Goal: Task Accomplishment & Management: Use online tool/utility

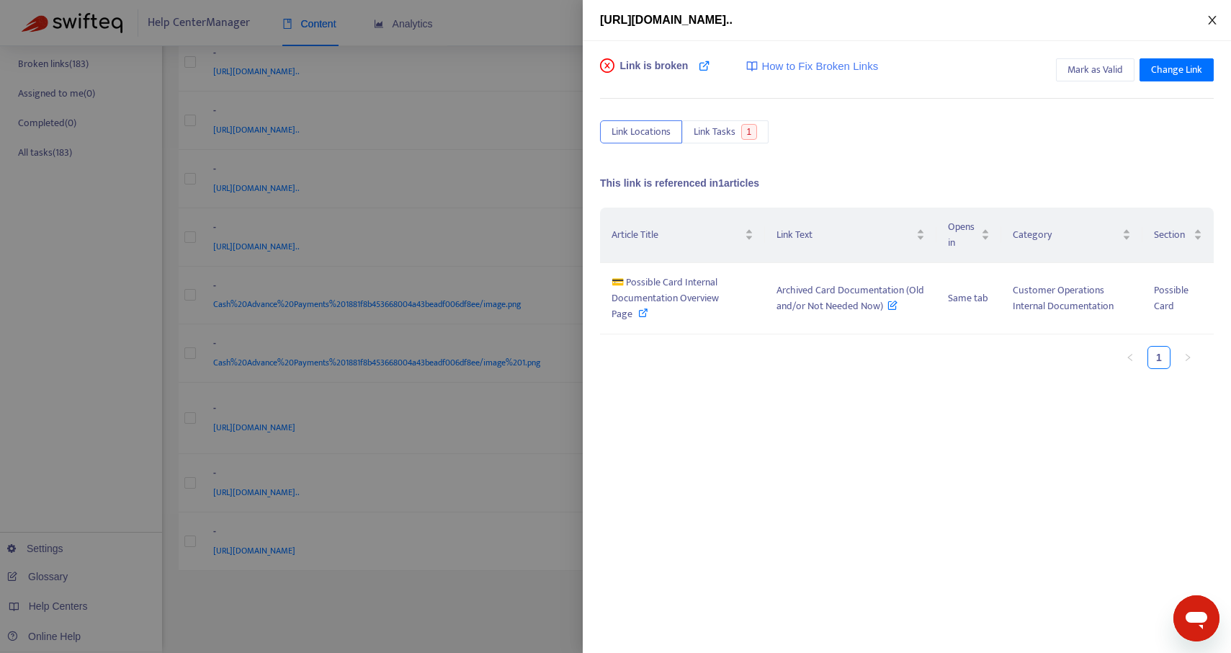
click at [1212, 17] on icon "close" at bounding box center [1213, 20] width 12 height 12
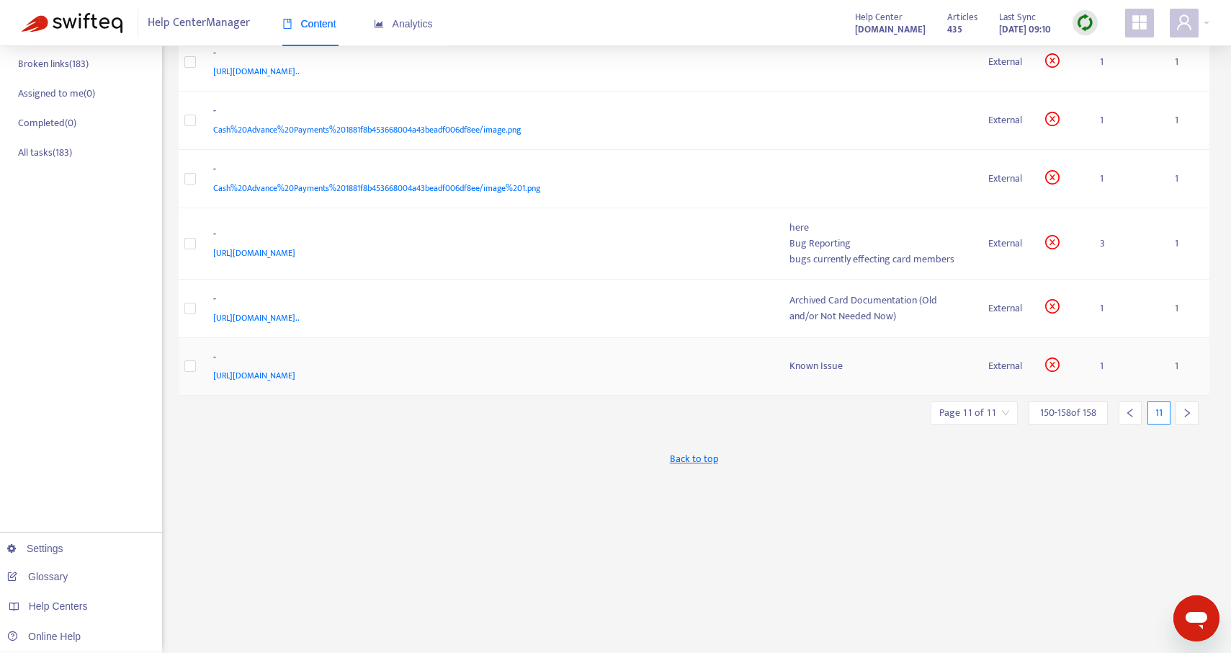
click at [822, 370] on div "Known Issue" at bounding box center [877, 366] width 176 height 16
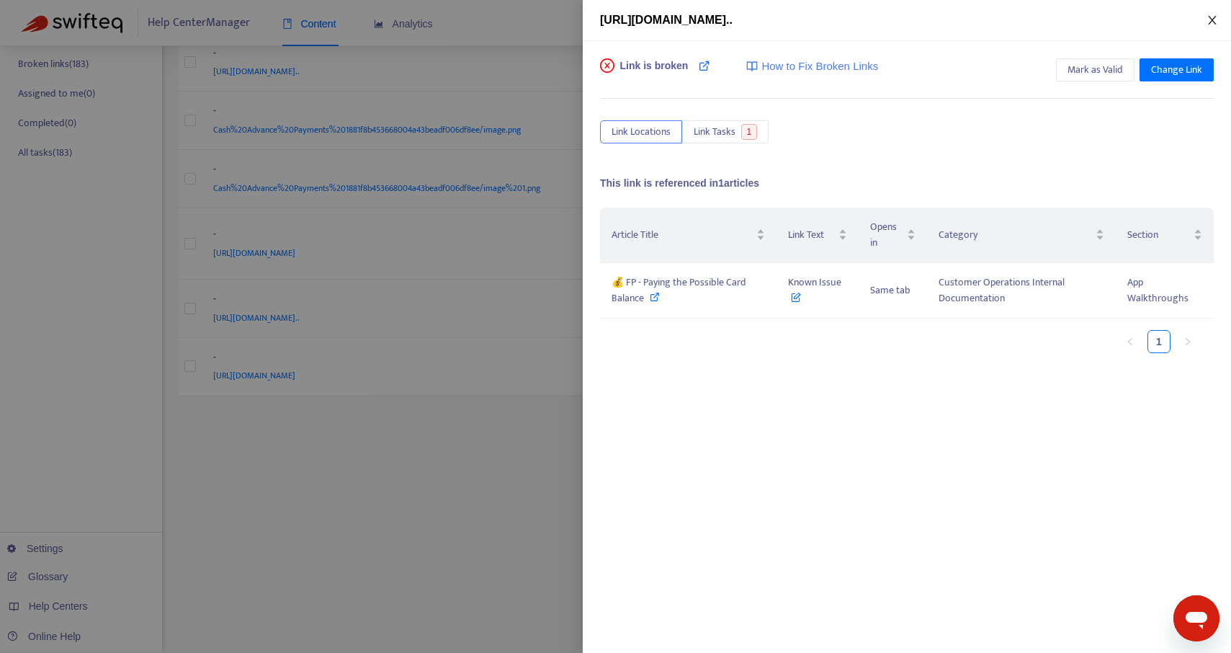
click at [1212, 21] on icon "close" at bounding box center [1213, 20] width 12 height 12
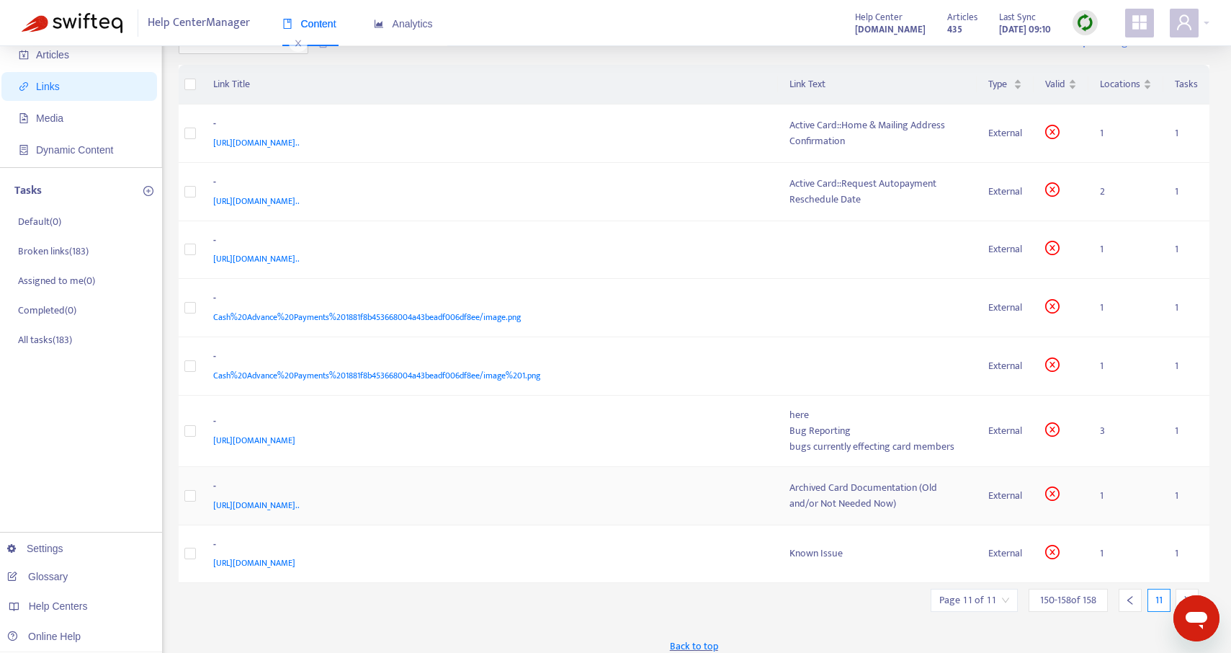
scroll to position [71, 0]
click at [892, 303] on td at bounding box center [878, 307] width 200 height 58
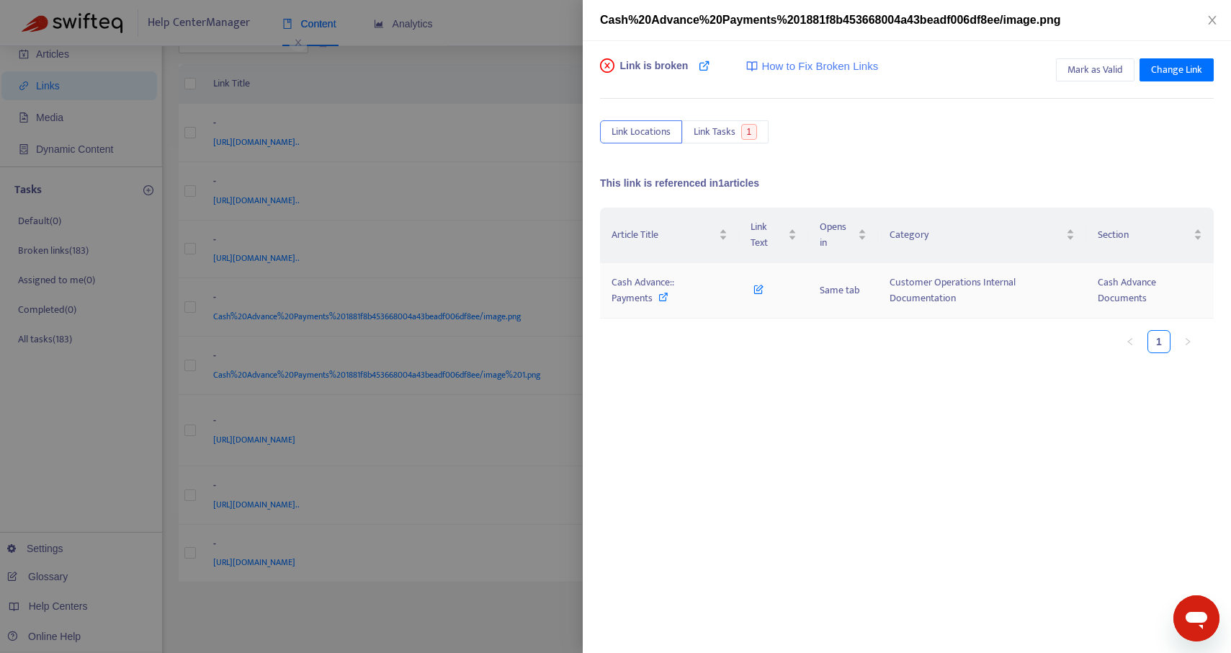
click at [662, 299] on icon at bounding box center [663, 297] width 10 height 10
click at [1211, 23] on icon "close" at bounding box center [1213, 20] width 12 height 12
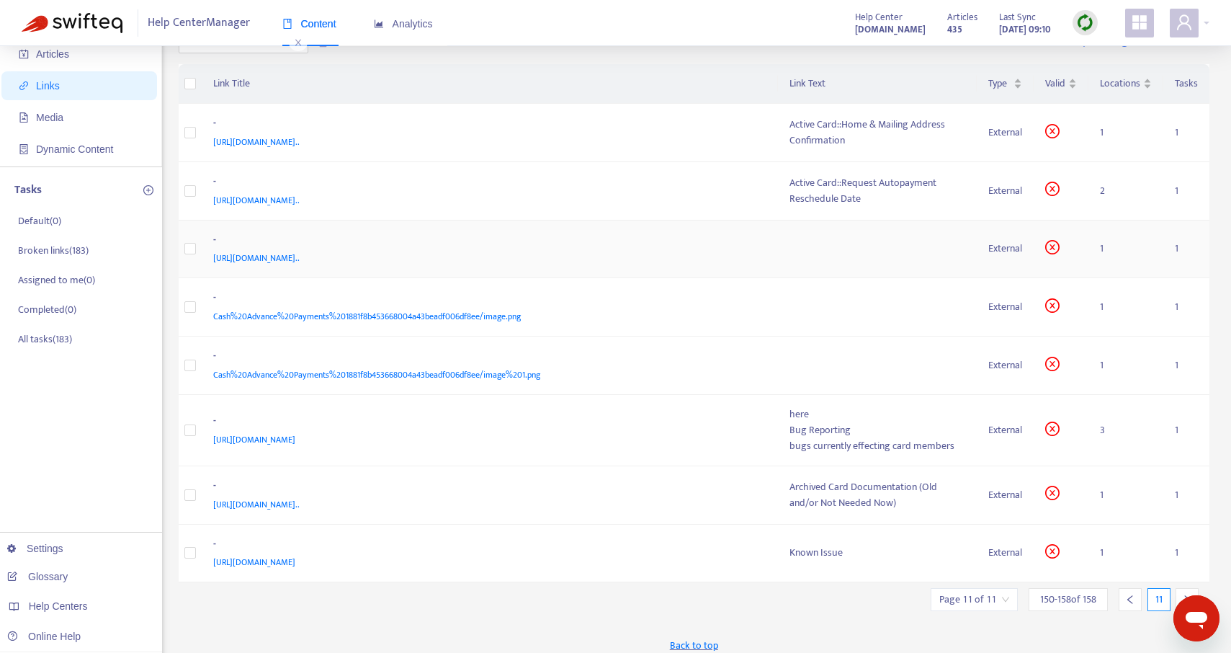
click at [813, 233] on td at bounding box center [878, 249] width 200 height 58
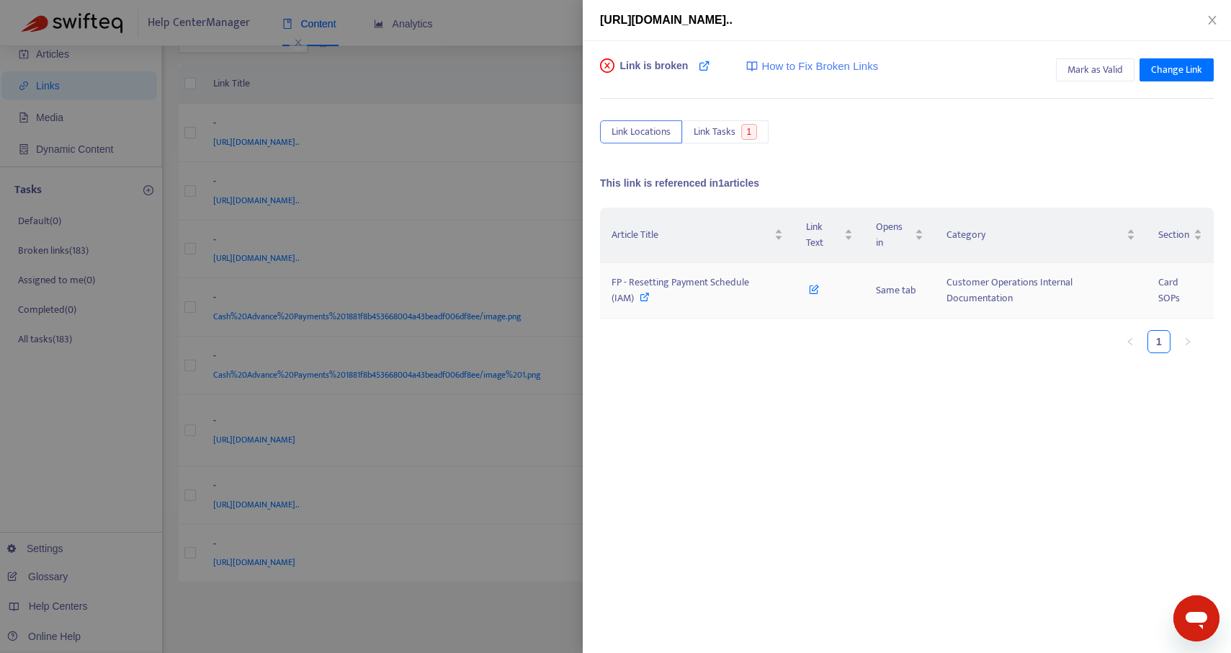
click at [640, 298] on icon at bounding box center [645, 297] width 10 height 10
click at [1211, 22] on icon "close" at bounding box center [1212, 20] width 8 height 9
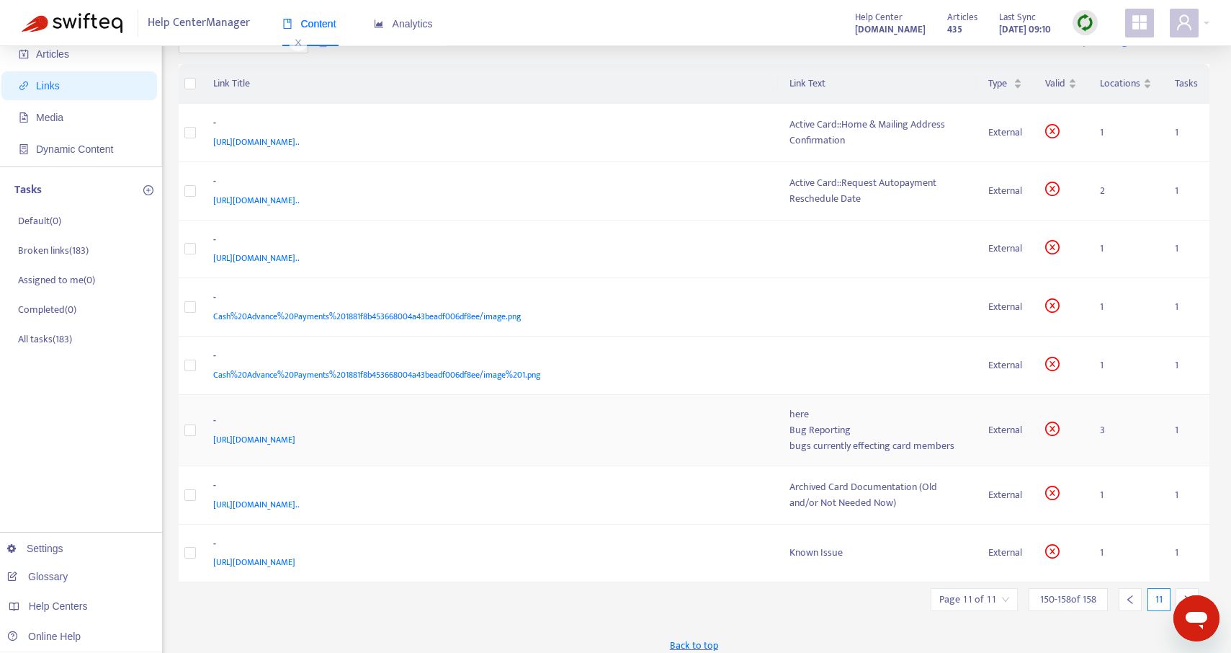
click at [826, 438] on div "bugs currently effecting card members" at bounding box center [877, 446] width 176 height 16
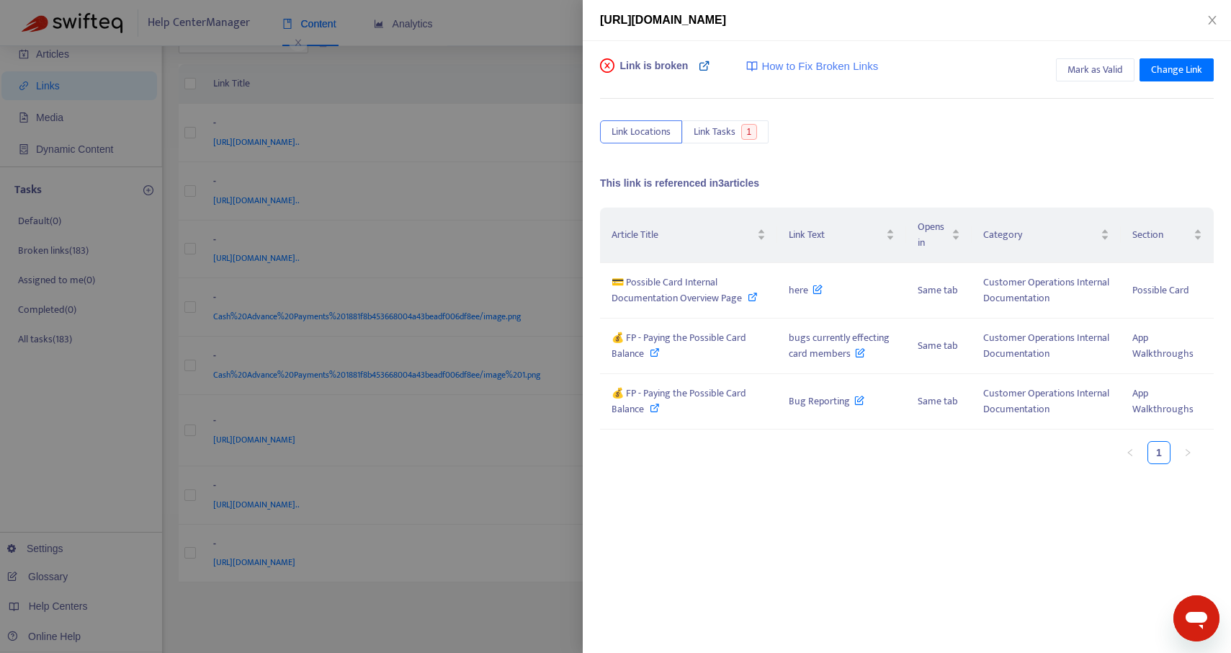
click at [704, 67] on icon at bounding box center [705, 66] width 12 height 12
click at [650, 404] on icon at bounding box center [655, 408] width 10 height 10
click at [755, 297] on icon at bounding box center [753, 297] width 10 height 10
click at [1215, 20] on icon "close" at bounding box center [1213, 20] width 12 height 12
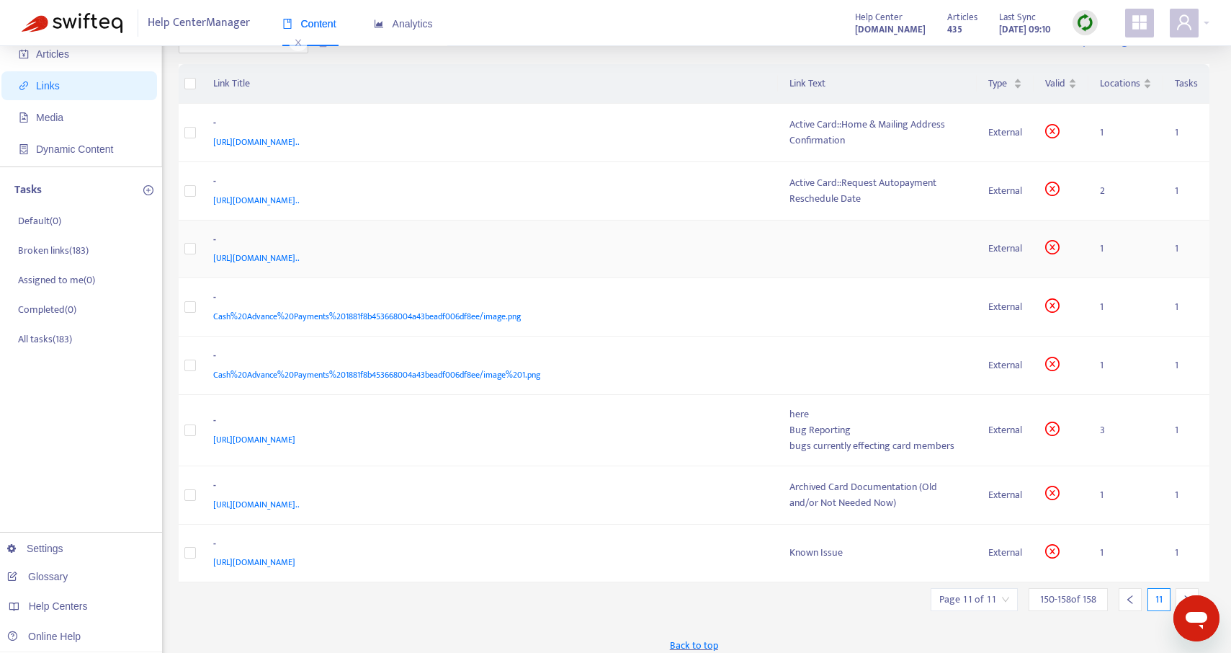
scroll to position [0, 0]
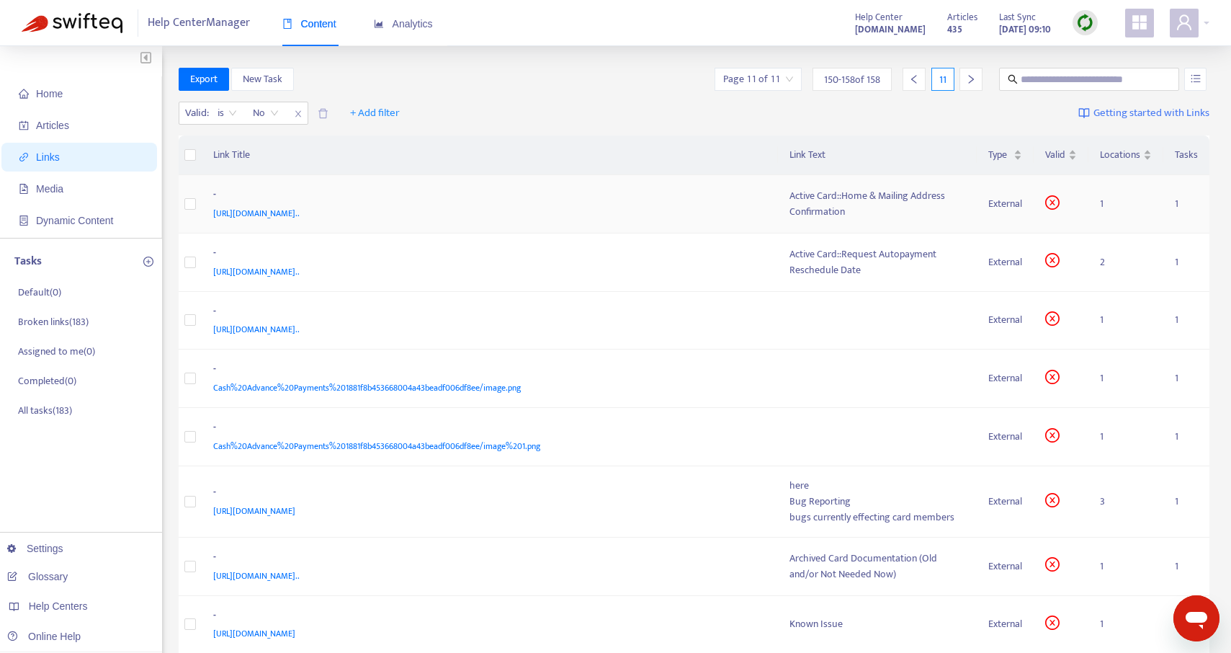
click at [300, 210] on span "[URL][DOMAIN_NAME].." at bounding box center [256, 213] width 86 height 14
click at [808, 215] on div "Active Card::Home & Mailing Address Confirmation" at bounding box center [877, 204] width 176 height 32
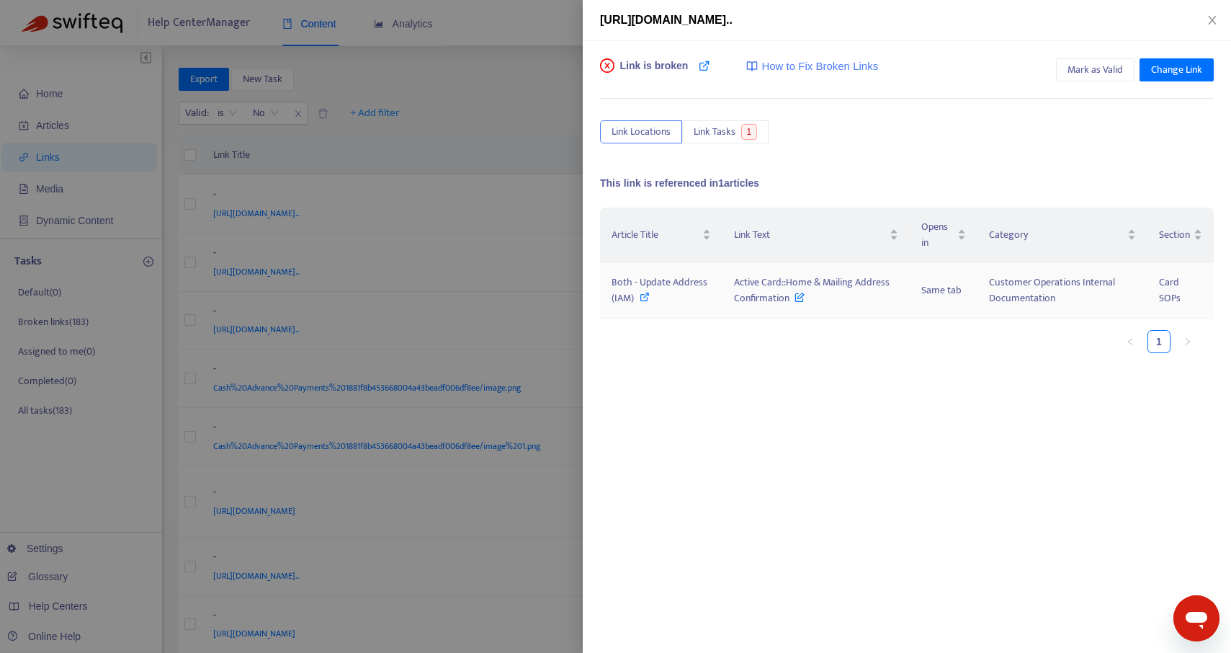
click at [650, 299] on div "Both - Update Address (IAM)" at bounding box center [661, 290] width 99 height 32
click at [1214, 22] on icon "close" at bounding box center [1212, 20] width 8 height 9
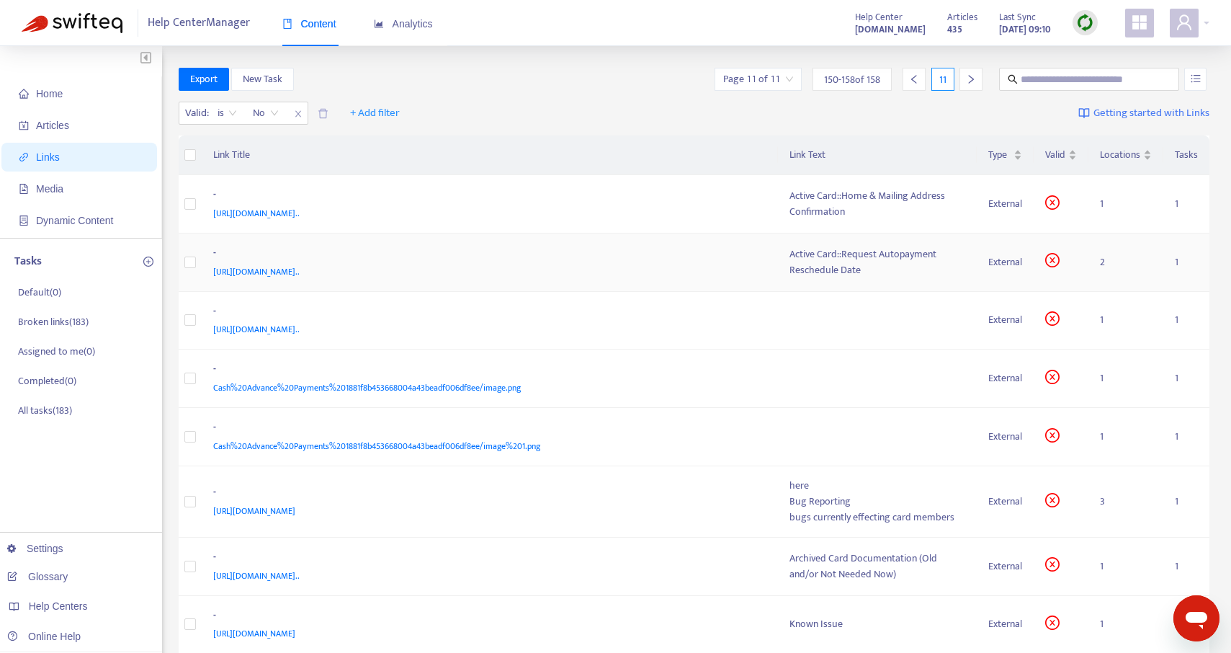
click at [829, 285] on td "Active Card::Request Autopayment Reschedule Date" at bounding box center [878, 262] width 200 height 58
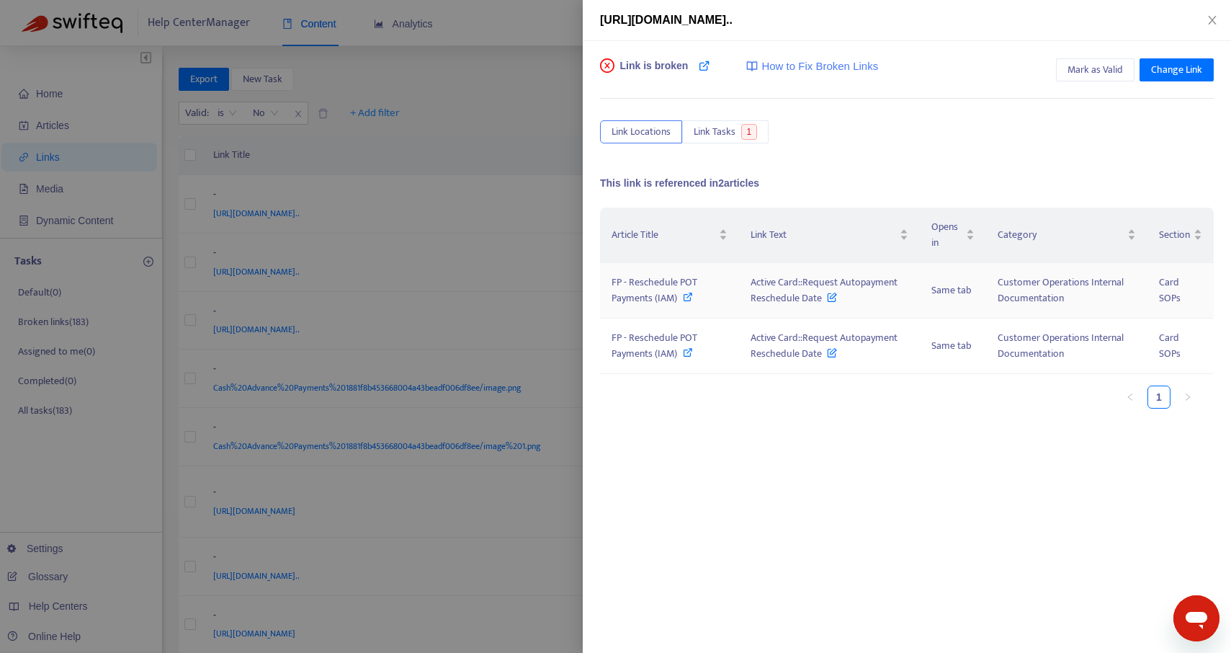
click at [686, 296] on icon at bounding box center [688, 297] width 10 height 10
click at [1217, 17] on icon "close" at bounding box center [1213, 20] width 12 height 12
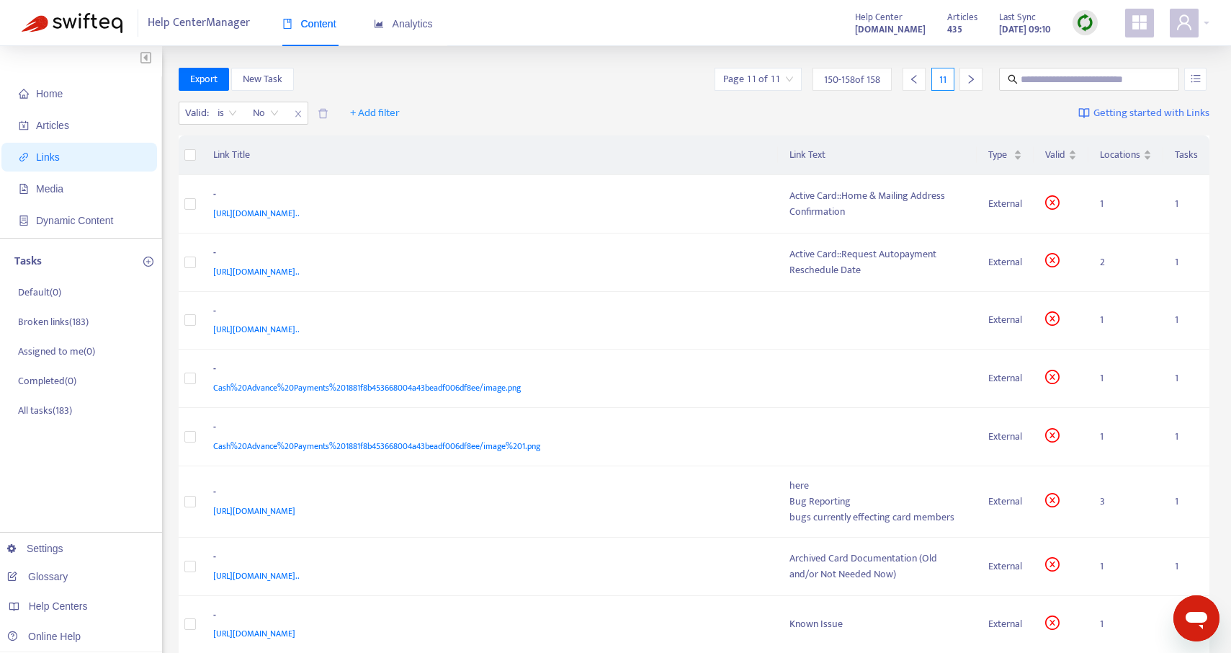
click at [918, 86] on div at bounding box center [914, 79] width 23 height 23
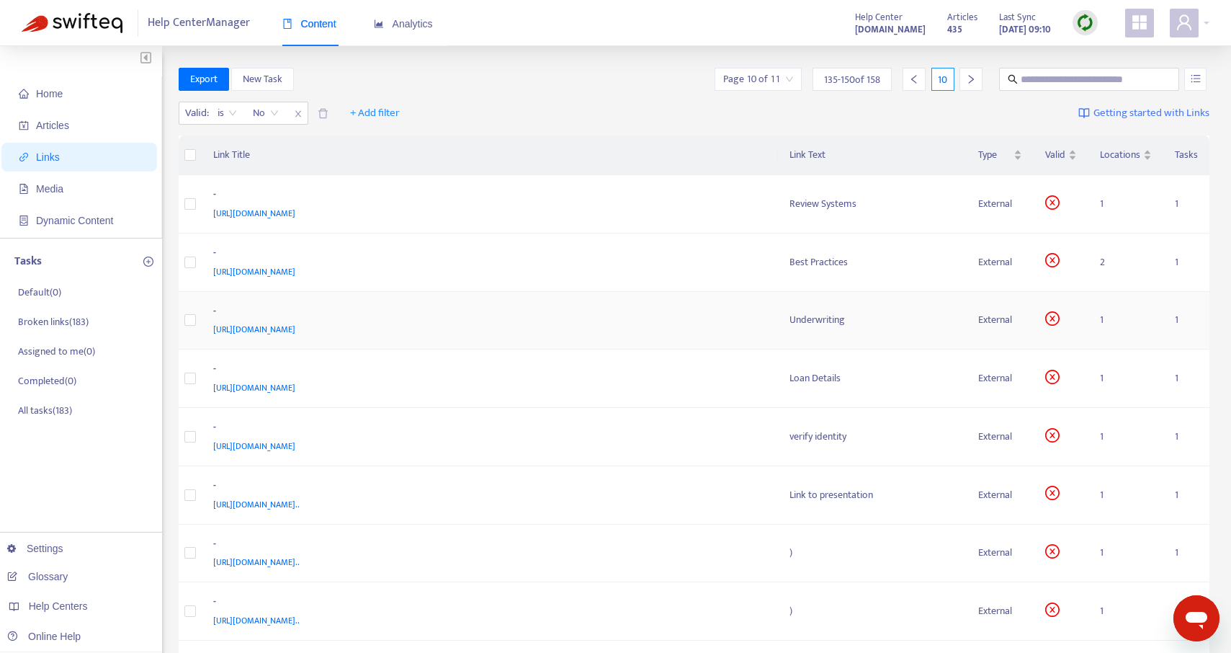
click at [820, 316] on div "Underwriting" at bounding box center [872, 320] width 166 height 16
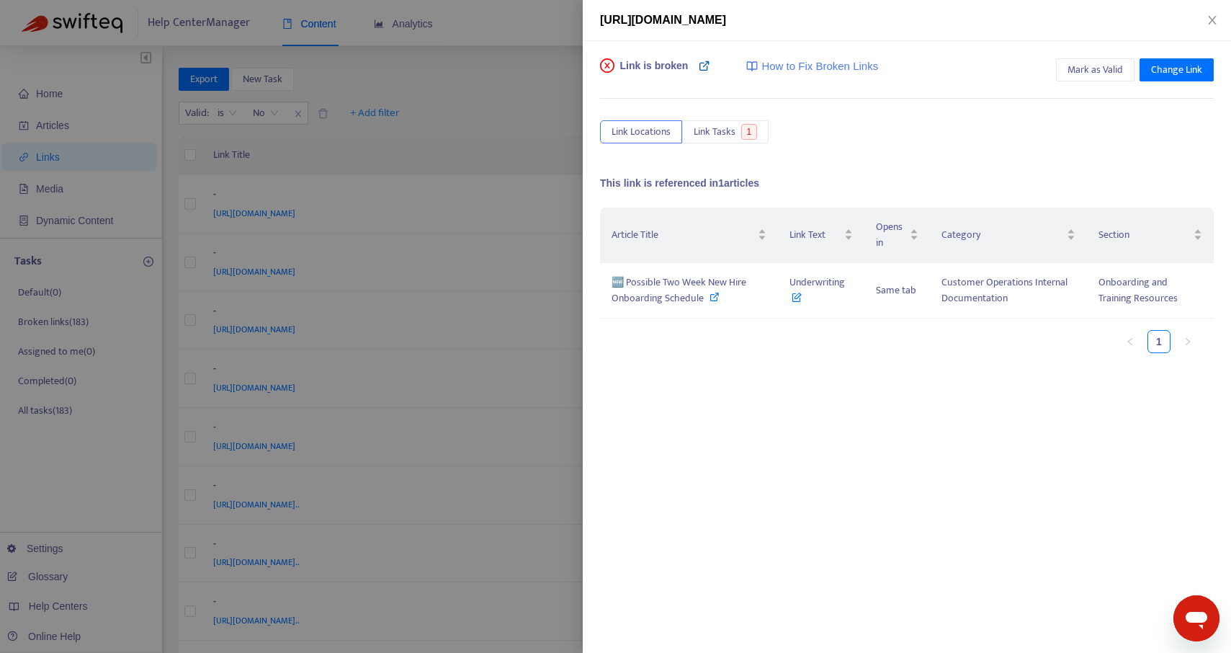
click at [699, 65] on icon at bounding box center [705, 66] width 12 height 12
click at [1214, 19] on icon "close" at bounding box center [1213, 20] width 12 height 12
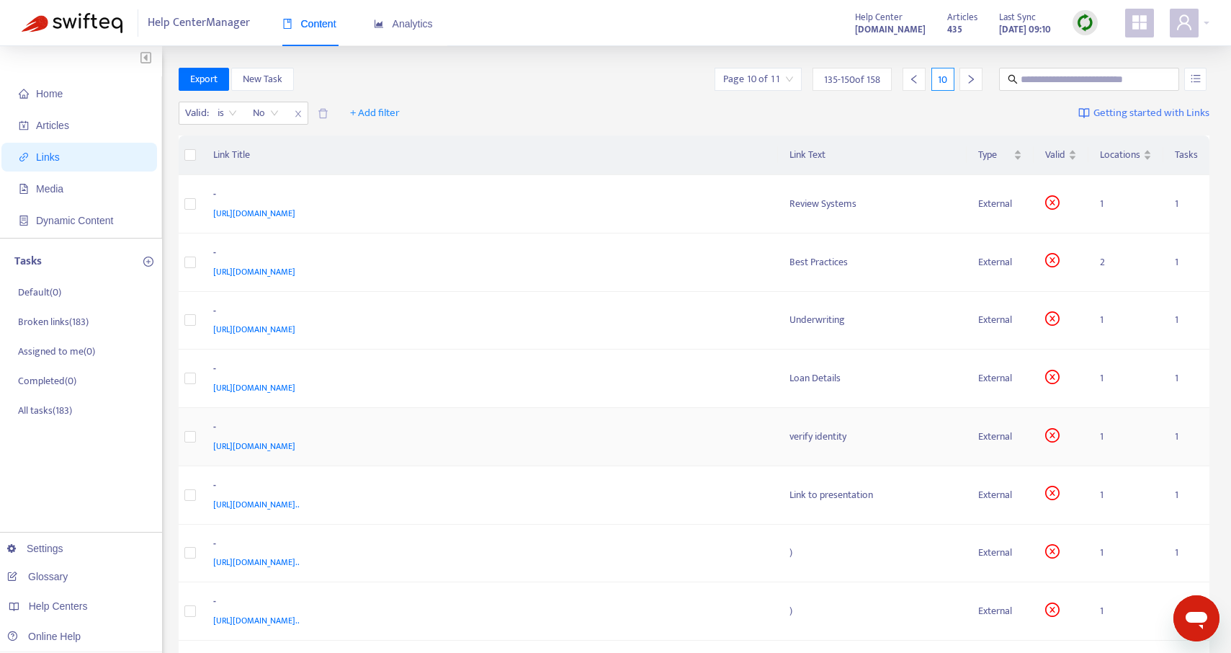
click at [818, 429] on div "verify identity" at bounding box center [872, 437] width 166 height 16
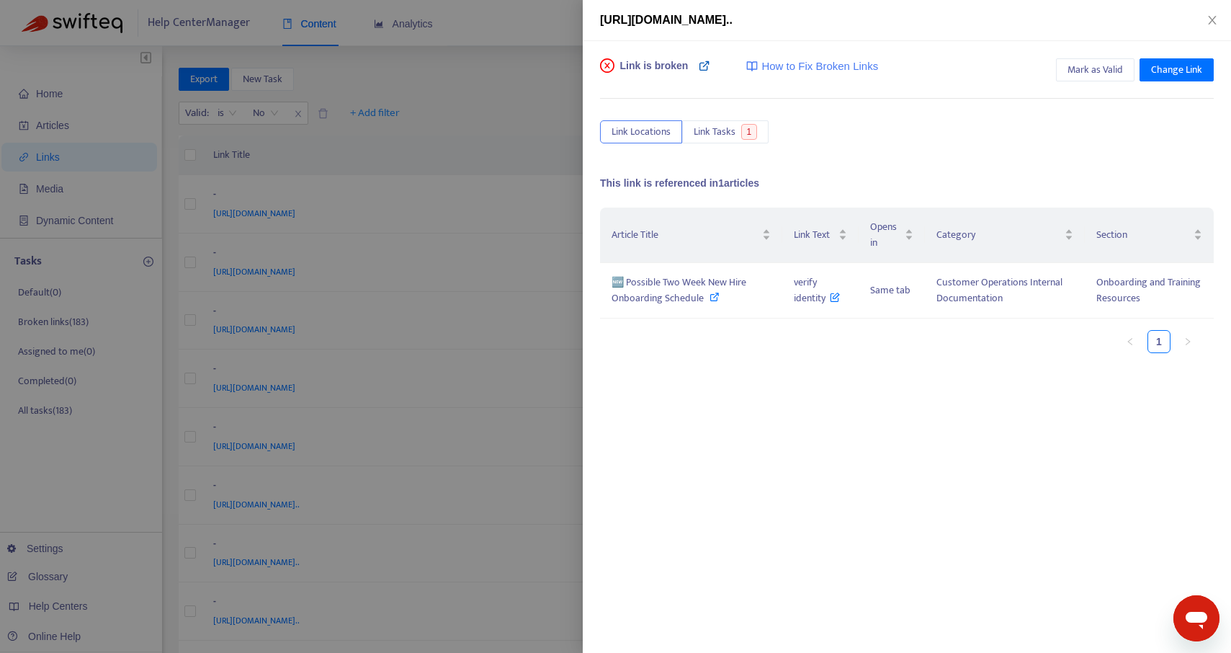
click at [705, 64] on icon at bounding box center [705, 66] width 12 height 12
click at [713, 297] on icon at bounding box center [715, 297] width 10 height 10
click at [1211, 14] on icon "close" at bounding box center [1213, 20] width 12 height 12
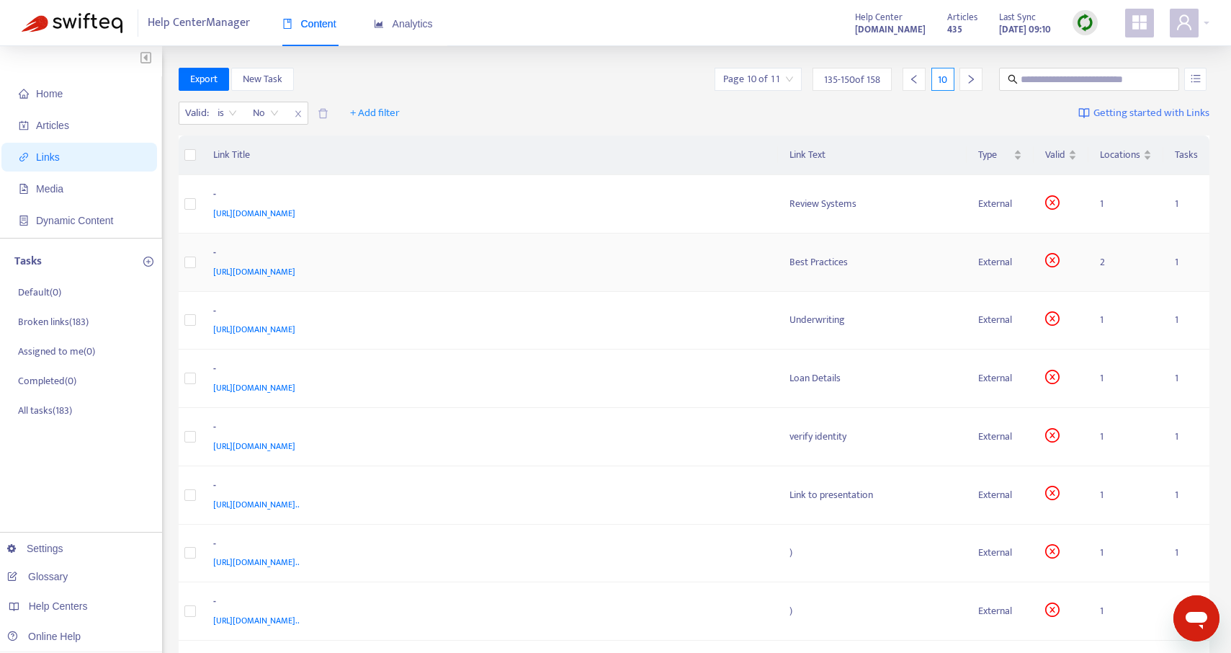
click at [835, 255] on div "Best Practices" at bounding box center [872, 262] width 166 height 16
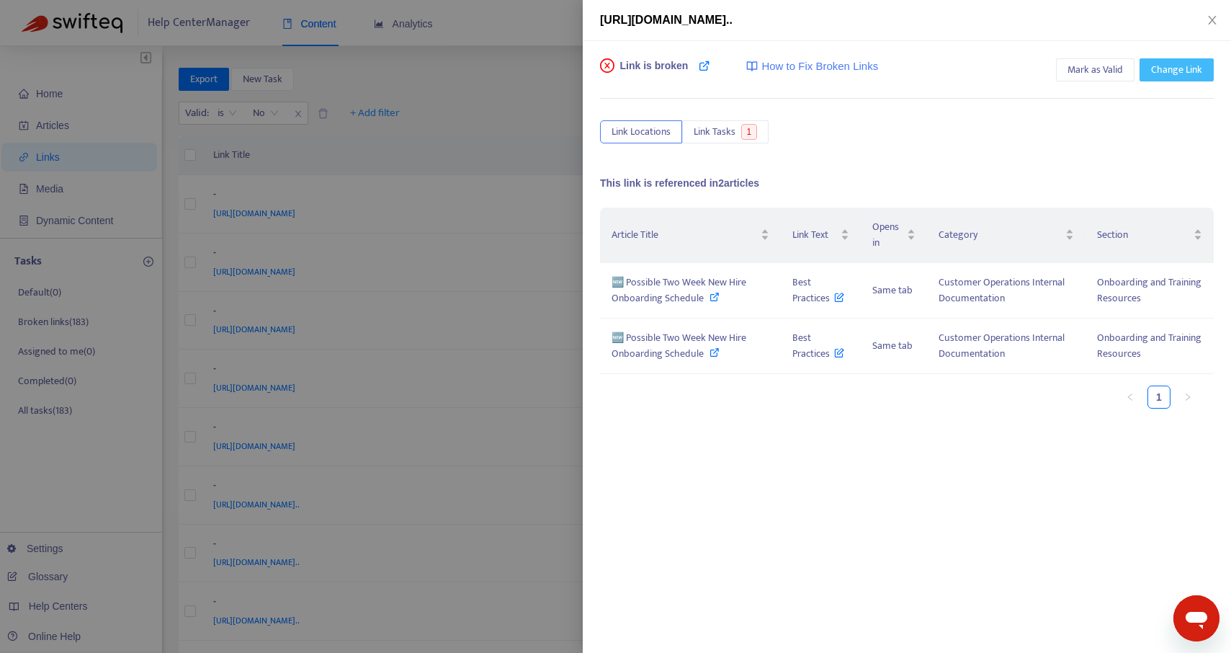
click at [1173, 63] on span "Change Link" at bounding box center [1176, 70] width 51 height 16
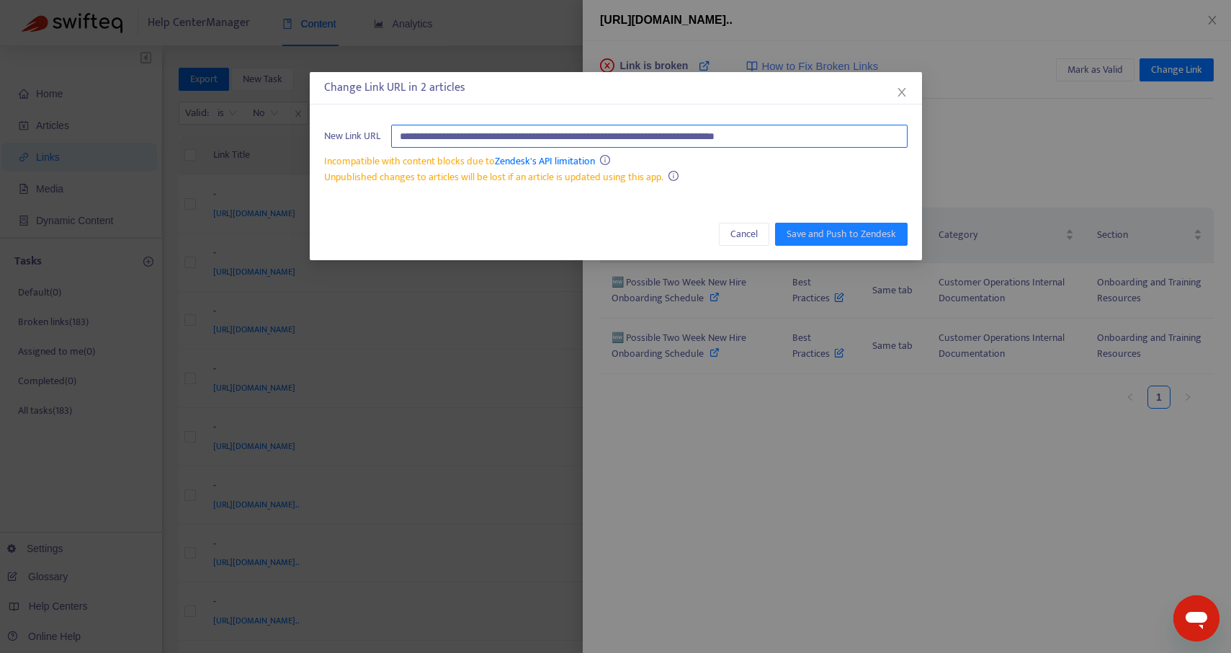
click at [621, 140] on input "**********" at bounding box center [649, 136] width 516 height 23
paste input "**********"
type input "**********"
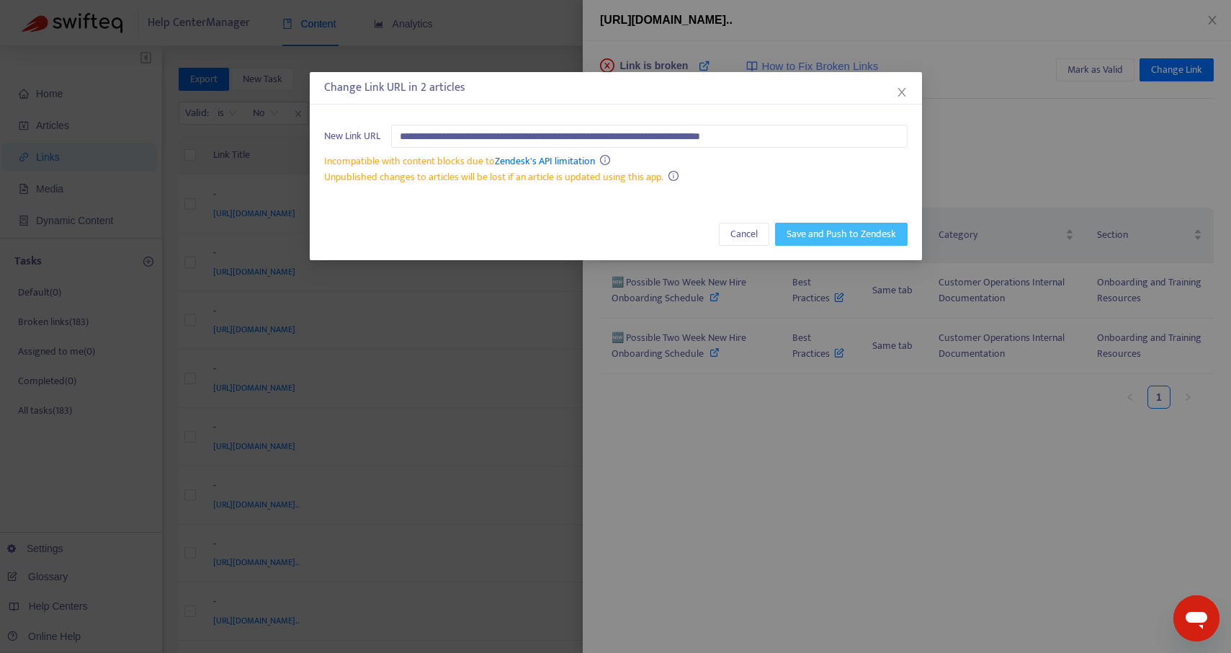
click at [792, 230] on span "Save and Push to Zendesk" at bounding box center [841, 234] width 109 height 16
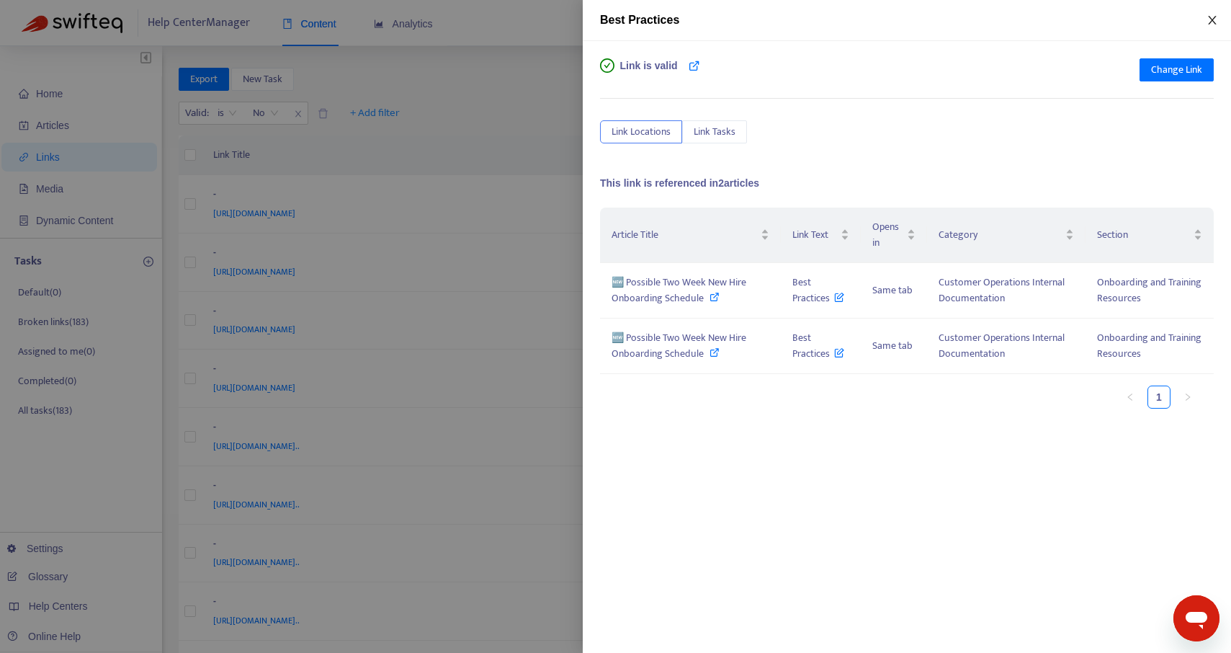
click at [1213, 19] on icon "close" at bounding box center [1212, 20] width 8 height 9
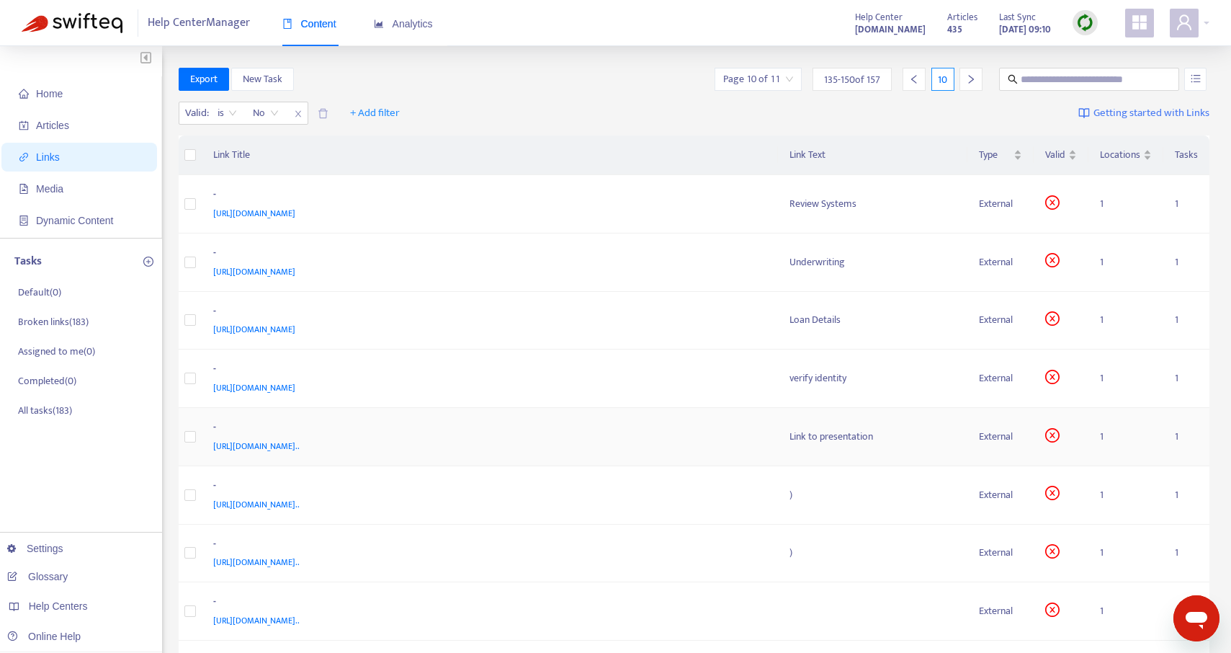
click at [843, 436] on div "Link to presentation" at bounding box center [872, 437] width 166 height 16
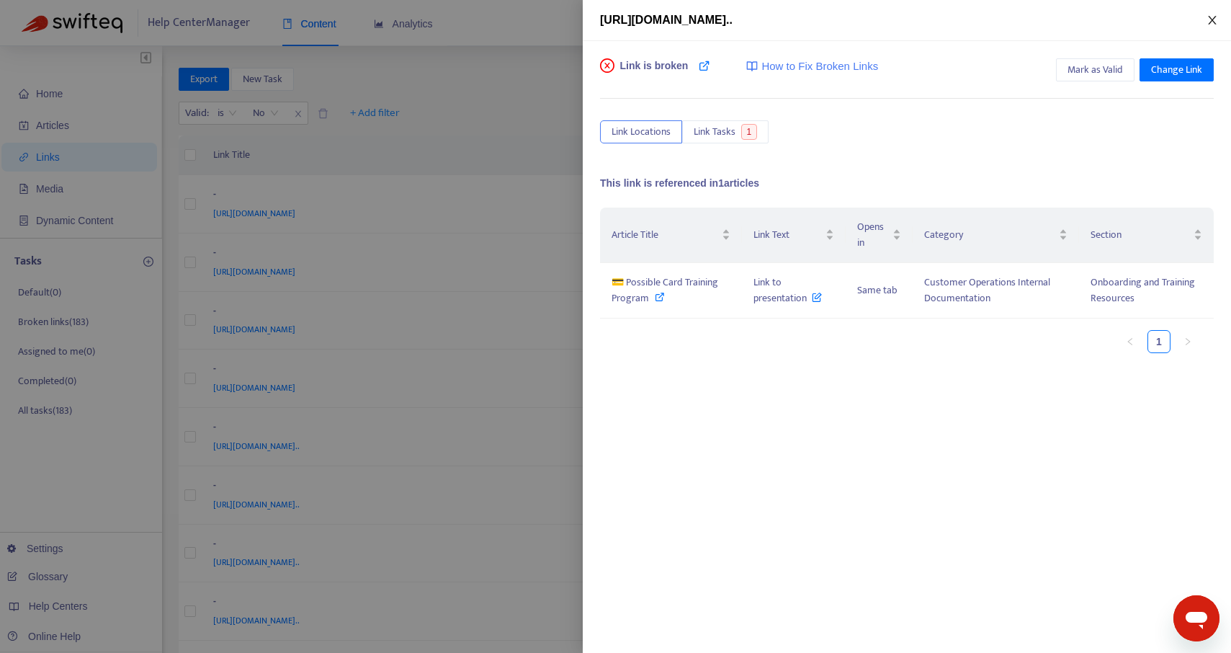
click at [1212, 14] on button "Close" at bounding box center [1212, 21] width 20 height 14
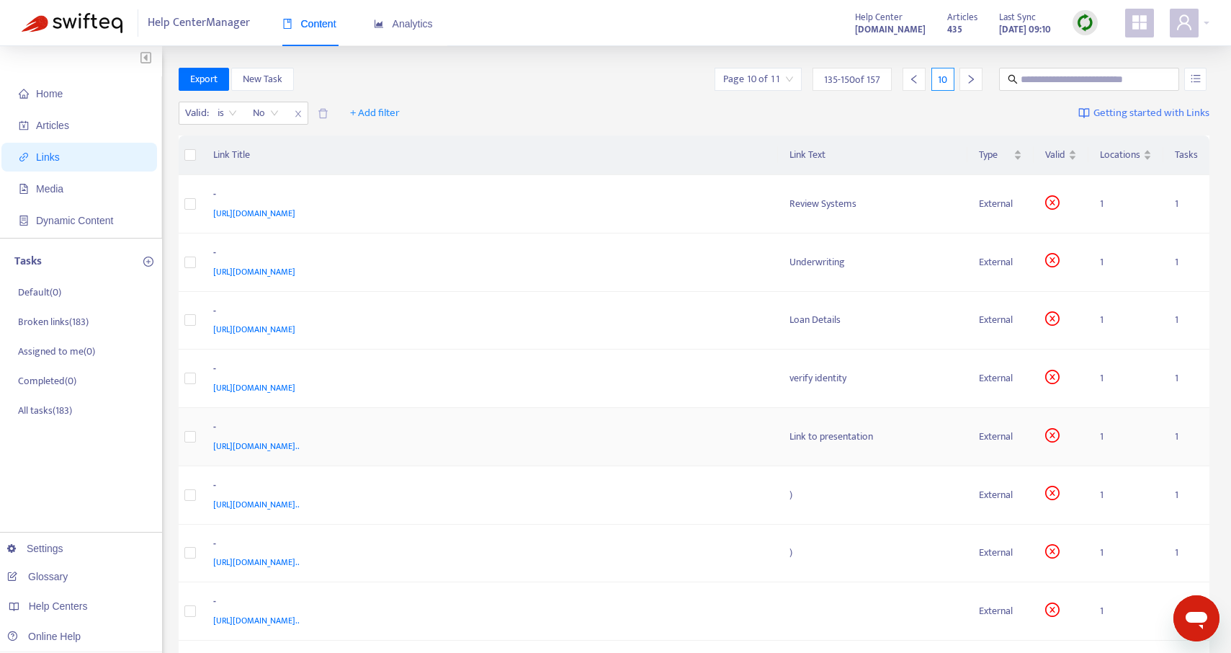
click at [300, 441] on span "[URL][DOMAIN_NAME].." at bounding box center [256, 446] width 86 height 14
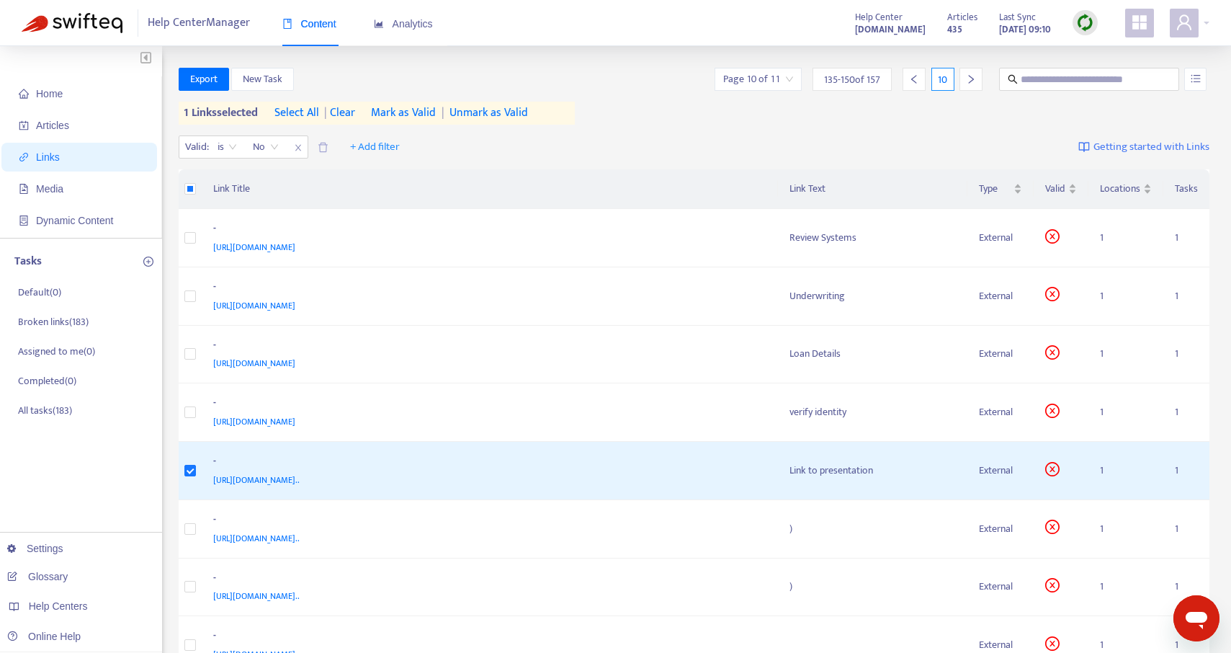
click at [397, 111] on span "Mark as Valid" at bounding box center [403, 112] width 65 height 17
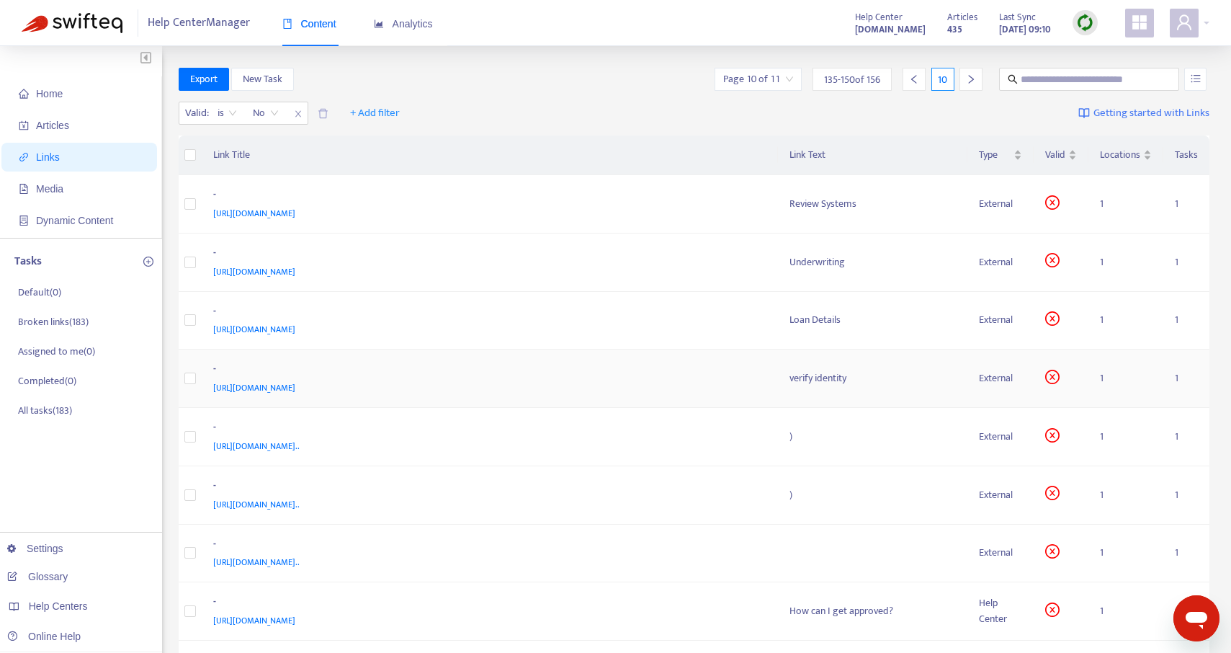
click at [806, 390] on td "verify identity" at bounding box center [873, 378] width 190 height 58
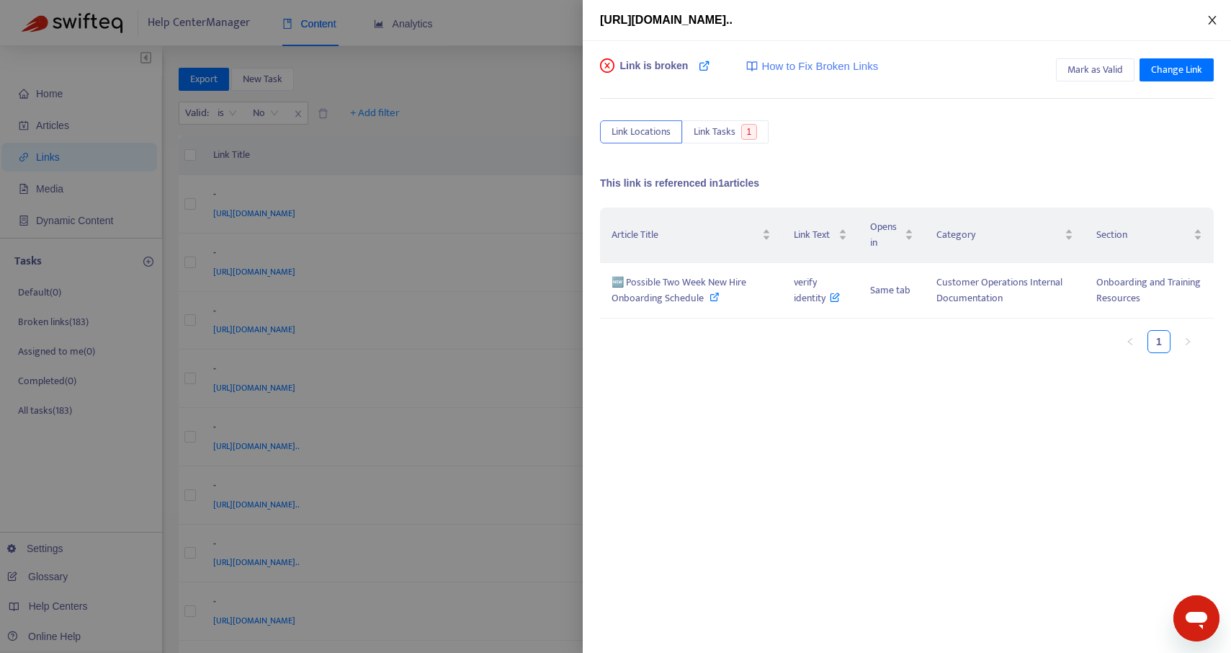
click at [1209, 23] on icon "close" at bounding box center [1212, 20] width 8 height 9
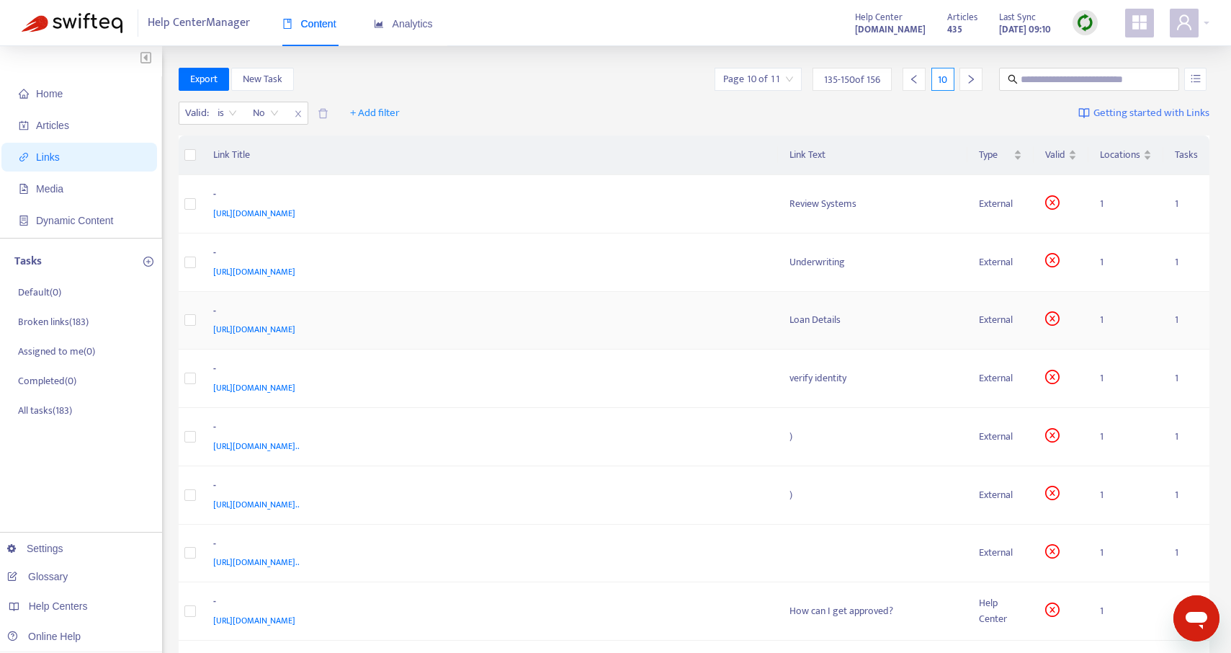
click at [827, 322] on div "Loan Details" at bounding box center [872, 320] width 167 height 16
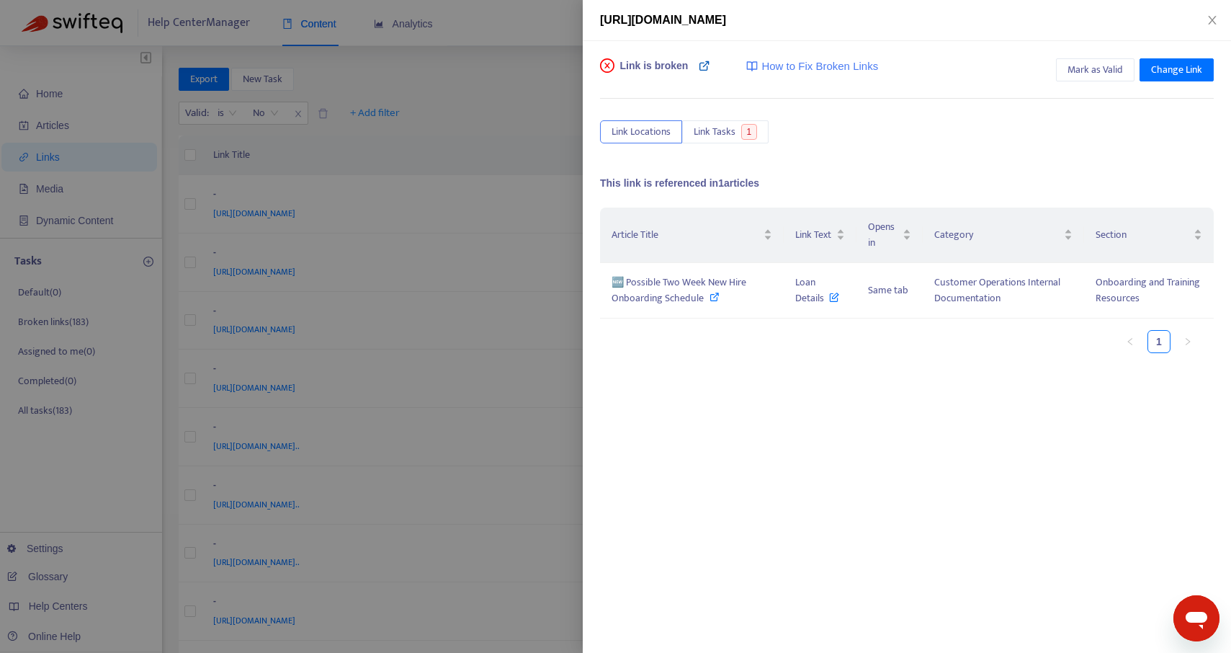
click at [704, 63] on icon at bounding box center [705, 66] width 12 height 12
click at [1147, 68] on button "Change Link" at bounding box center [1177, 69] width 74 height 23
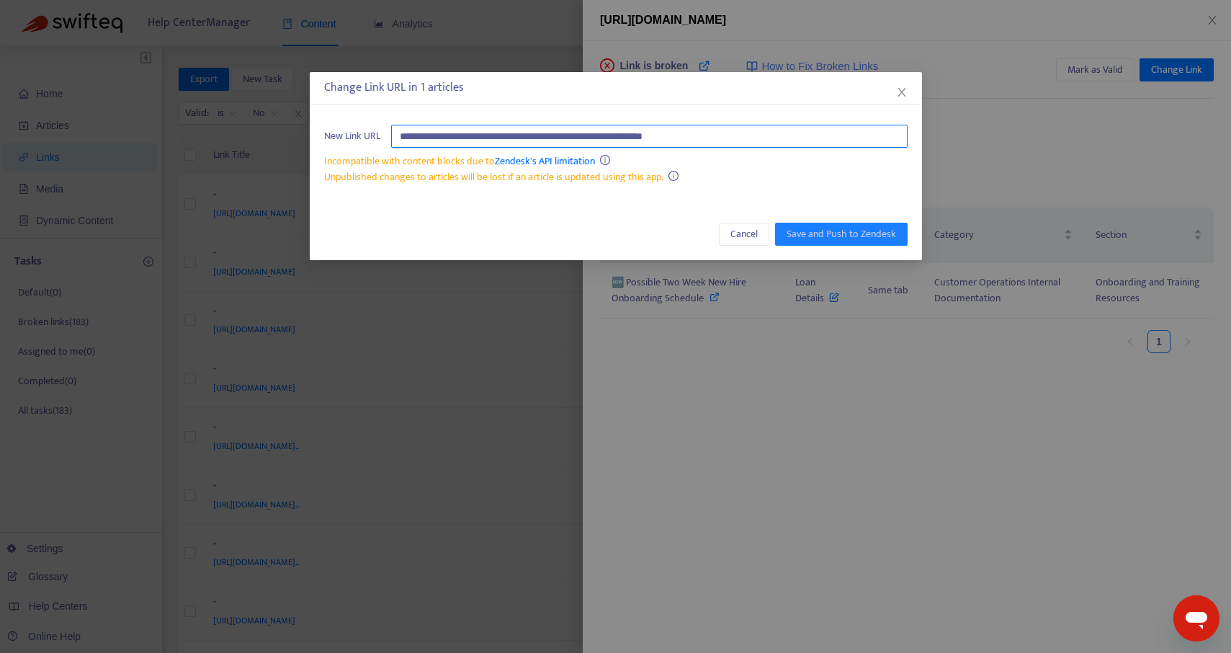
click at [772, 130] on input "**********" at bounding box center [649, 136] width 516 height 23
paste input "**********"
type input "**********"
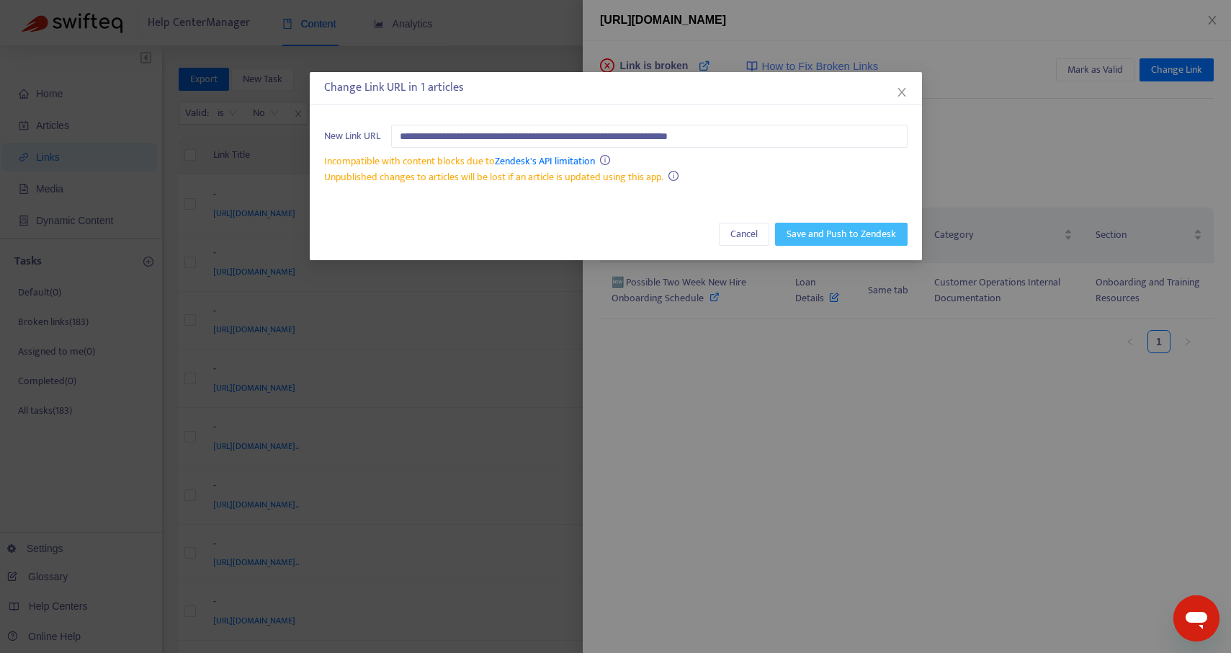
click at [825, 232] on span "Save and Push to Zendesk" at bounding box center [841, 234] width 109 height 16
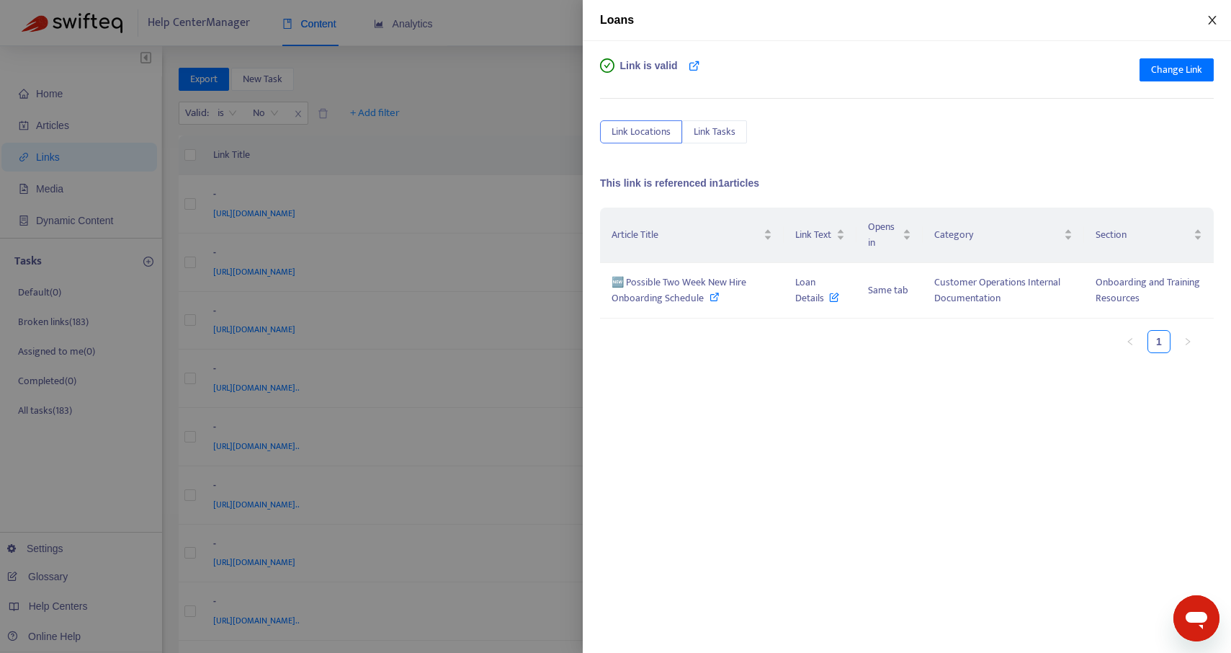
click at [1212, 19] on icon "close" at bounding box center [1212, 20] width 8 height 9
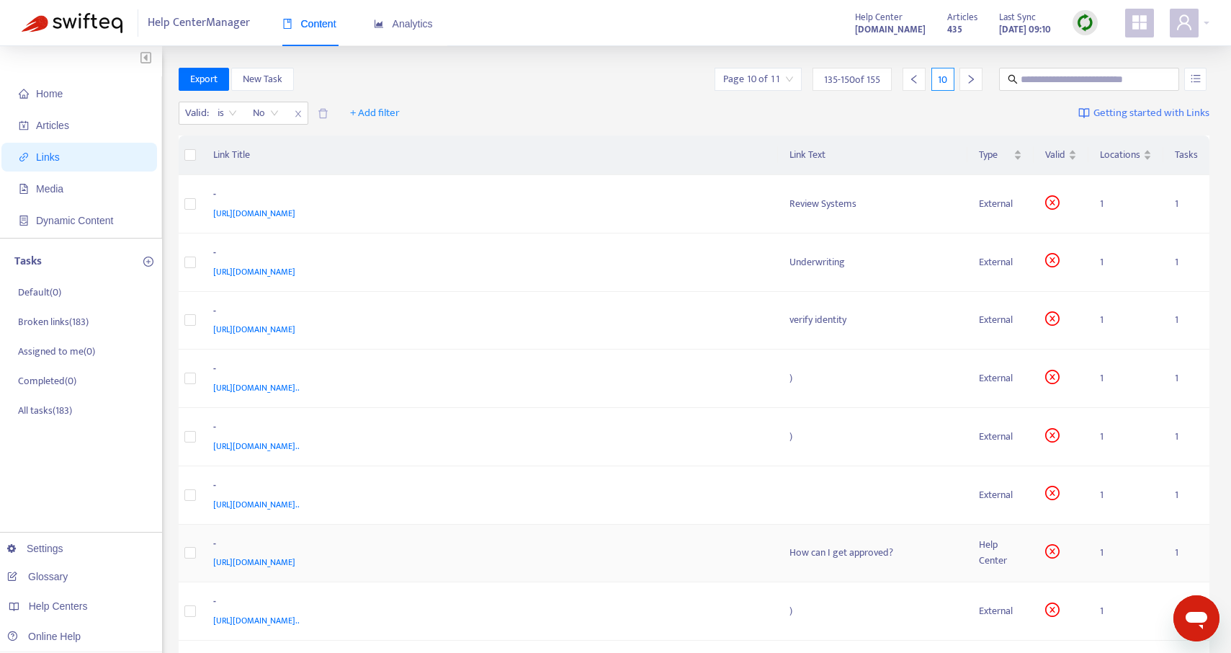
click at [836, 539] on td "How can I get approved?" at bounding box center [873, 553] width 190 height 58
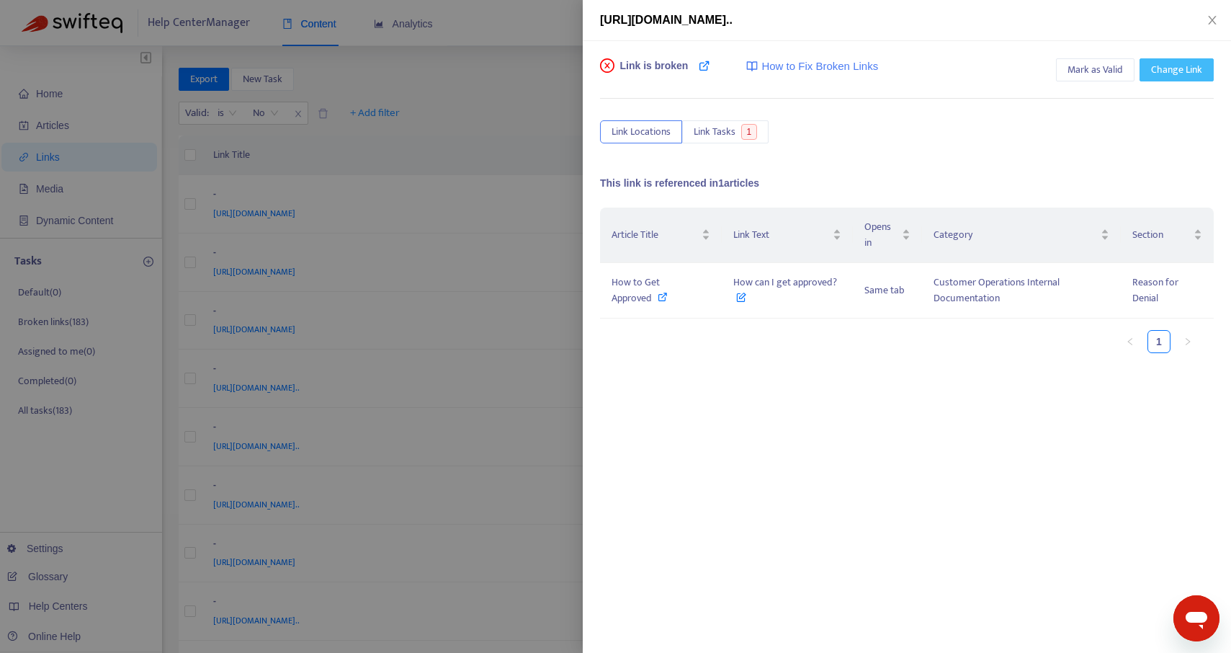
click at [1173, 65] on span "Change Link" at bounding box center [1176, 70] width 51 height 16
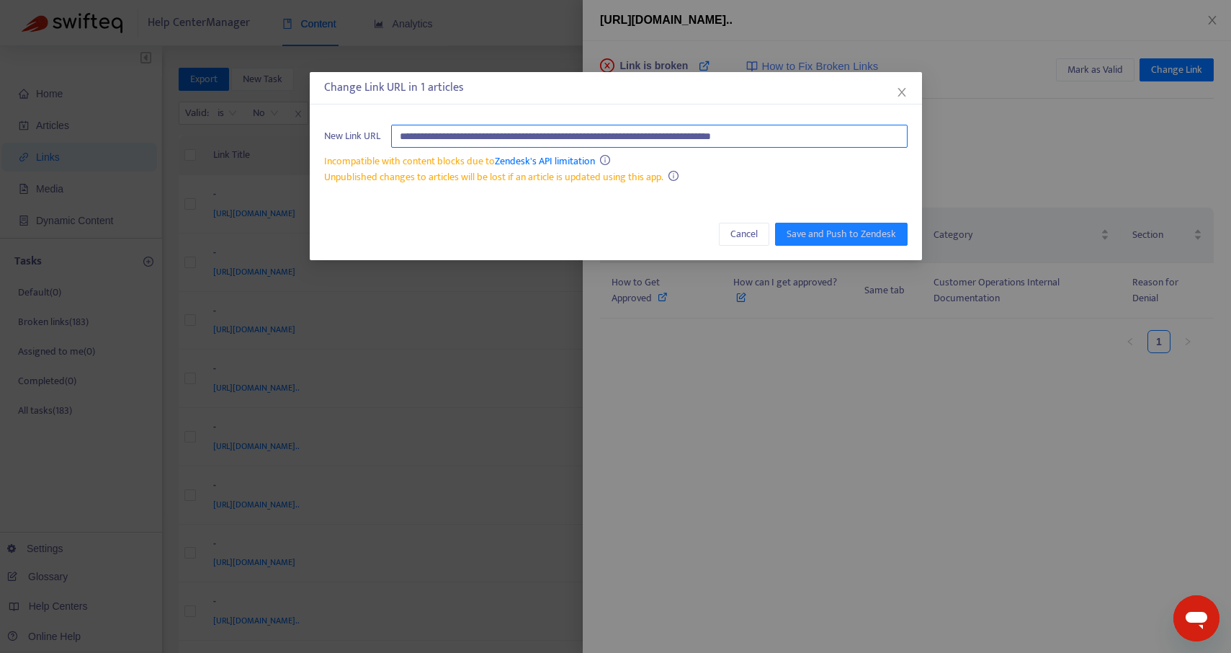
click at [623, 134] on input "**********" at bounding box center [649, 136] width 516 height 23
drag, startPoint x: 849, startPoint y: 136, endPoint x: 390, endPoint y: 135, distance: 458.8
click at [390, 135] on div "**********" at bounding box center [615, 136] width 583 height 23
paste input "**********"
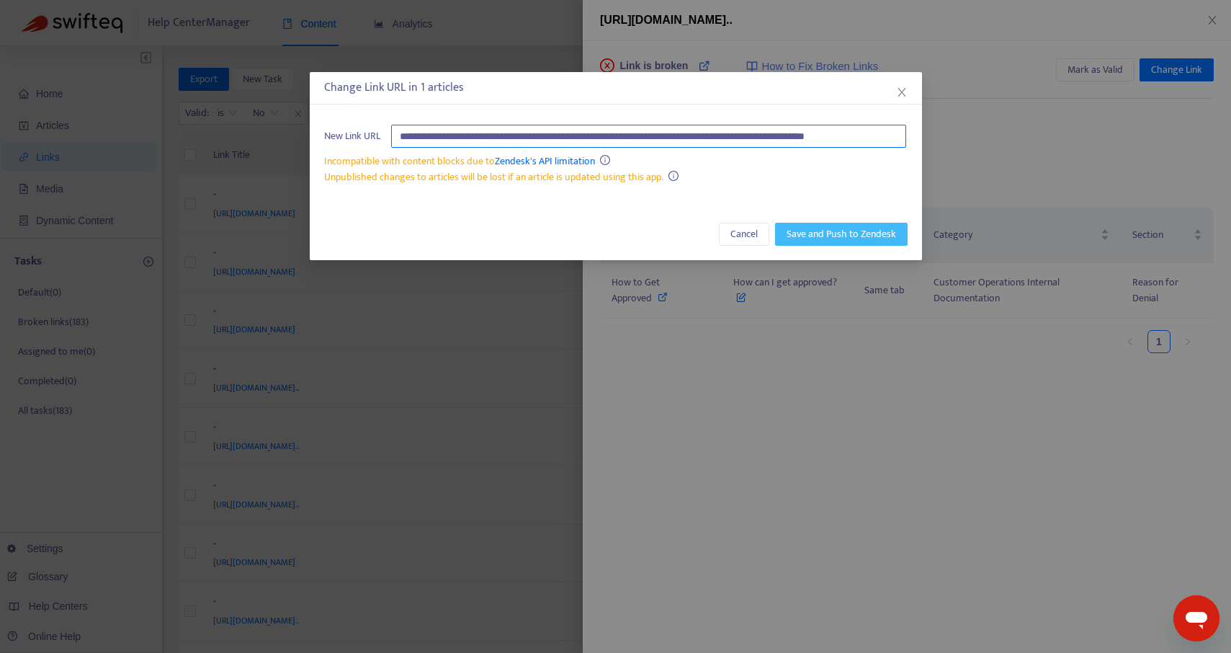
type input "**********"
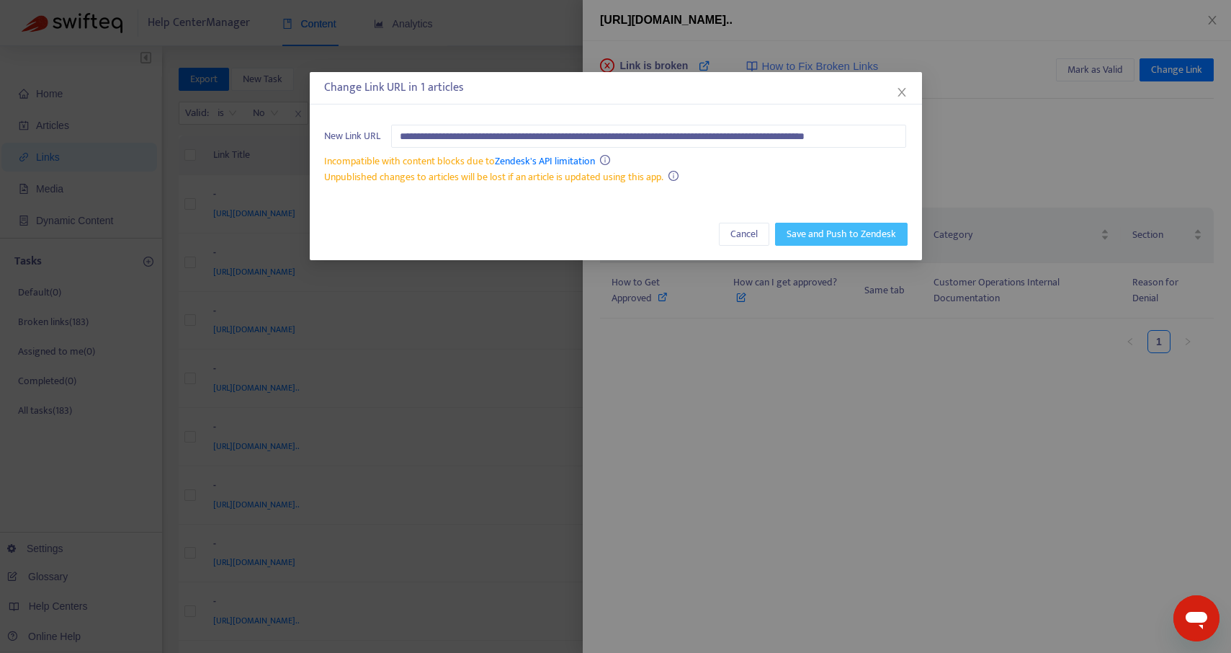
click at [819, 230] on span "Save and Push to Zendesk" at bounding box center [841, 234] width 109 height 16
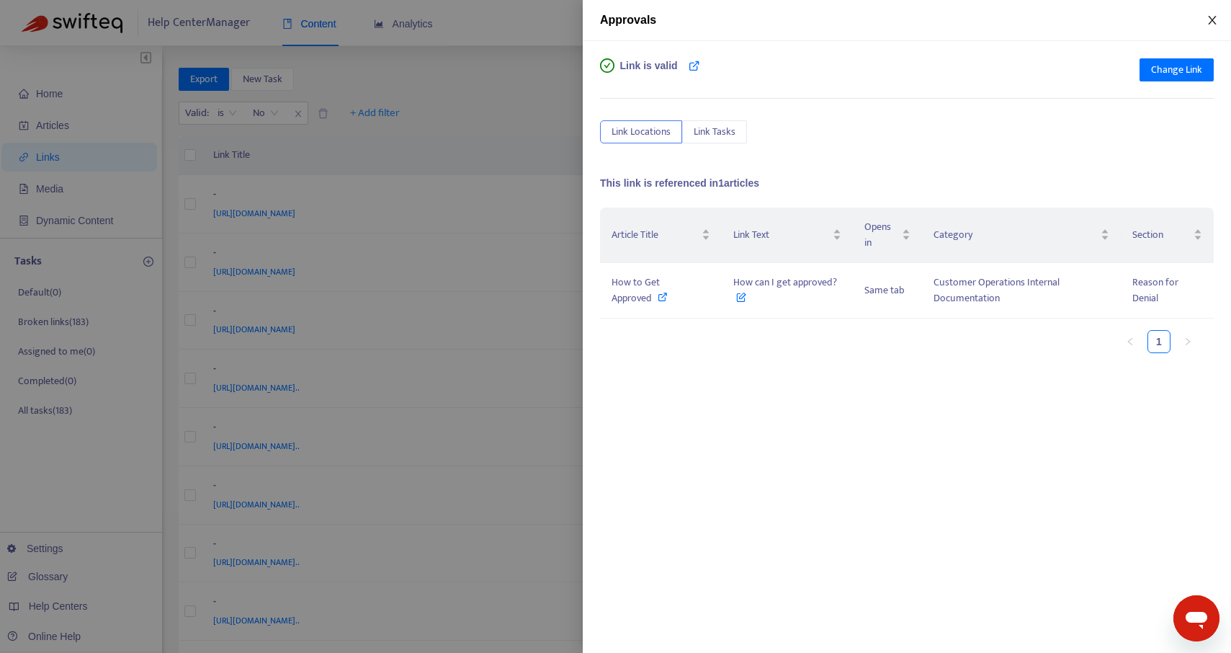
click at [1212, 15] on icon "close" at bounding box center [1213, 20] width 12 height 12
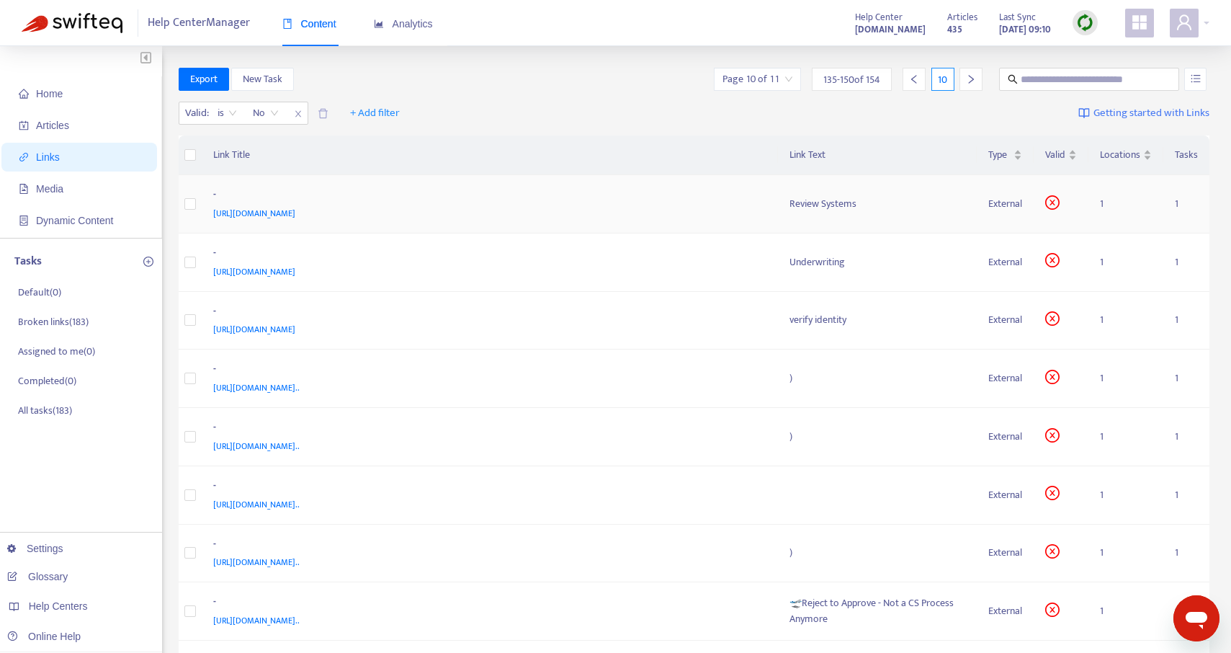
click at [824, 188] on td "Review Systems" at bounding box center [878, 204] width 200 height 58
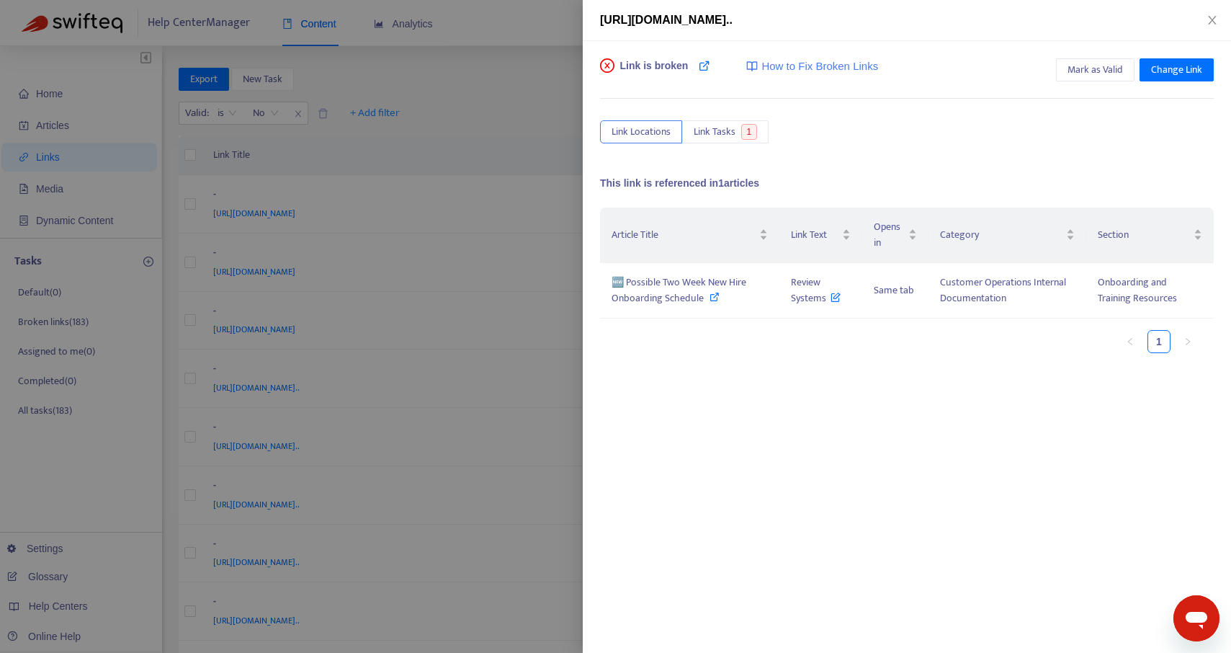
click at [711, 68] on div "Link is broken How to Fix Broken Links" at bounding box center [739, 72] width 278 height 29
click at [701, 68] on icon at bounding box center [705, 66] width 12 height 12
click at [1181, 57] on div "Link is broken How to Fix Broken Links Mark as Valid Change Link Link Locations…" at bounding box center [907, 347] width 648 height 612
click at [1174, 70] on span "Change Link" at bounding box center [1176, 70] width 51 height 16
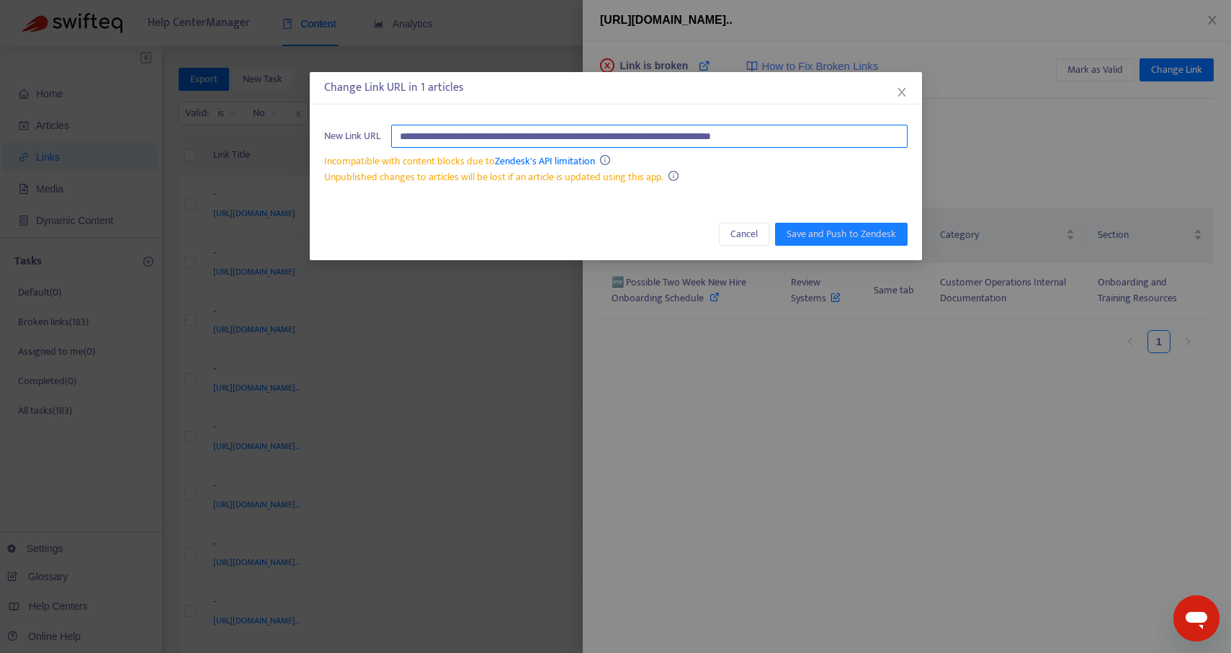
click at [699, 138] on input "**********" at bounding box center [649, 136] width 516 height 23
drag, startPoint x: 871, startPoint y: 137, endPoint x: 395, endPoint y: 138, distance: 475.4
click at [395, 138] on input "**********" at bounding box center [649, 136] width 516 height 23
paste input "**********"
type input "**********"
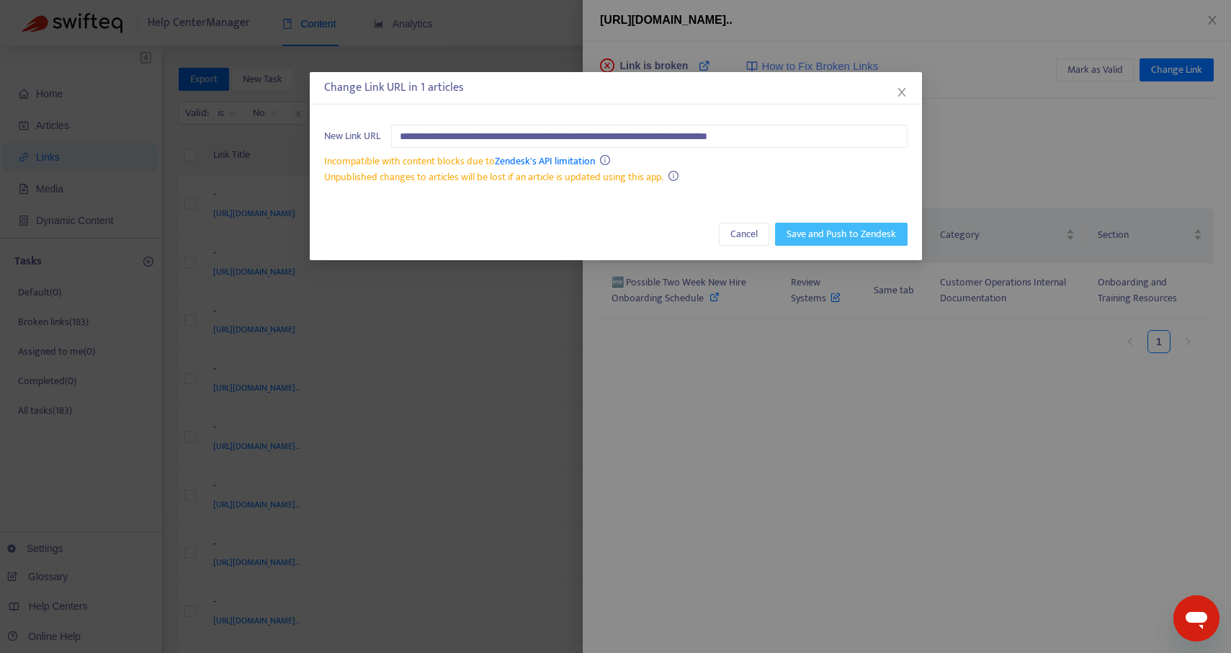
click at [839, 229] on span "Save and Push to Zendesk" at bounding box center [841, 234] width 109 height 16
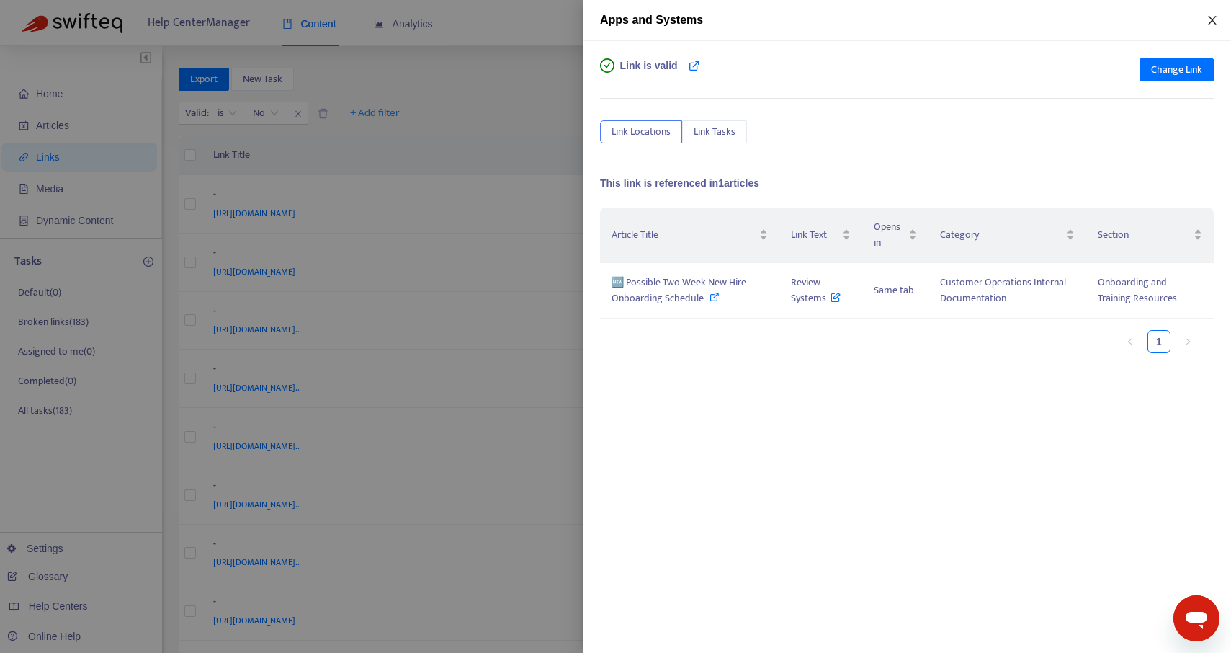
click at [1212, 21] on icon "close" at bounding box center [1212, 20] width 8 height 9
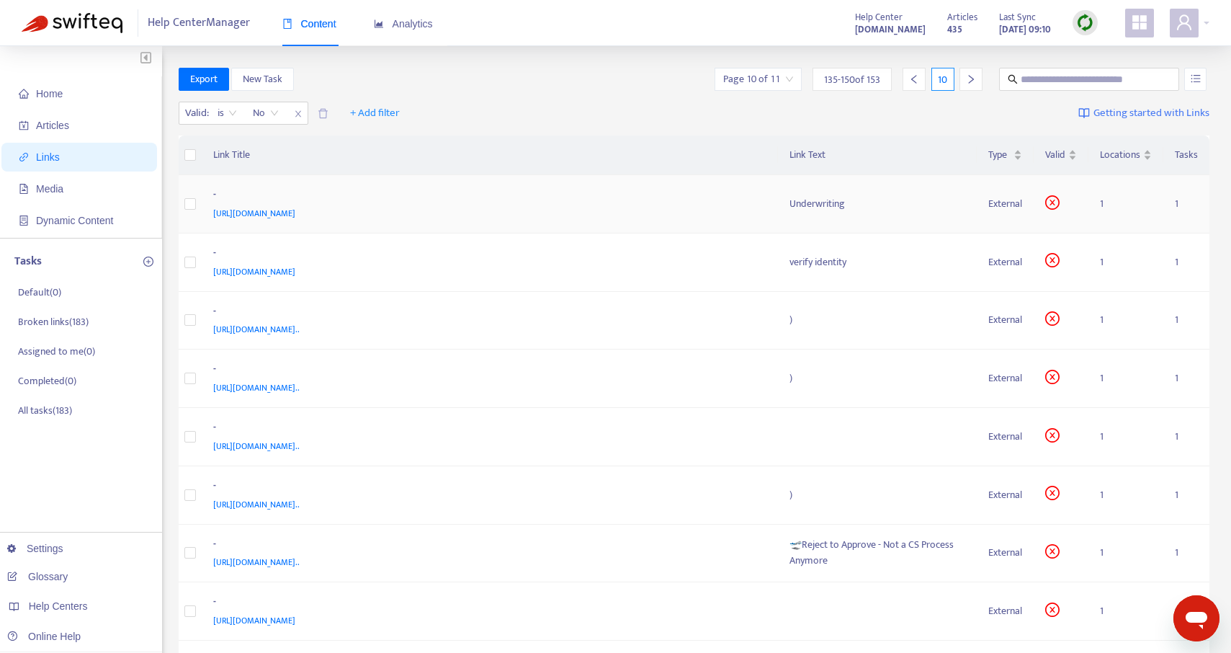
click at [805, 219] on td "Underwriting" at bounding box center [878, 204] width 200 height 58
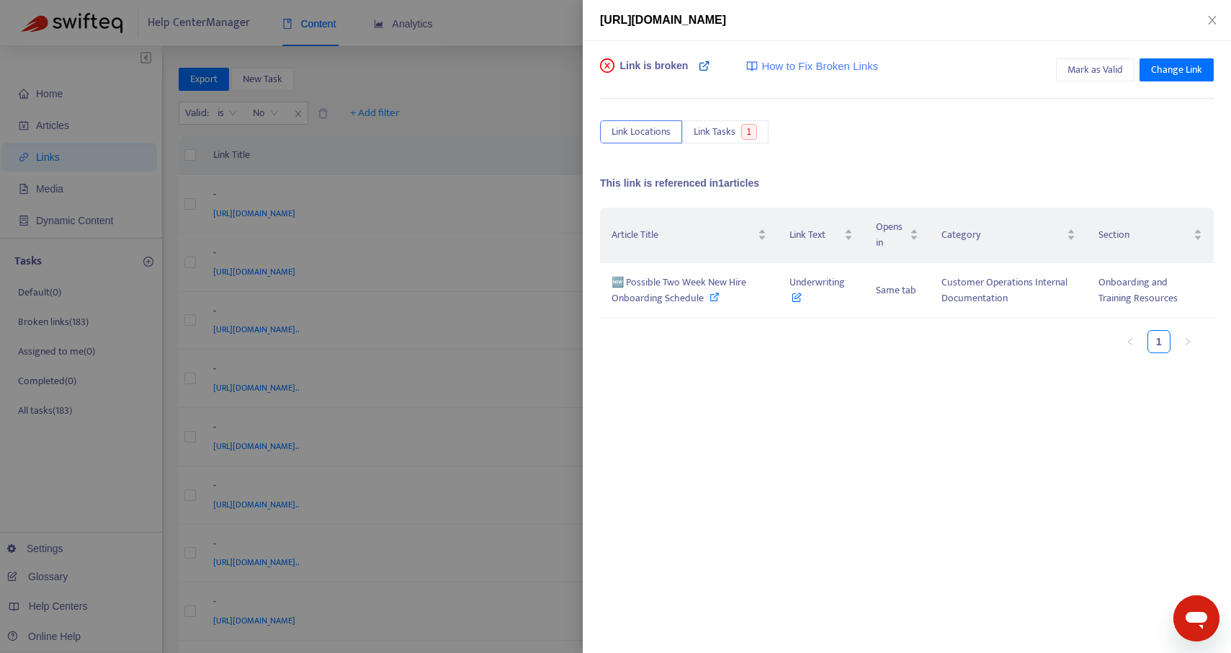
click at [708, 66] on icon at bounding box center [705, 66] width 12 height 12
click at [1212, 24] on icon "close" at bounding box center [1213, 20] width 12 height 12
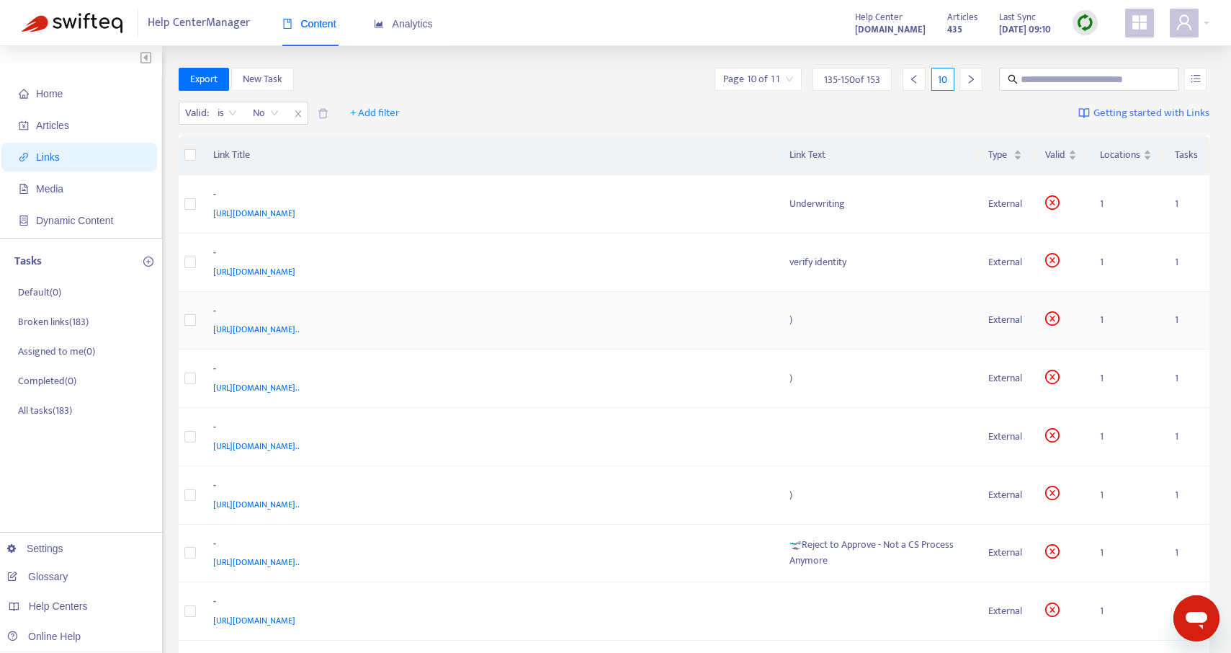
click at [822, 321] on div ")" at bounding box center [877, 320] width 176 height 16
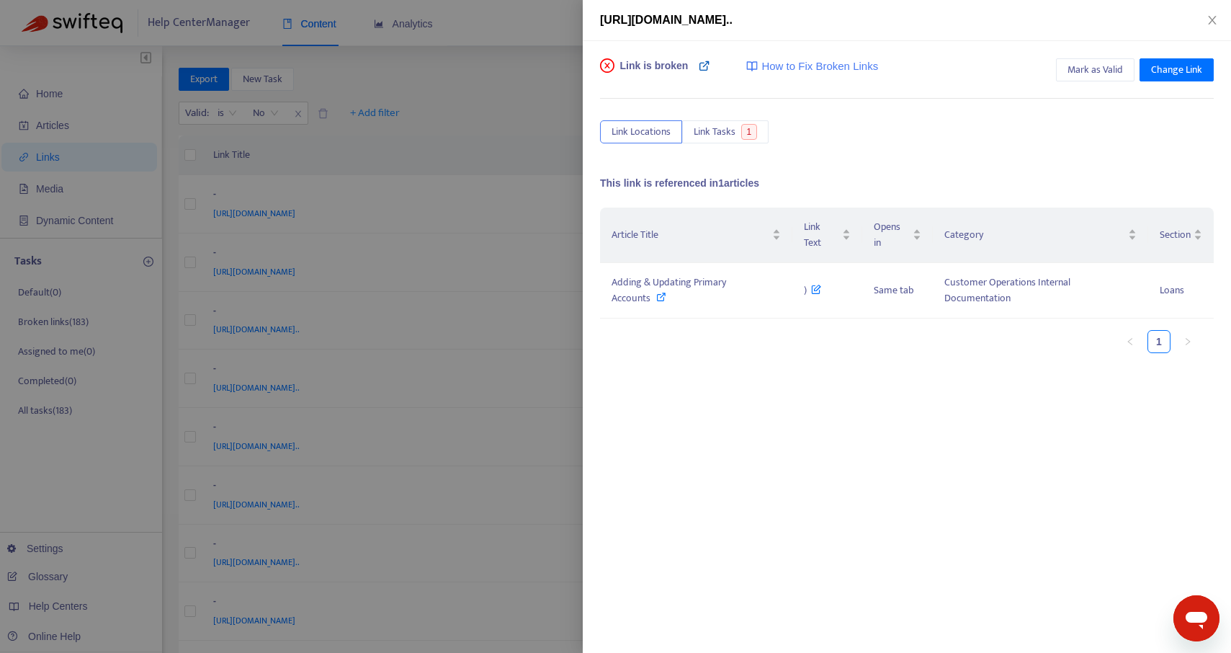
click at [705, 60] on icon at bounding box center [705, 66] width 12 height 12
click at [661, 295] on icon at bounding box center [661, 297] width 10 height 10
click at [1214, 17] on icon "close" at bounding box center [1213, 20] width 12 height 12
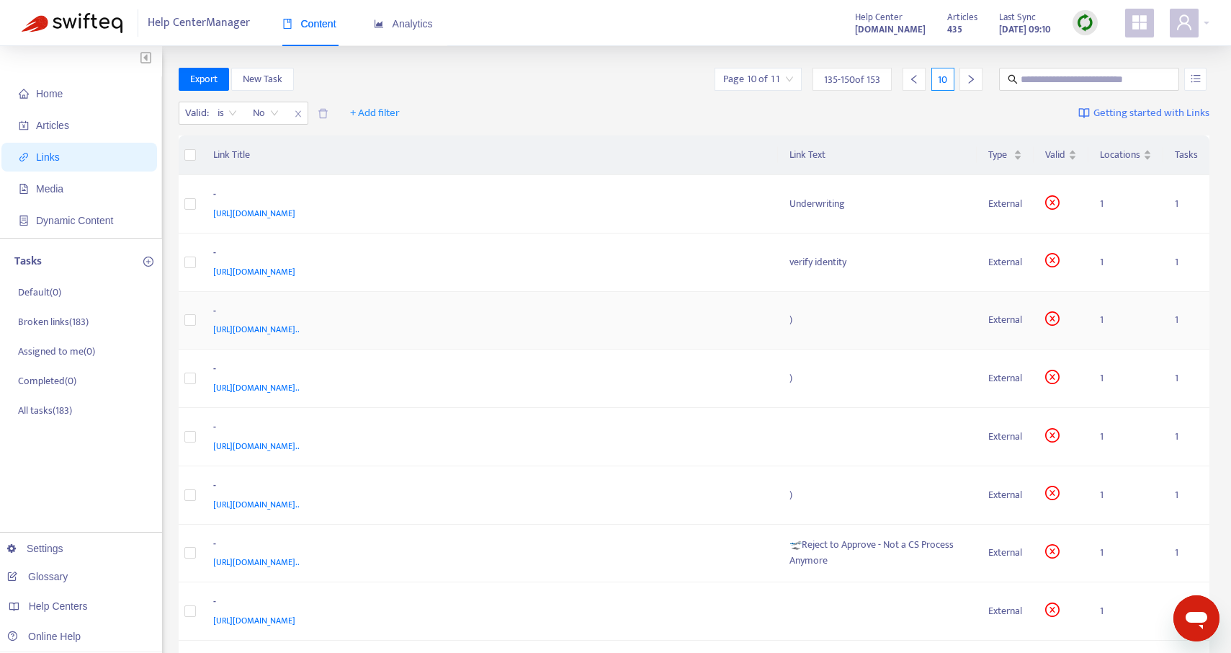
click at [796, 323] on div ")" at bounding box center [877, 320] width 176 height 16
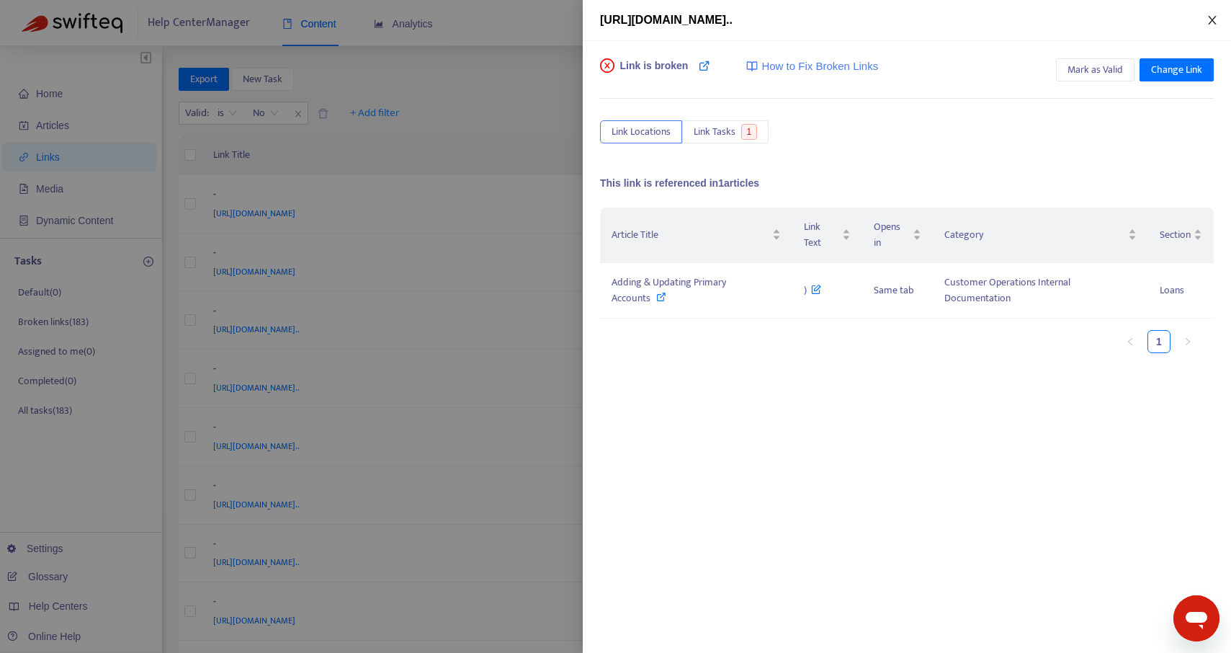
click at [1214, 22] on icon "close" at bounding box center [1212, 20] width 8 height 9
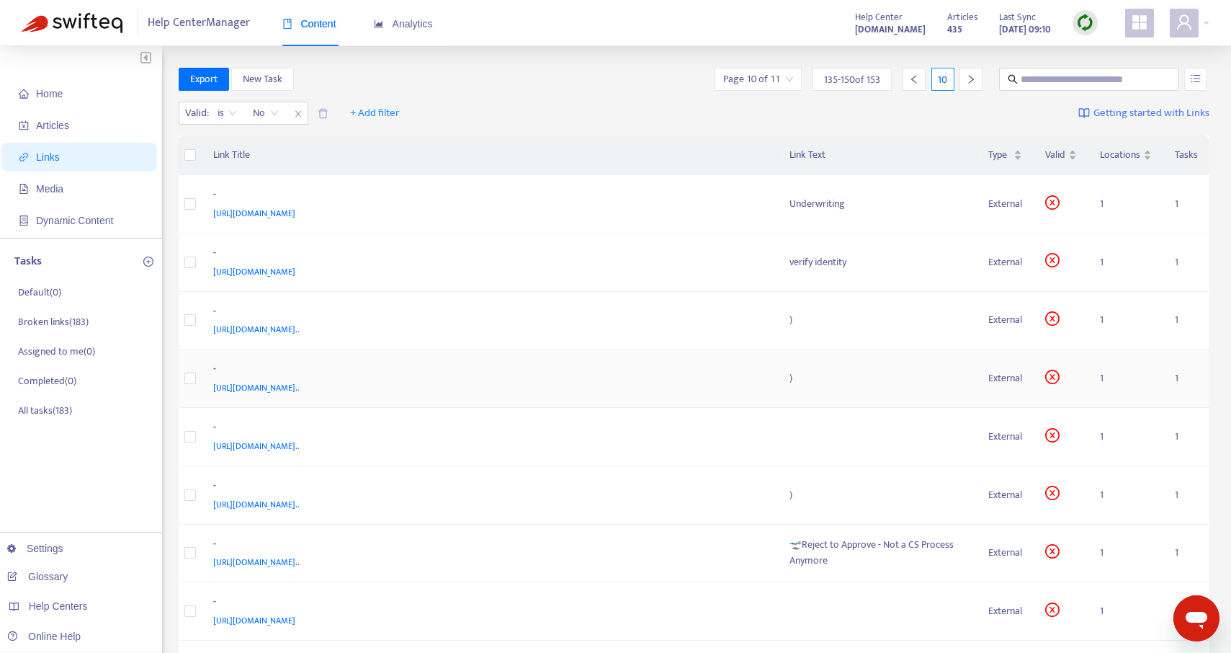
click at [820, 375] on div ")" at bounding box center [877, 378] width 176 height 16
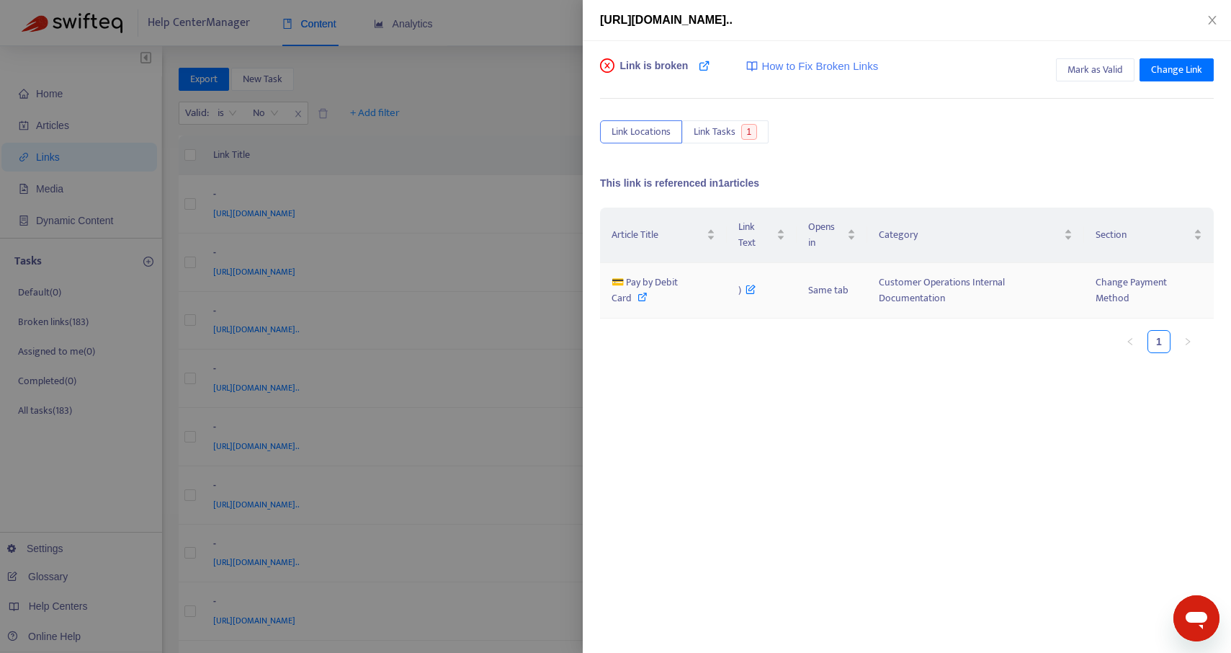
click at [641, 298] on icon at bounding box center [642, 297] width 10 height 10
click at [1212, 24] on icon "close" at bounding box center [1213, 20] width 12 height 12
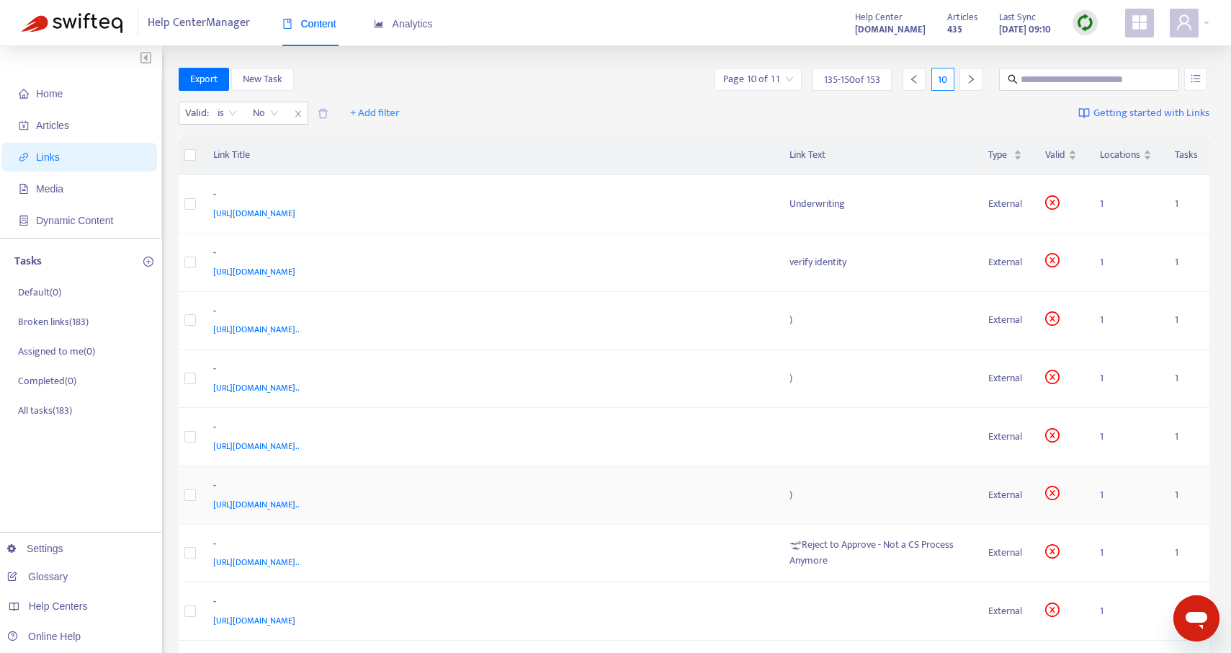
click at [833, 488] on div ")" at bounding box center [877, 495] width 176 height 16
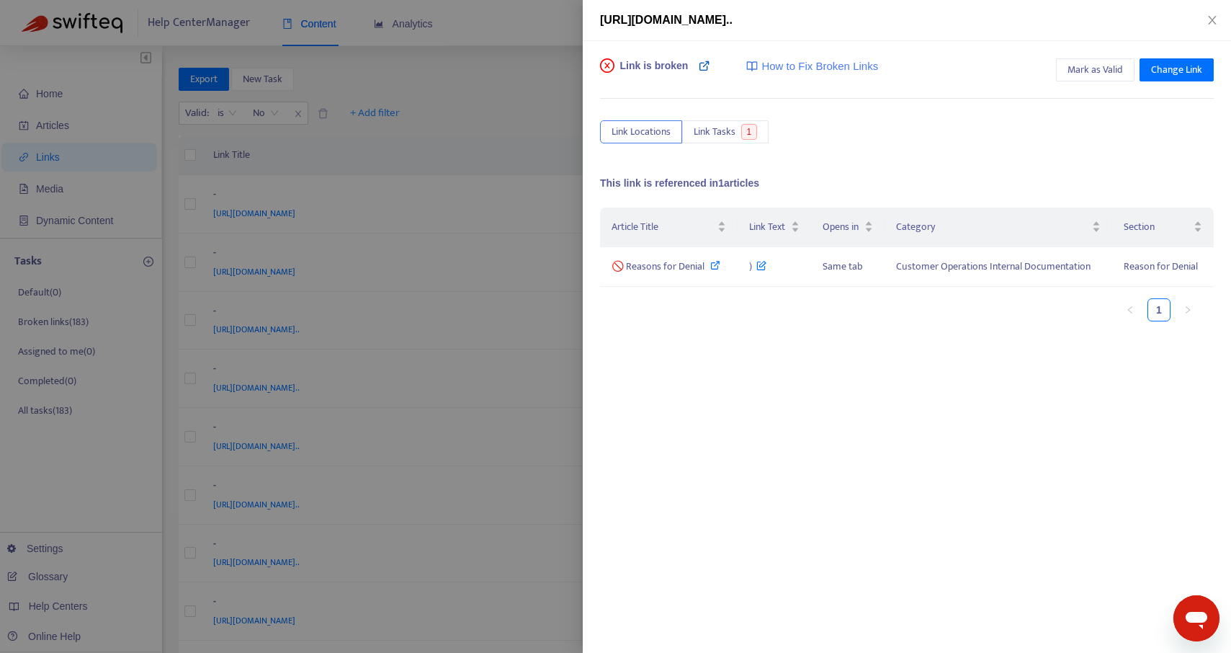
click at [704, 69] on icon at bounding box center [705, 66] width 12 height 12
click at [715, 264] on icon at bounding box center [715, 265] width 10 height 10
click at [1205, 21] on button "Close" at bounding box center [1212, 21] width 20 height 14
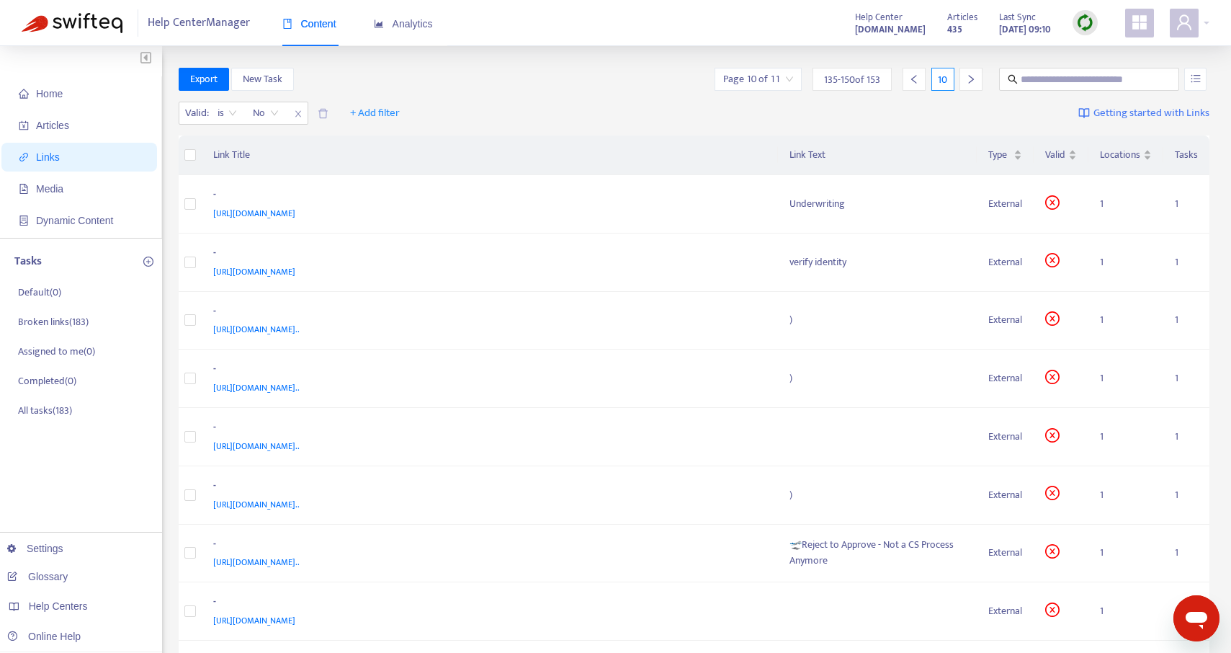
click at [909, 80] on icon "left" at bounding box center [914, 79] width 10 height 10
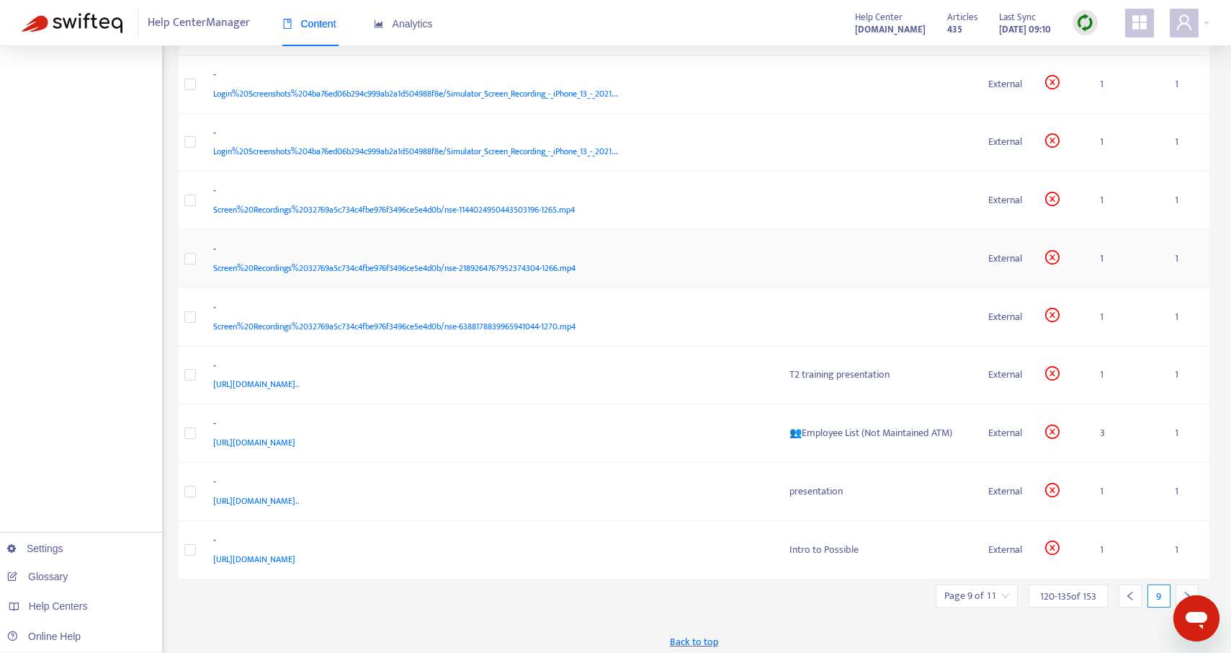
scroll to position [489, 0]
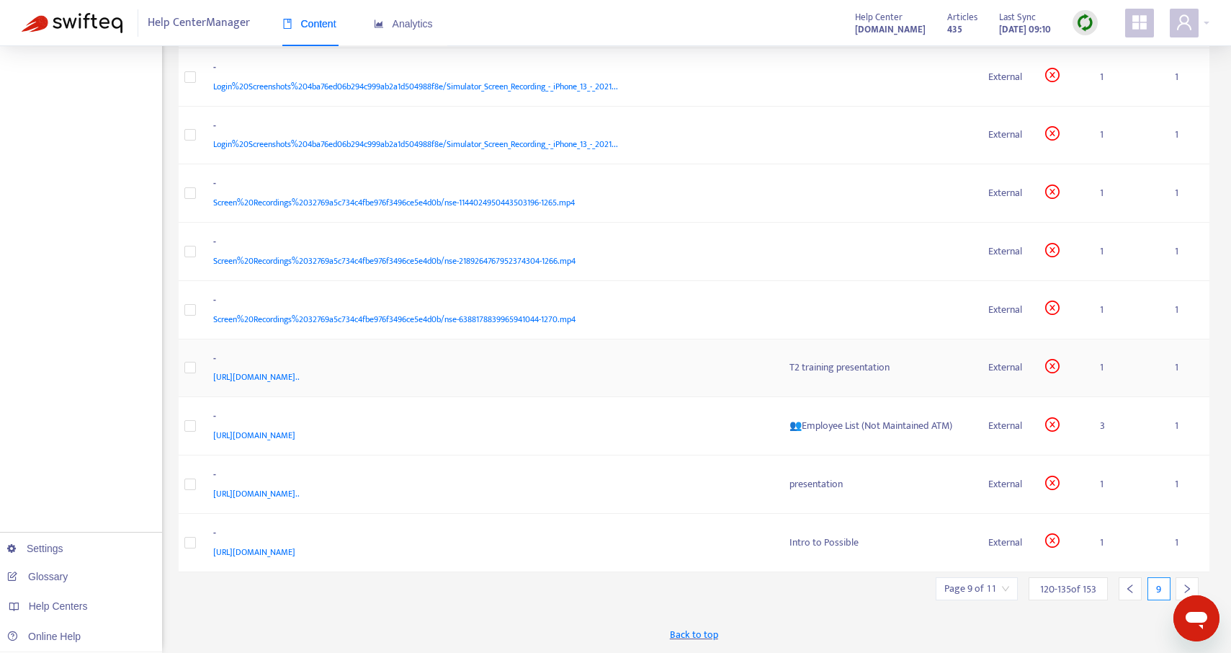
click at [300, 370] on span "[URL][DOMAIN_NAME].." at bounding box center [256, 377] width 86 height 14
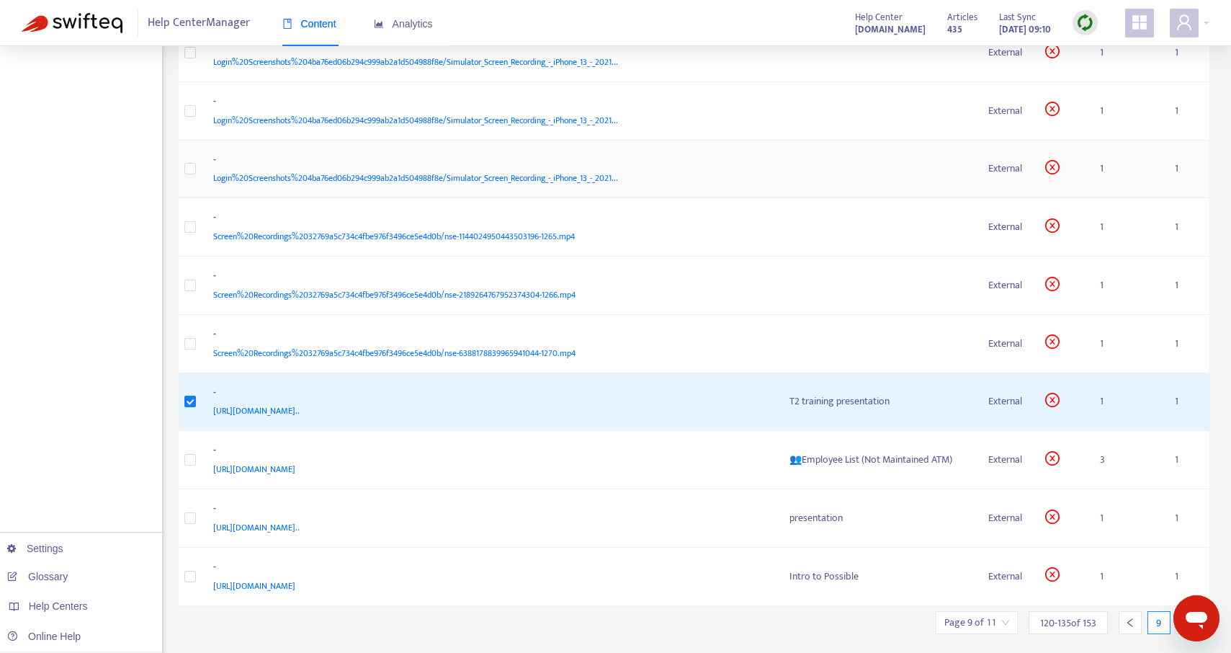
scroll to position [0, 0]
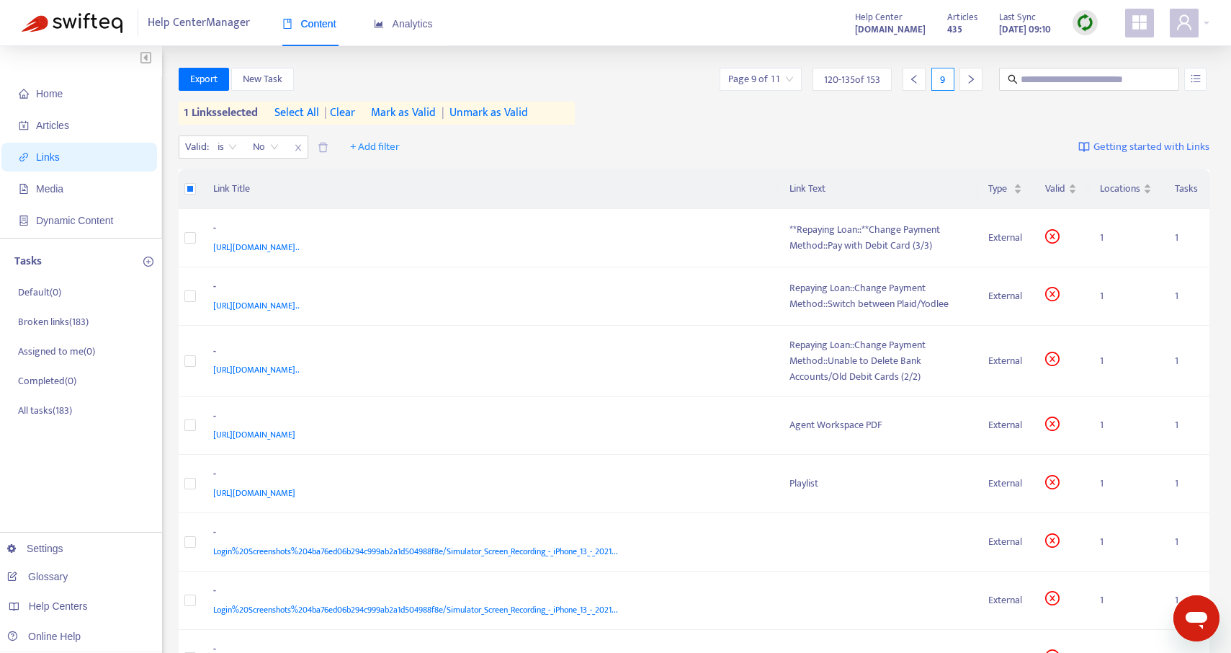
click at [394, 111] on span "Mark as Valid" at bounding box center [403, 112] width 65 height 17
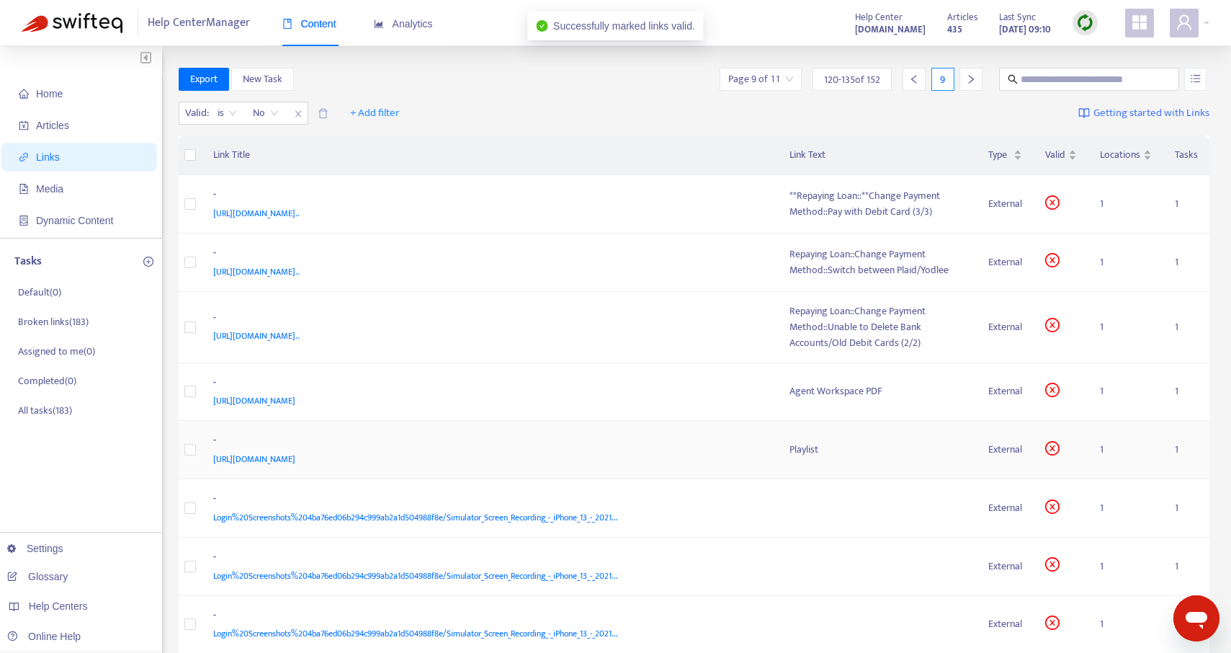
scroll to position [489, 0]
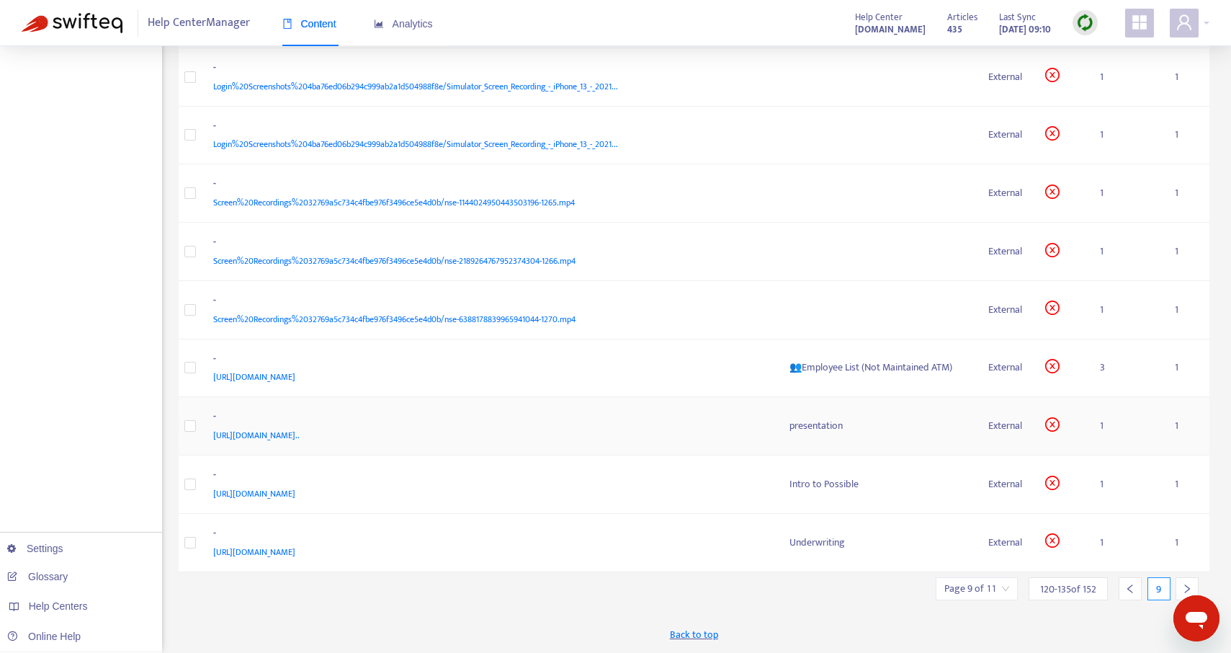
click at [300, 439] on span "[URL][DOMAIN_NAME].." at bounding box center [256, 435] width 86 height 14
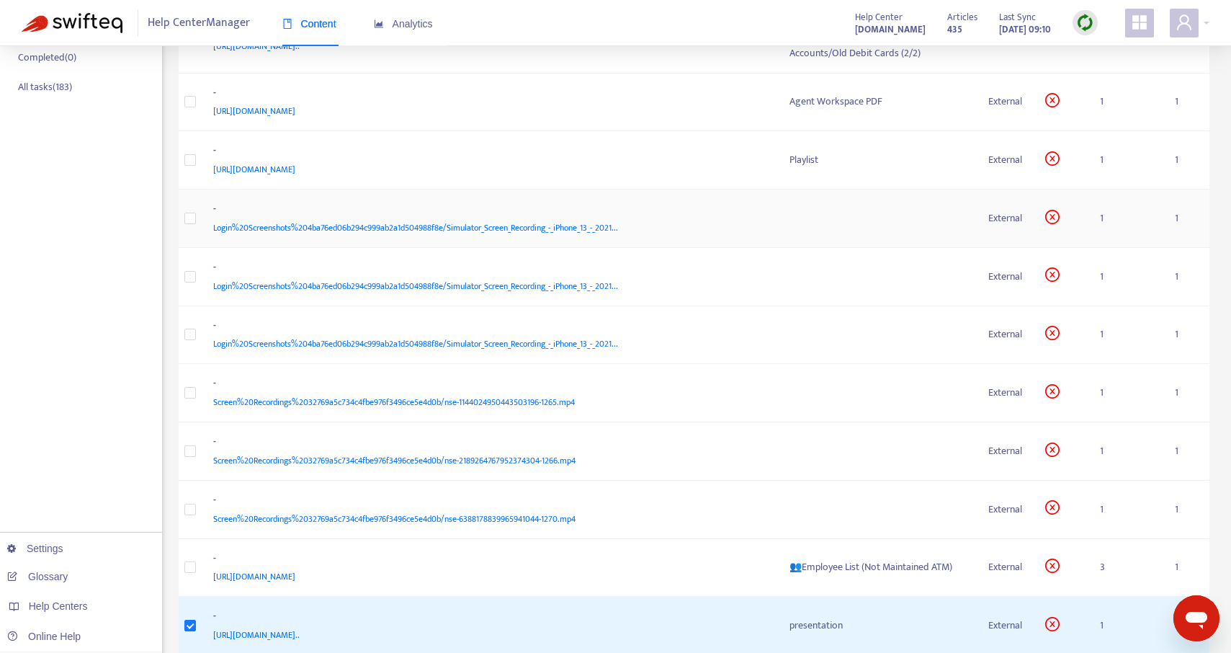
scroll to position [0, 0]
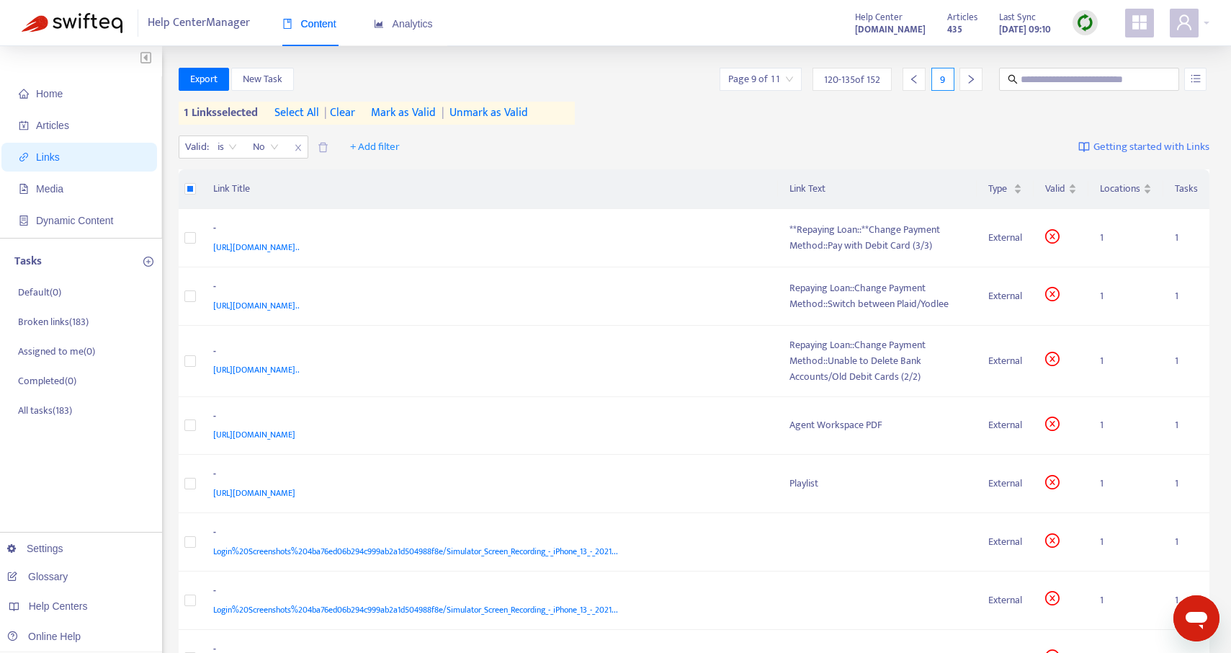
click at [402, 106] on span "Mark as Valid" at bounding box center [403, 112] width 65 height 17
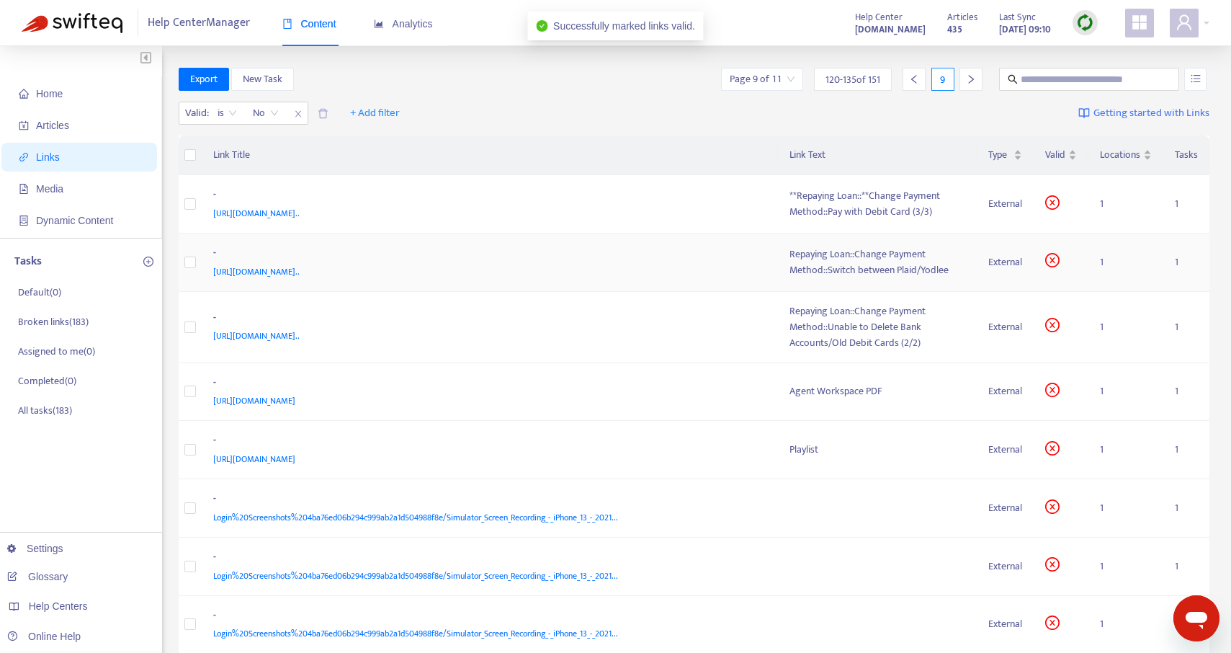
scroll to position [489, 0]
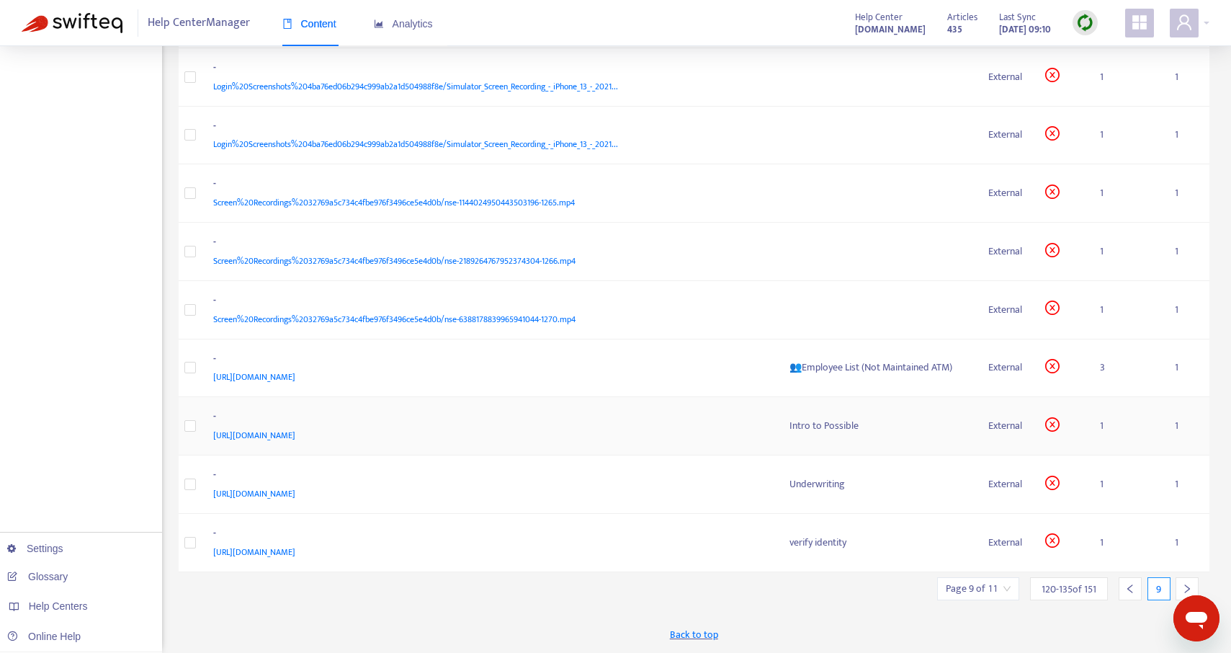
click at [295, 431] on span "[URL][DOMAIN_NAME]" at bounding box center [254, 435] width 82 height 14
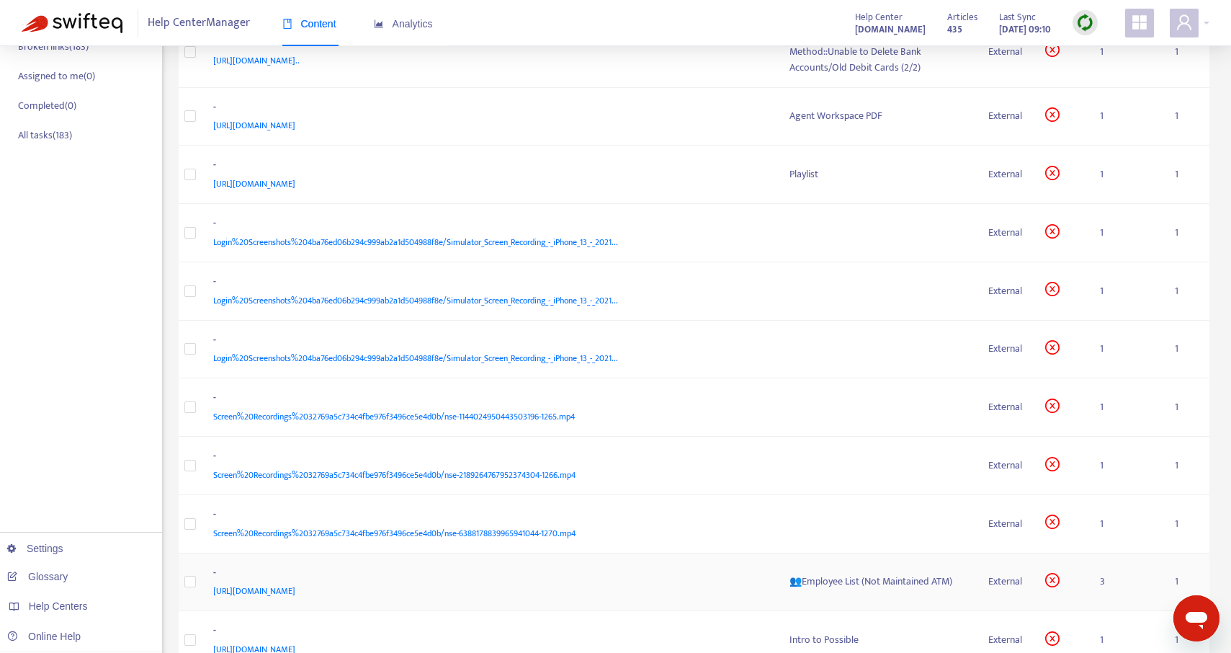
scroll to position [273, 0]
click at [491, 542] on span "Screen%20Recordings%2032769a5c734c4fbe976f3496ce5e4d0b/nse-6388178839965941044-…" at bounding box center [394, 535] width 362 height 14
click at [846, 475] on td at bounding box center [878, 468] width 200 height 58
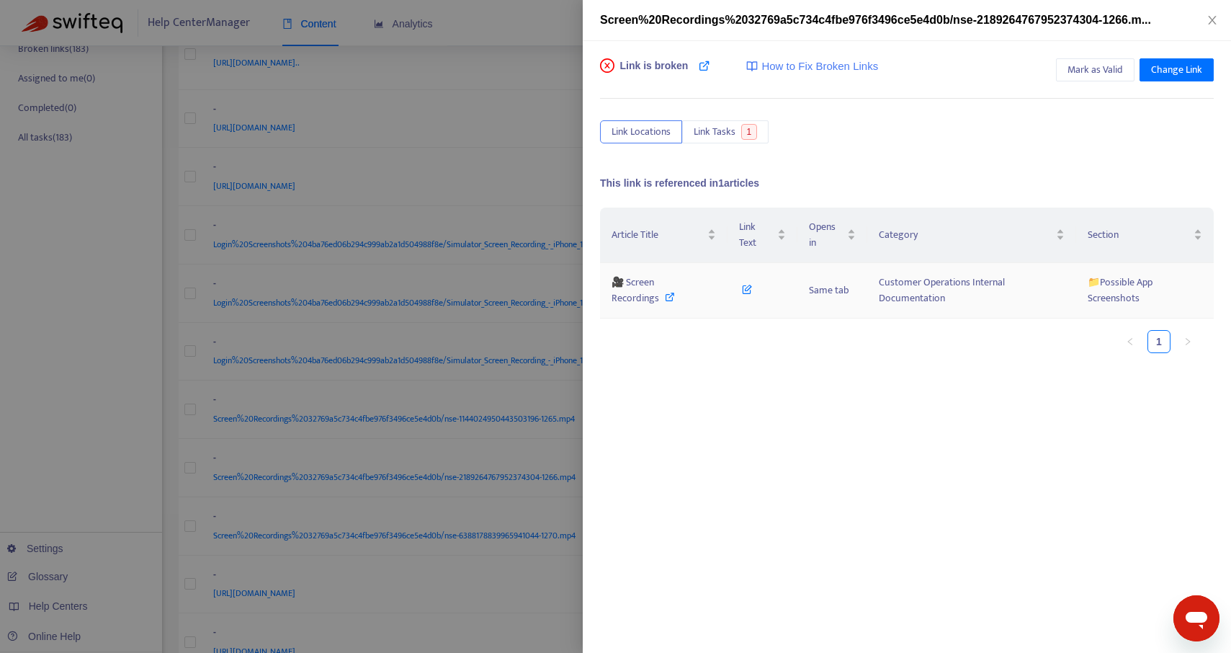
click at [665, 297] on icon at bounding box center [670, 297] width 10 height 10
click at [1212, 22] on icon "close" at bounding box center [1213, 20] width 12 height 12
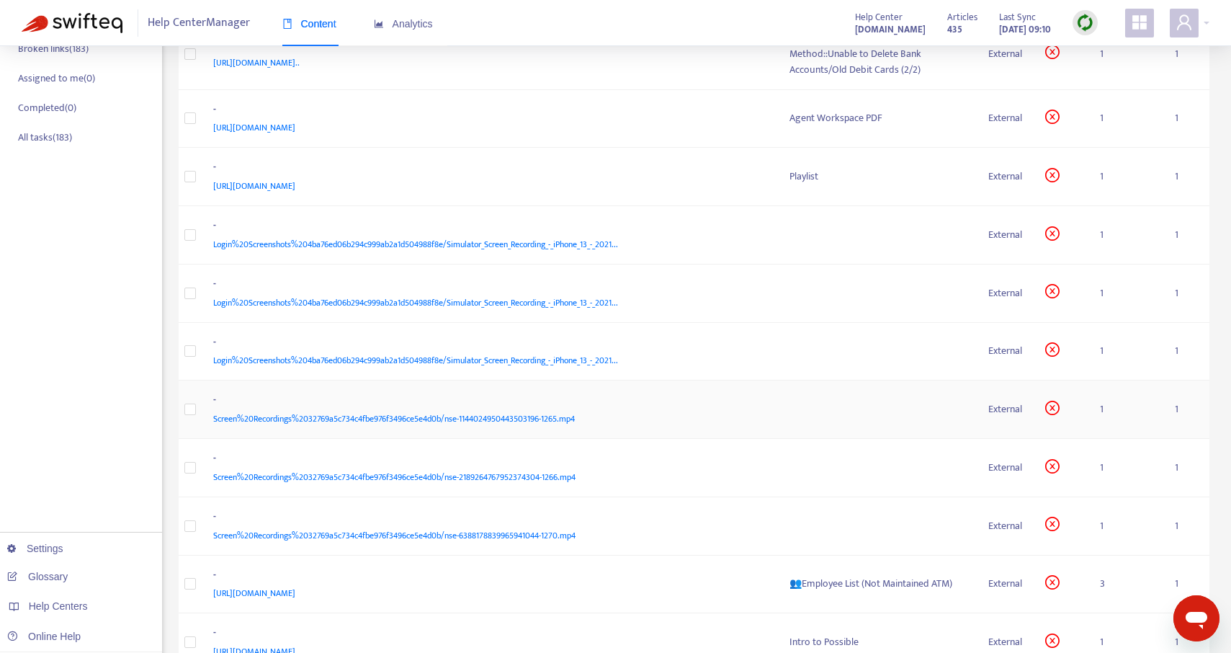
click at [860, 408] on td at bounding box center [878, 409] width 200 height 58
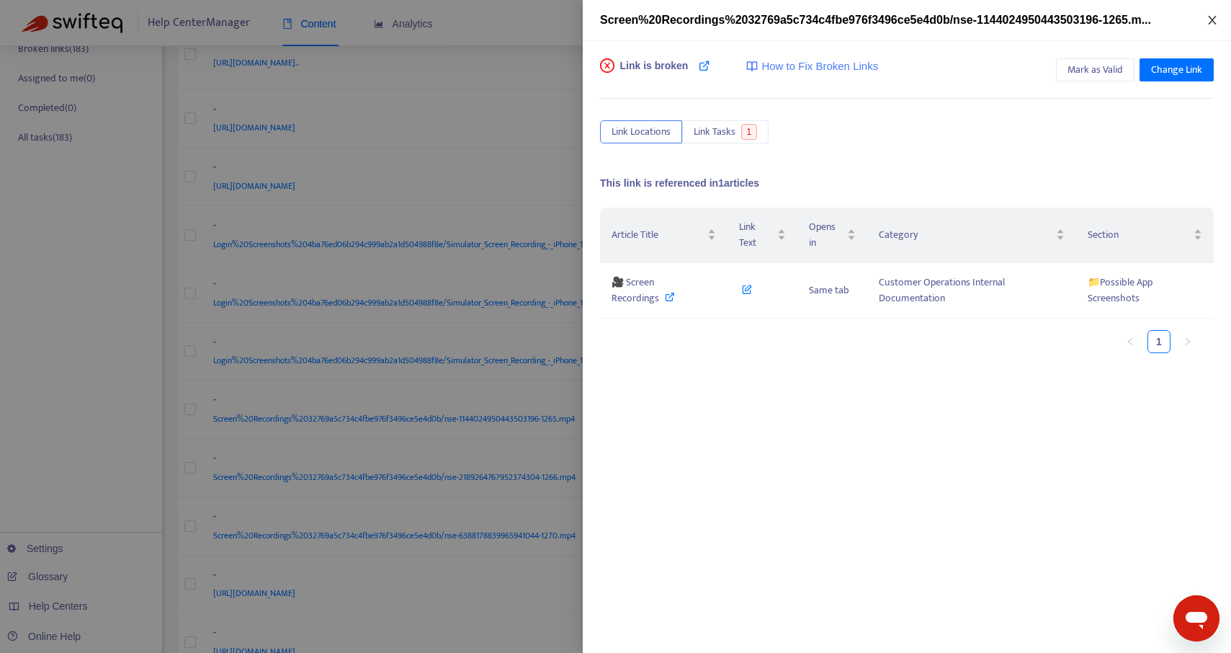
click at [1212, 21] on icon "close" at bounding box center [1213, 20] width 12 height 12
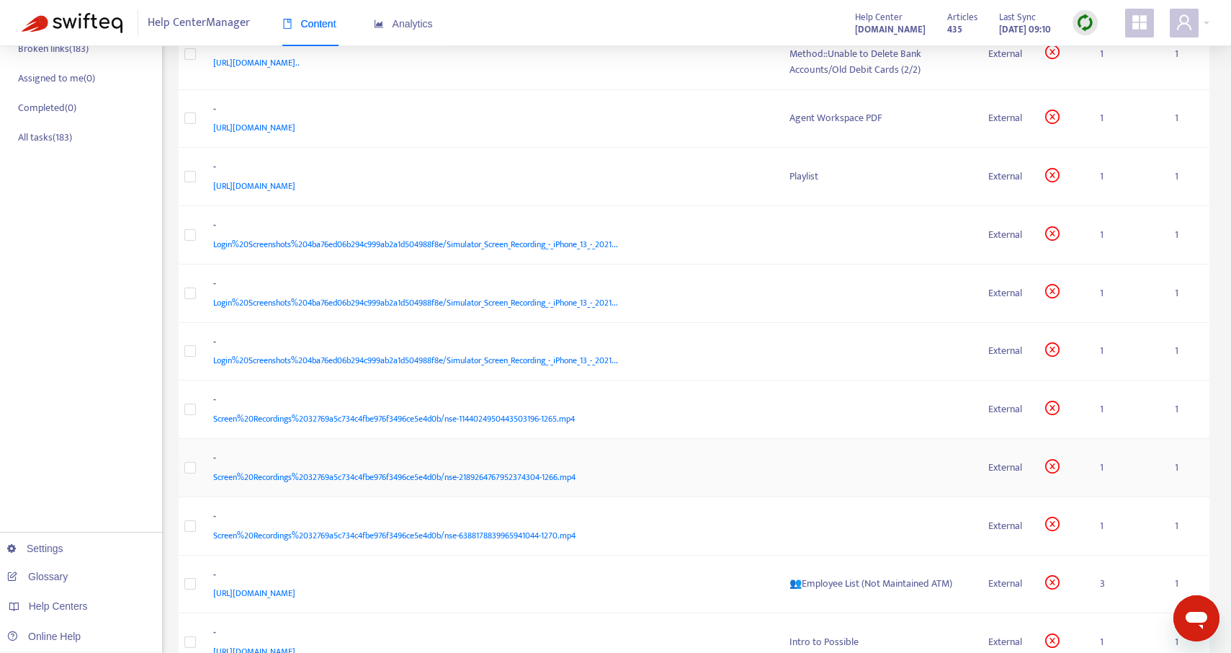
click at [841, 460] on td at bounding box center [878, 468] width 200 height 58
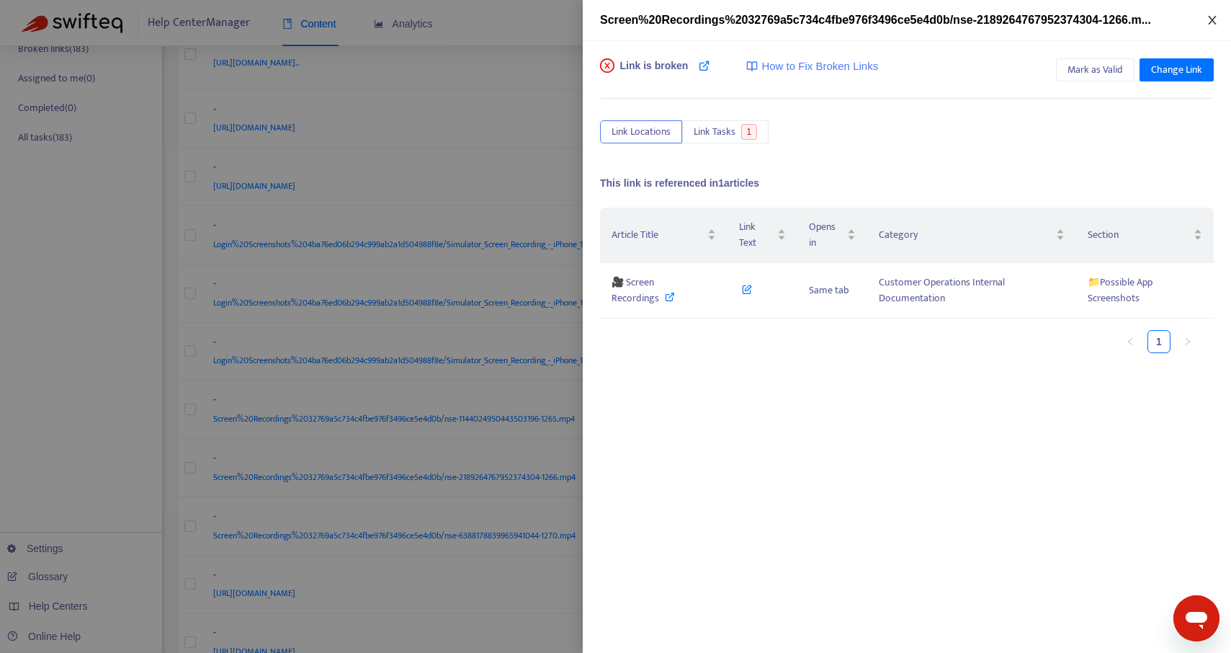
click at [1217, 19] on icon "close" at bounding box center [1213, 20] width 12 height 12
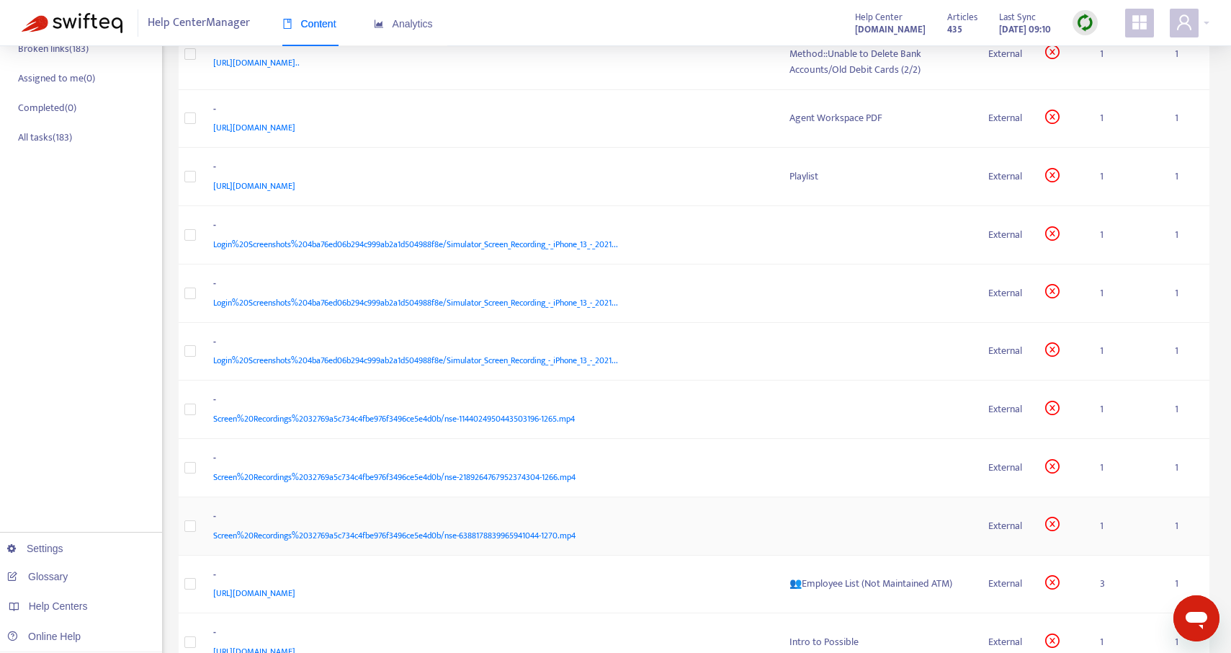
click at [828, 534] on td at bounding box center [878, 526] width 200 height 58
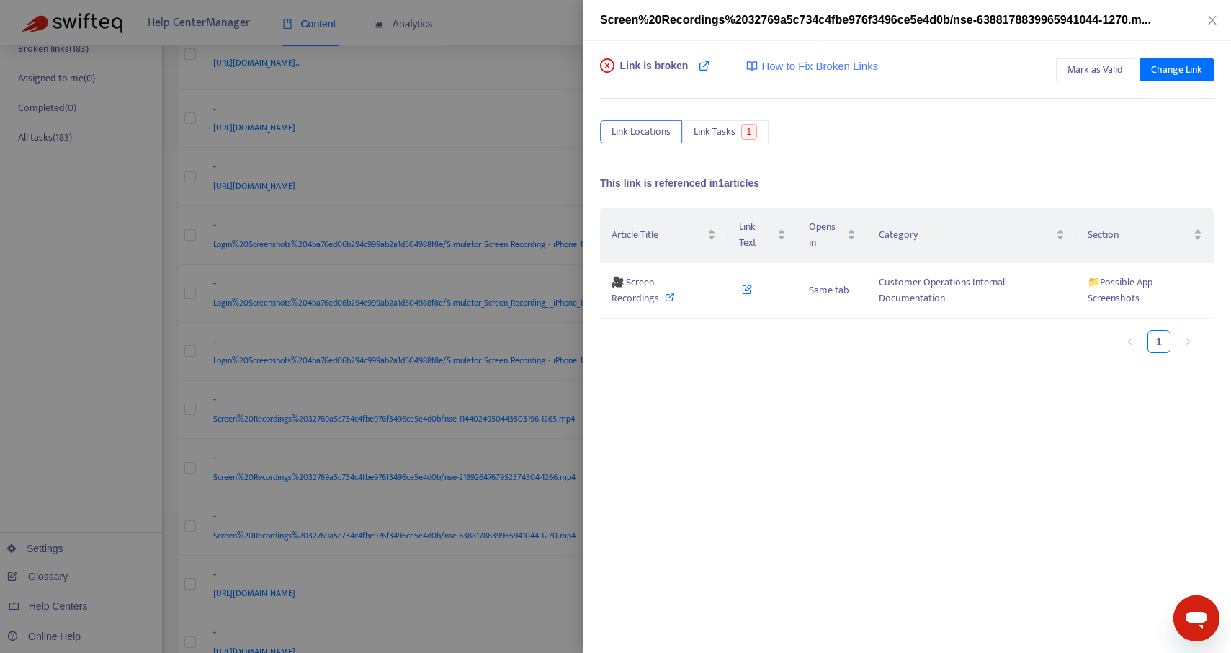
click at [1217, 9] on div "Screen%20Recordings%2032769a5c734c4fbe976f3496ce5e4d0b/nse-6388178839965941044-…" at bounding box center [907, 20] width 648 height 41
click at [1212, 17] on icon "close" at bounding box center [1213, 20] width 12 height 12
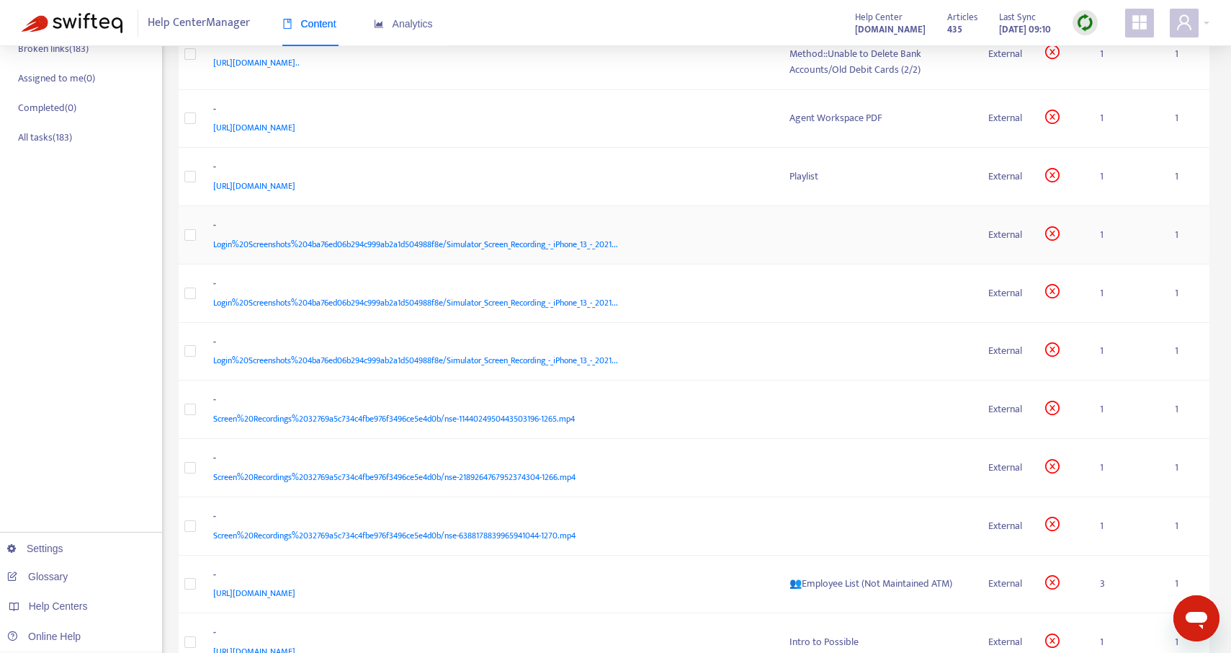
click at [822, 227] on td at bounding box center [878, 235] width 200 height 58
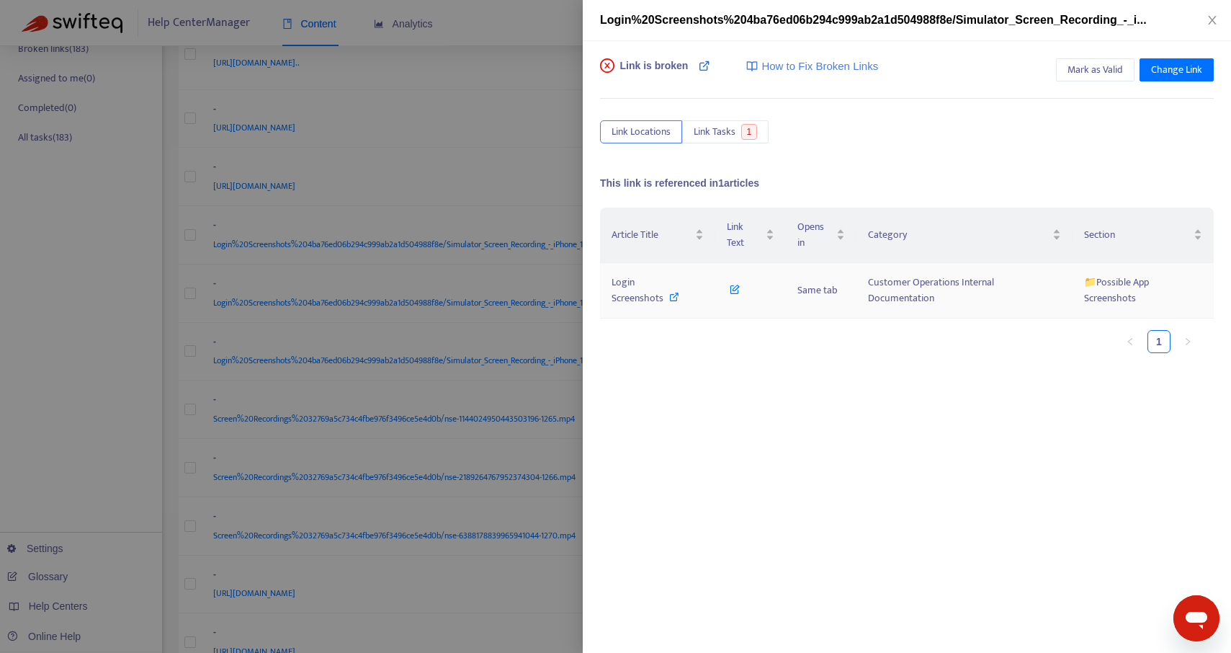
click at [673, 292] on icon at bounding box center [674, 297] width 10 height 10
click at [1212, 27] on div "Login%20Screenshots%204ba76ed06b294c999ab2a1d504988f8e/Simulator_Screen_Recordi…" at bounding box center [907, 20] width 614 height 17
click at [1212, 19] on icon "close" at bounding box center [1212, 20] width 8 height 9
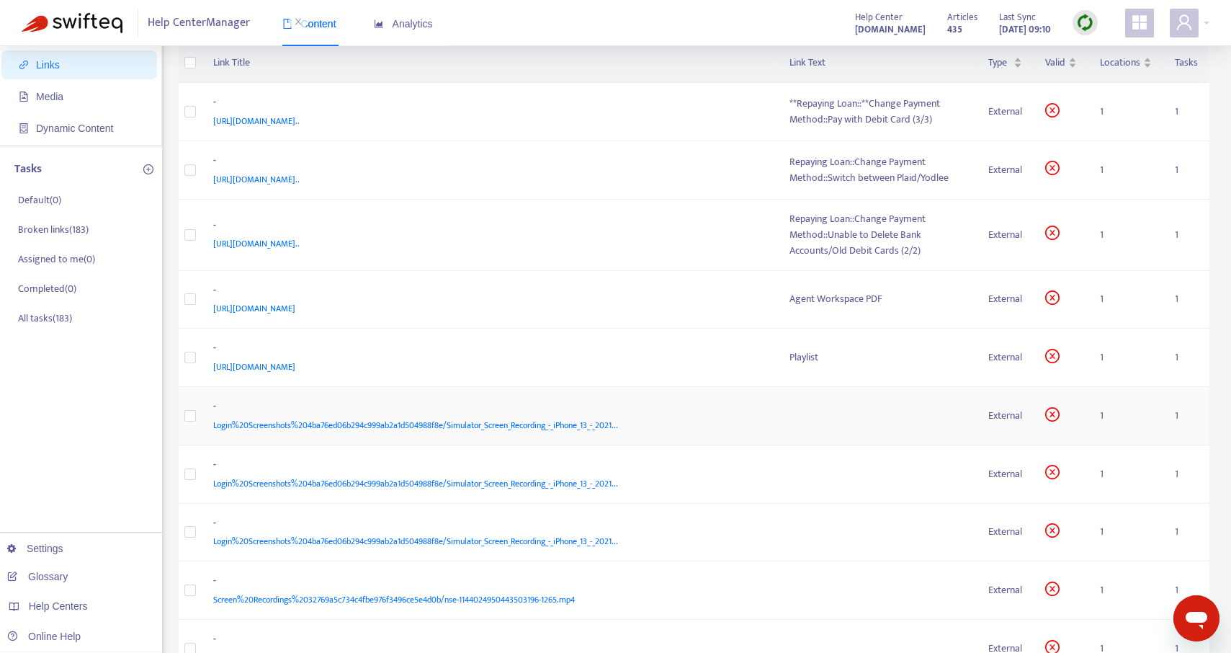
scroll to position [93, 0]
click at [838, 238] on div "Repaying Loan::Change Payment Method::Unable to Delete Bank Accounts/Old Debit …" at bounding box center [877, 234] width 176 height 48
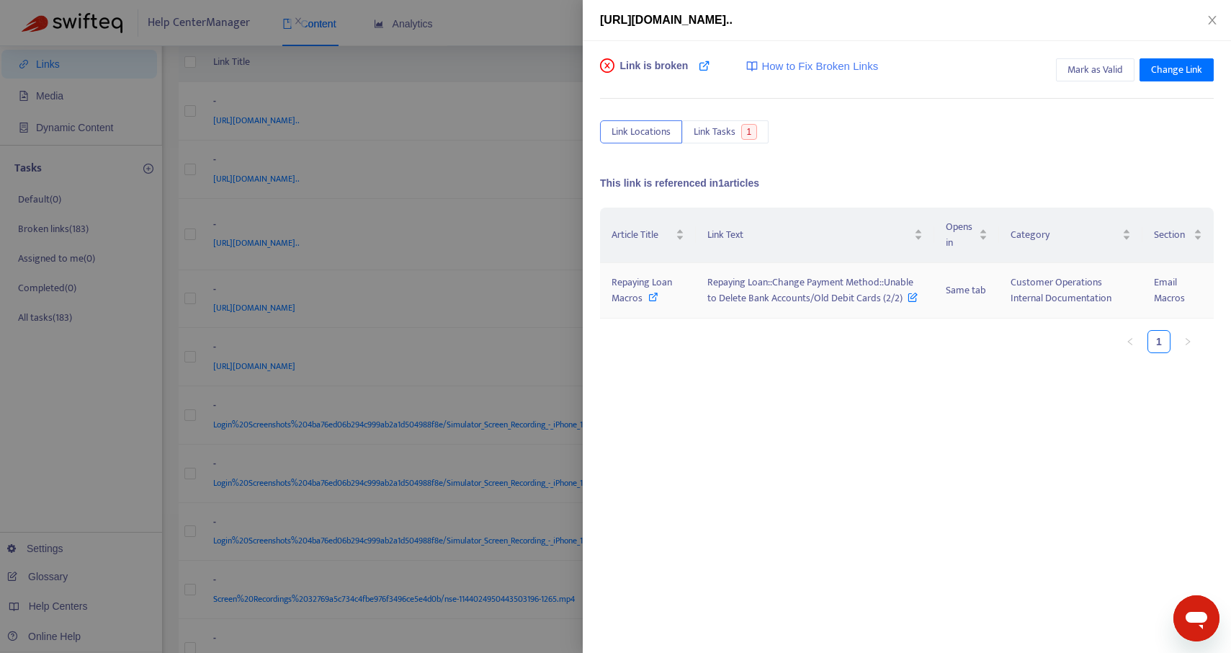
click at [652, 295] on icon at bounding box center [653, 297] width 10 height 10
click at [1208, 17] on icon "close" at bounding box center [1213, 20] width 12 height 12
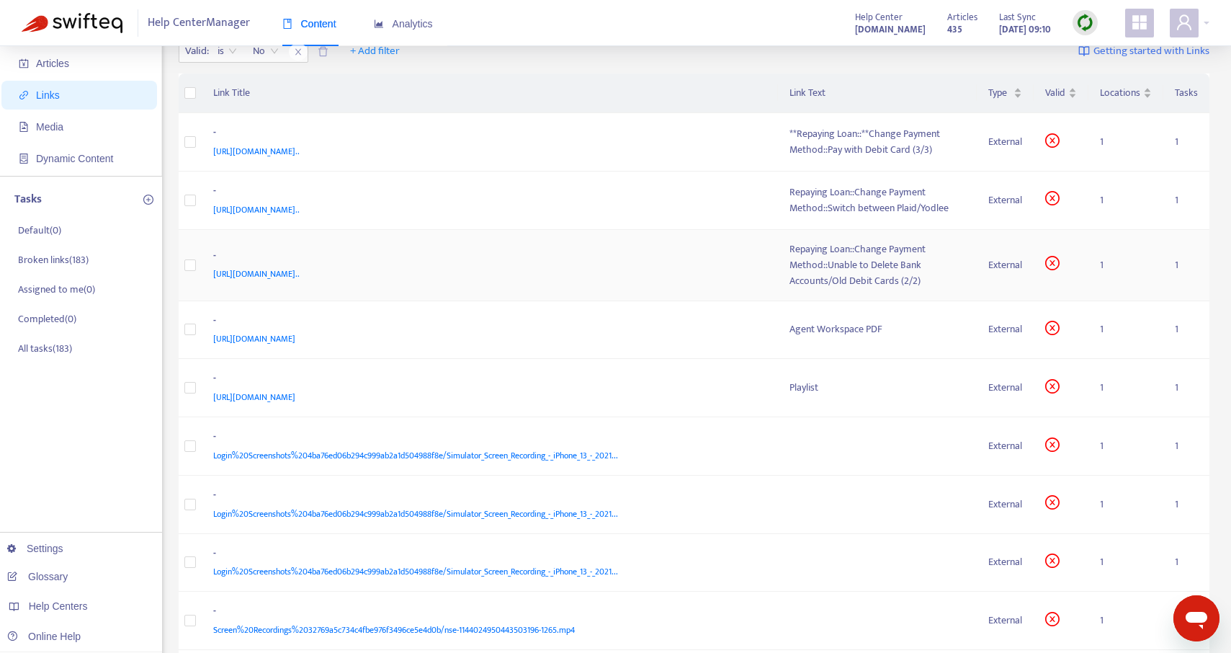
scroll to position [0, 0]
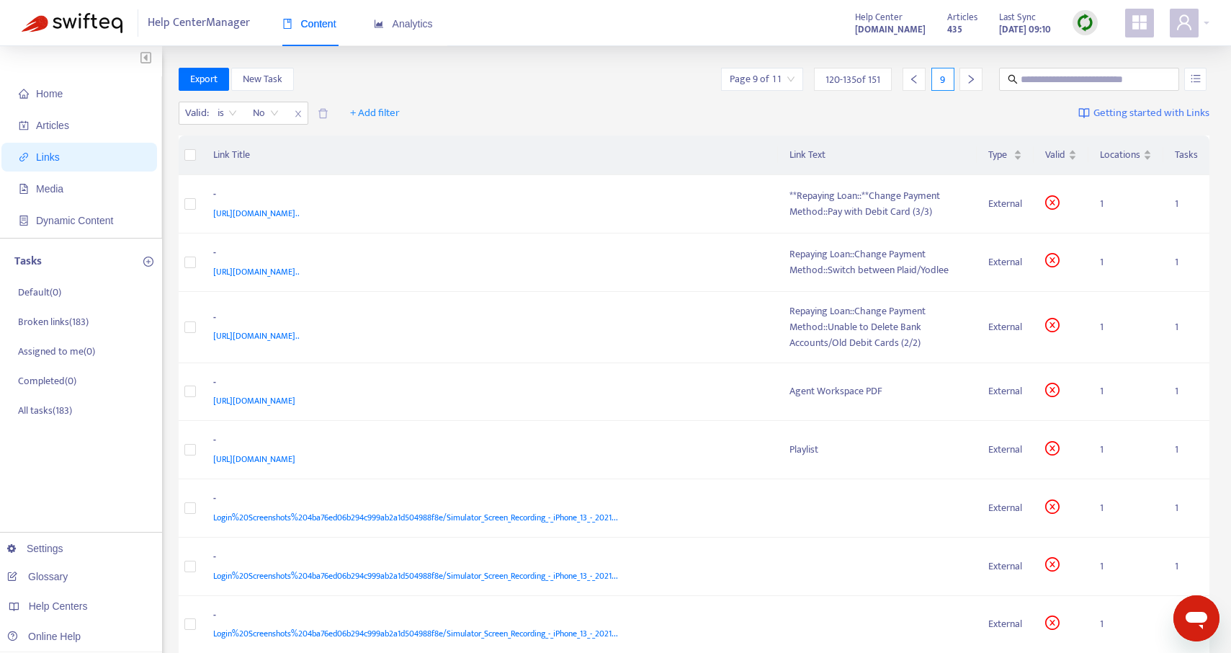
click at [915, 83] on icon "left" at bounding box center [914, 79] width 10 height 10
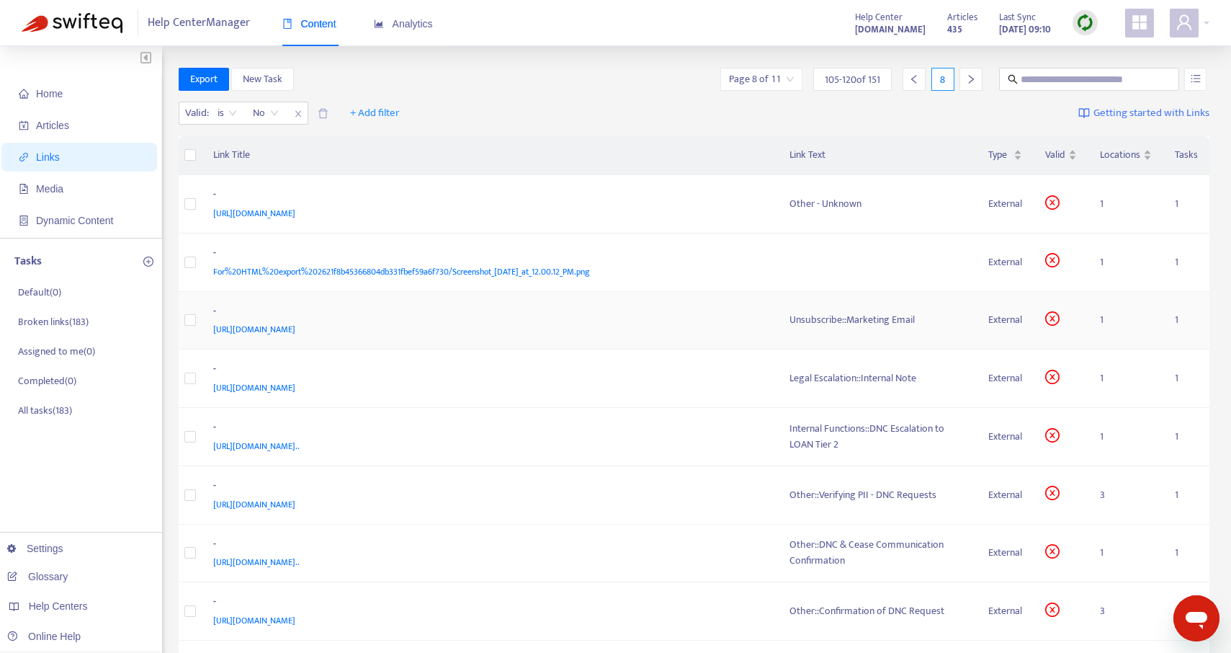
click at [849, 310] on td "Unsubscribe::Marketing Email" at bounding box center [878, 321] width 200 height 58
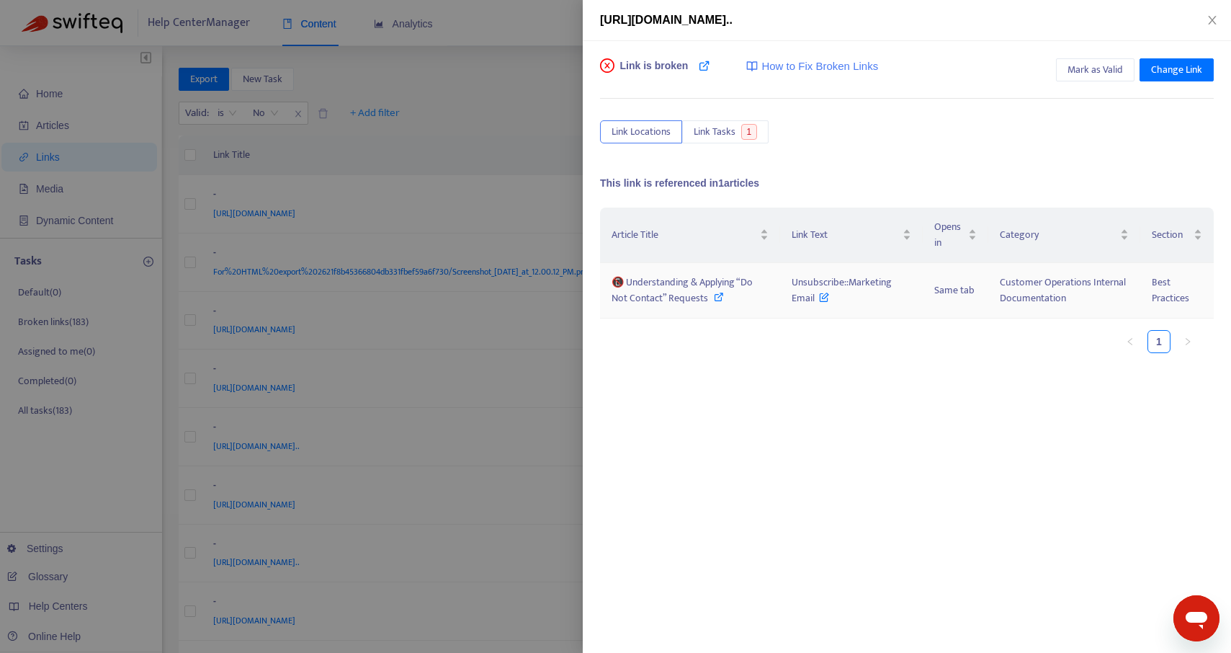
click at [715, 295] on icon at bounding box center [719, 297] width 10 height 10
click at [1211, 15] on icon "close" at bounding box center [1213, 20] width 12 height 12
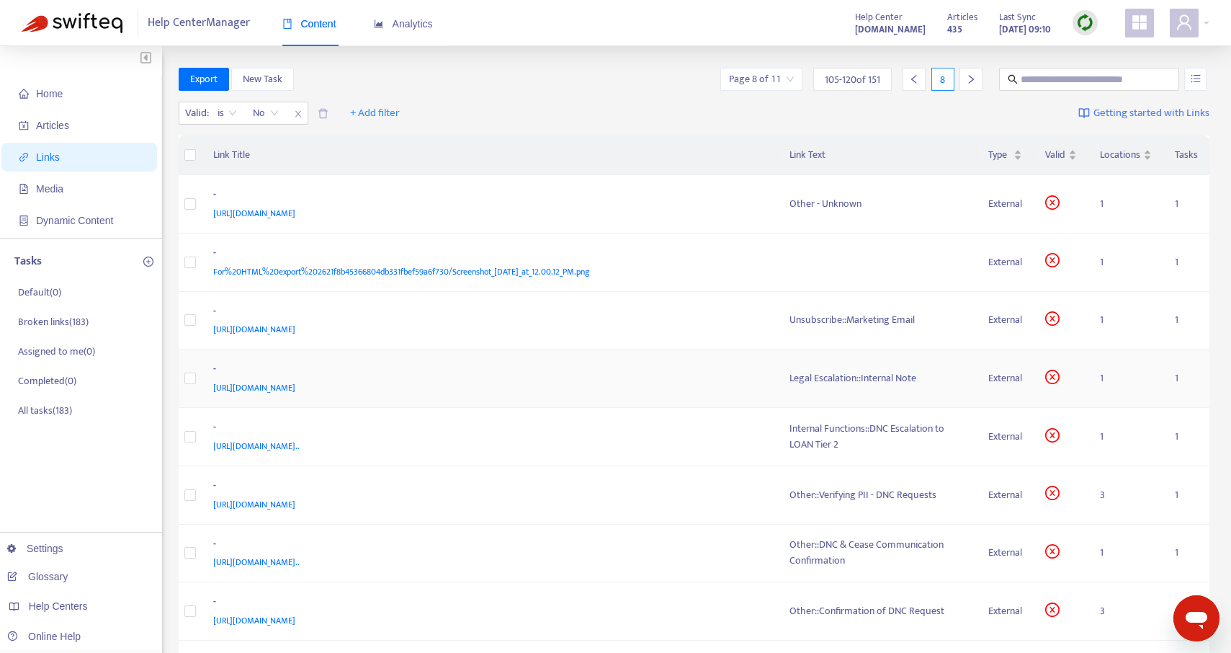
click at [828, 395] on td "Legal Escalation::Internal Note" at bounding box center [878, 378] width 200 height 58
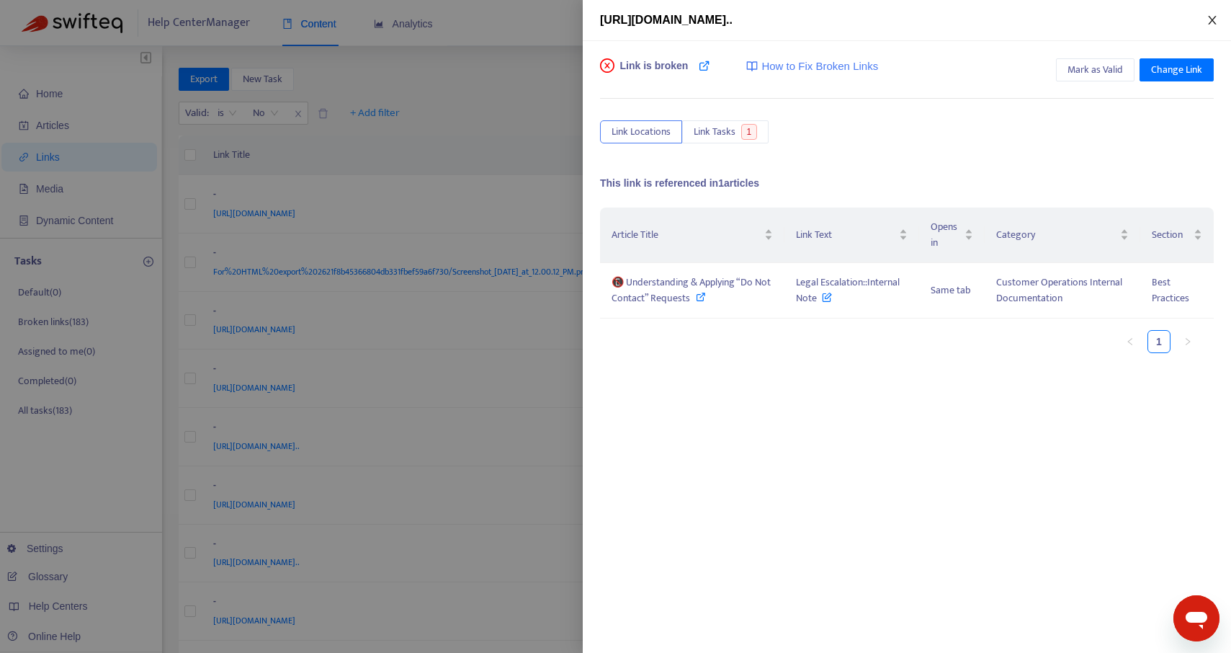
click at [1213, 14] on icon "close" at bounding box center [1213, 20] width 12 height 12
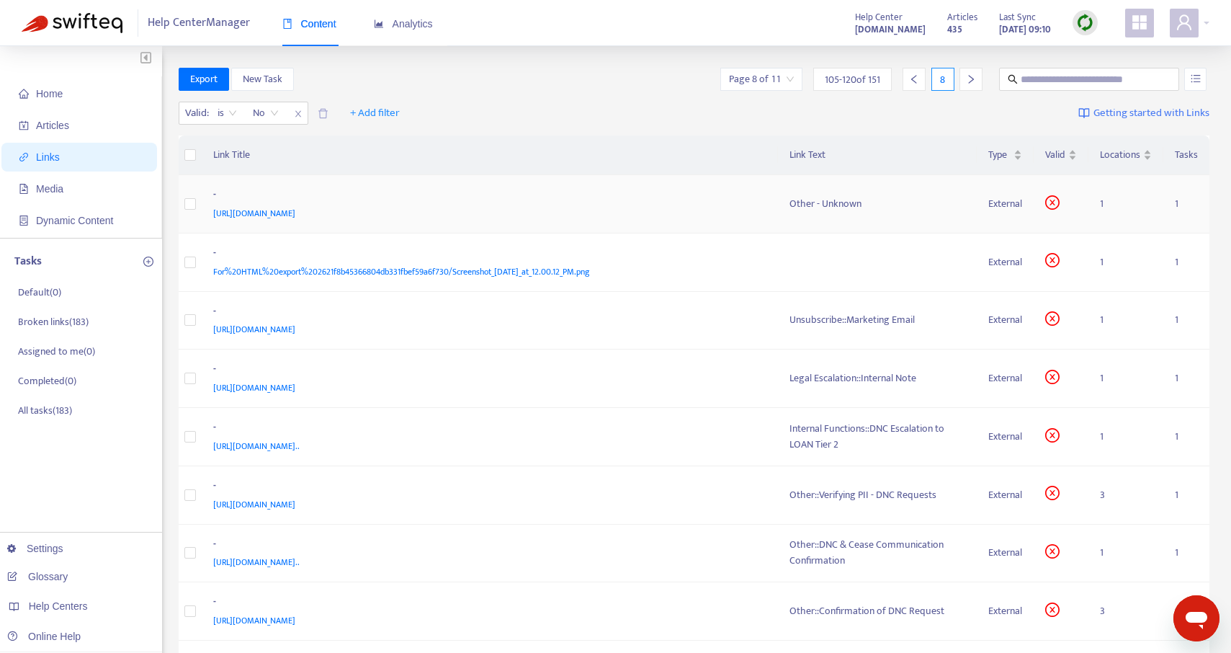
click at [878, 192] on td "Other - Unknown" at bounding box center [878, 204] width 200 height 58
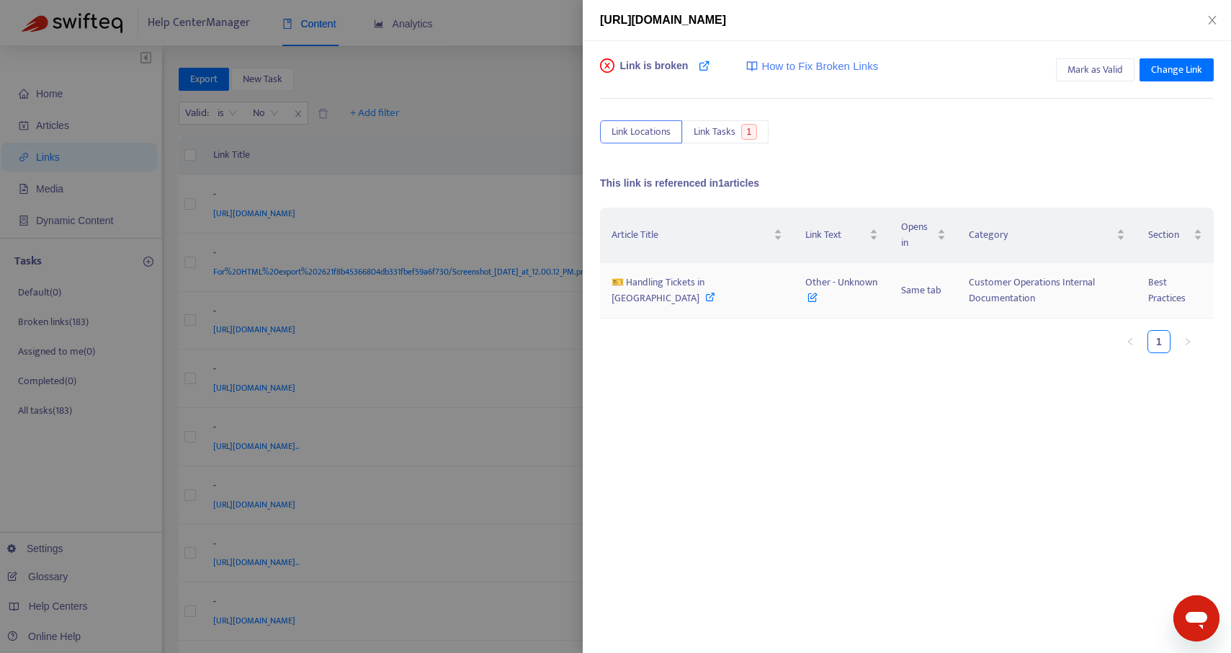
click at [705, 298] on icon at bounding box center [710, 297] width 10 height 10
click at [1164, 66] on span "Change Link" at bounding box center [1176, 70] width 51 height 16
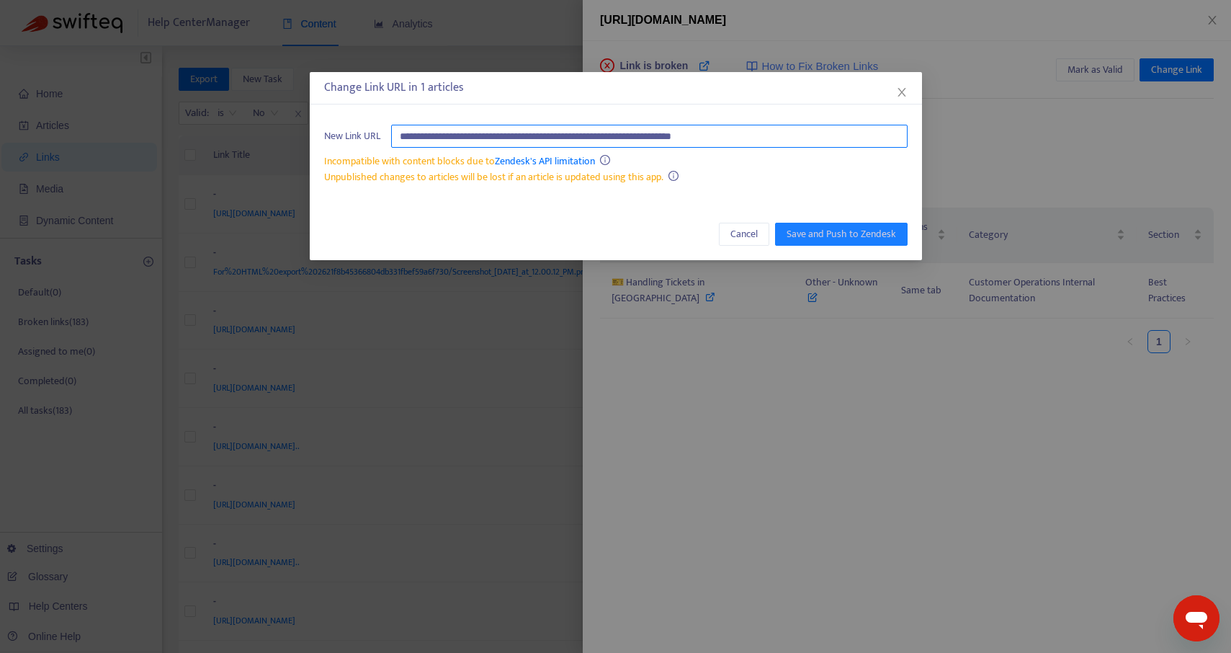
click at [682, 127] on input "**********" at bounding box center [649, 136] width 516 height 23
paste input "**********"
type input "**********"
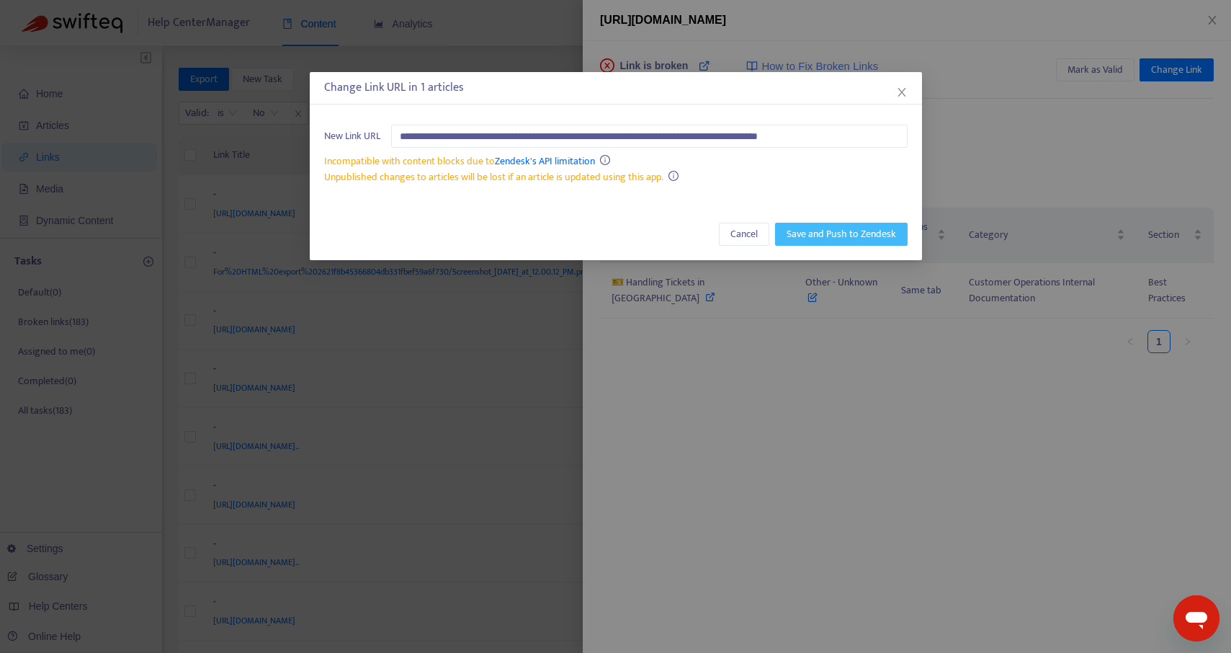
click at [842, 235] on span "Save and Push to Zendesk" at bounding box center [841, 234] width 109 height 16
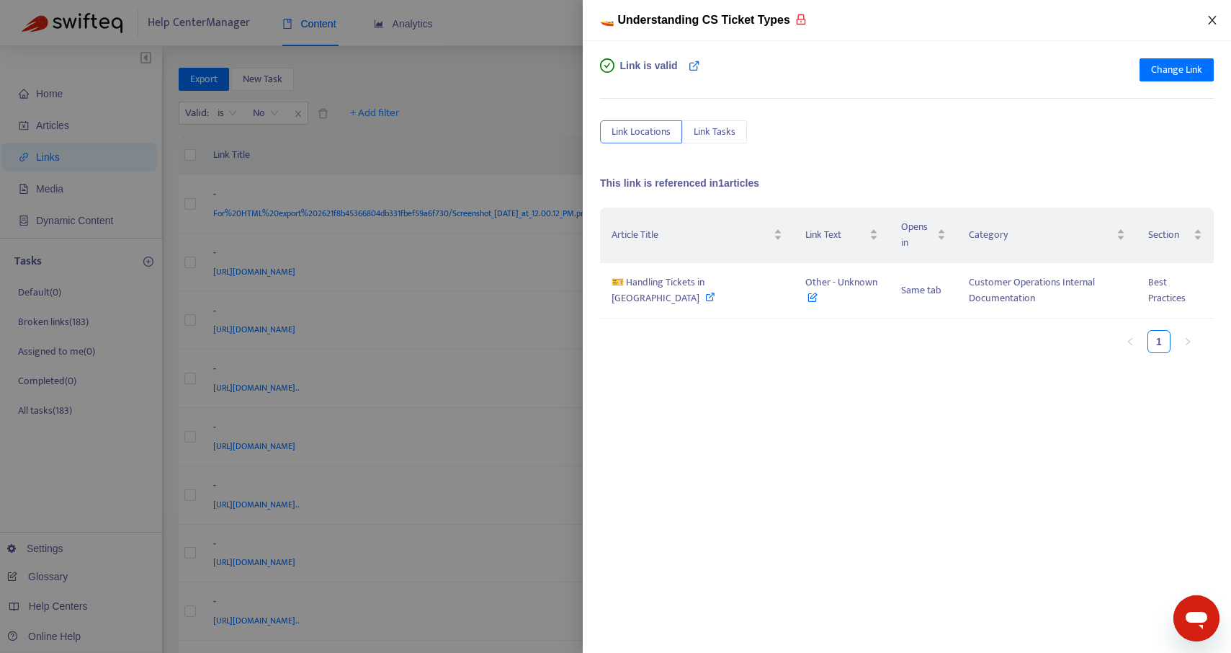
click at [1212, 22] on icon "close" at bounding box center [1213, 20] width 12 height 12
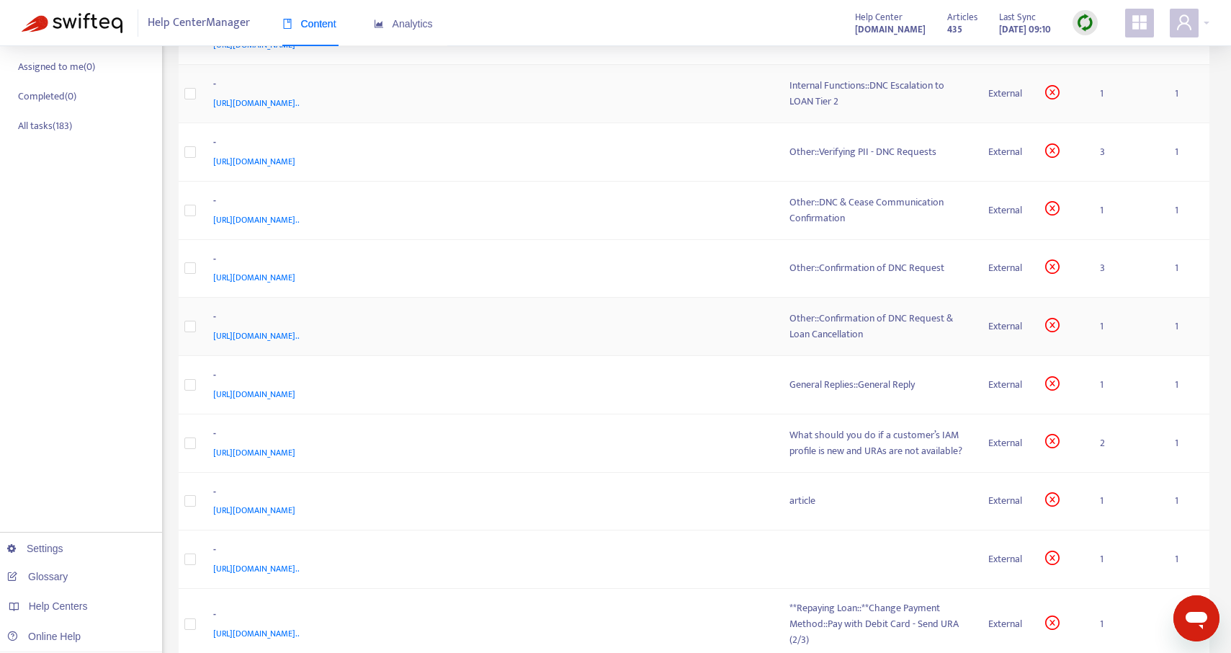
scroll to position [416, 0]
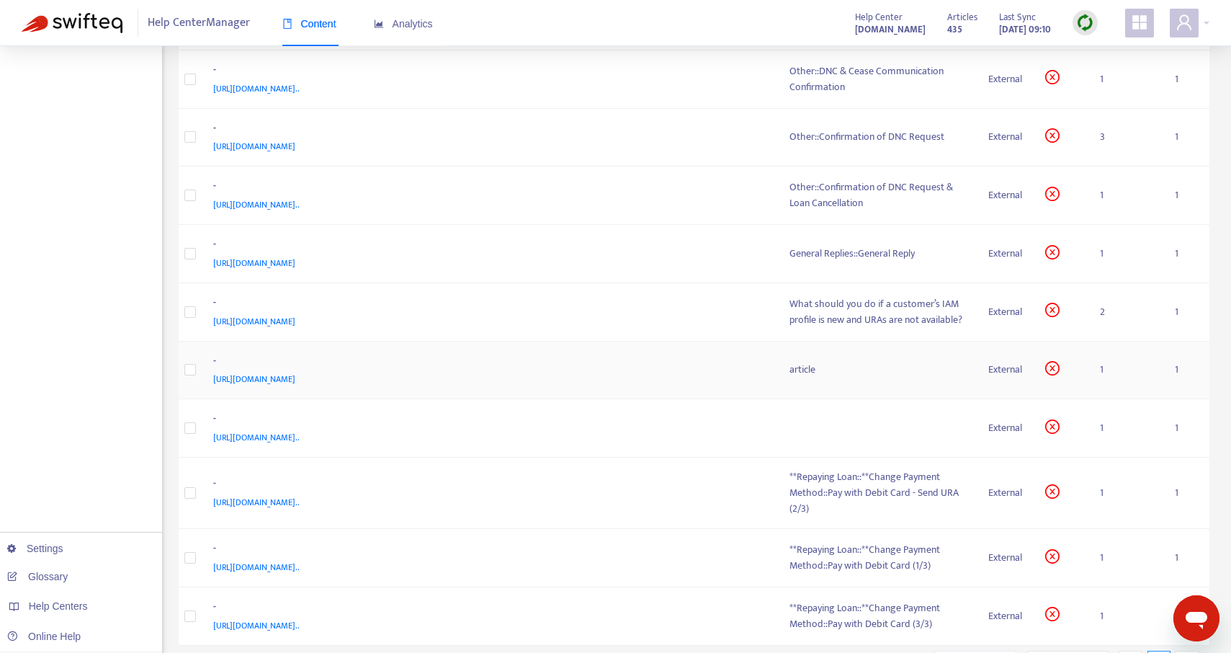
click at [802, 368] on div "article" at bounding box center [877, 370] width 176 height 16
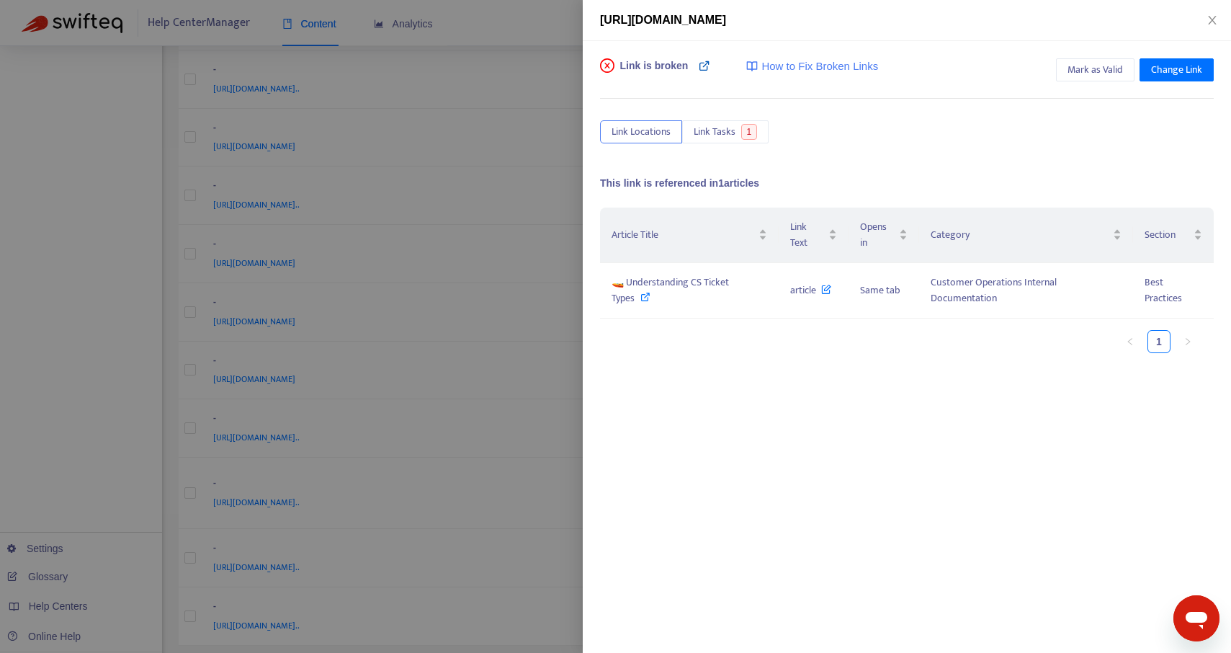
click at [702, 68] on icon at bounding box center [705, 66] width 12 height 12
click at [1170, 66] on span "Change Link" at bounding box center [1176, 70] width 51 height 16
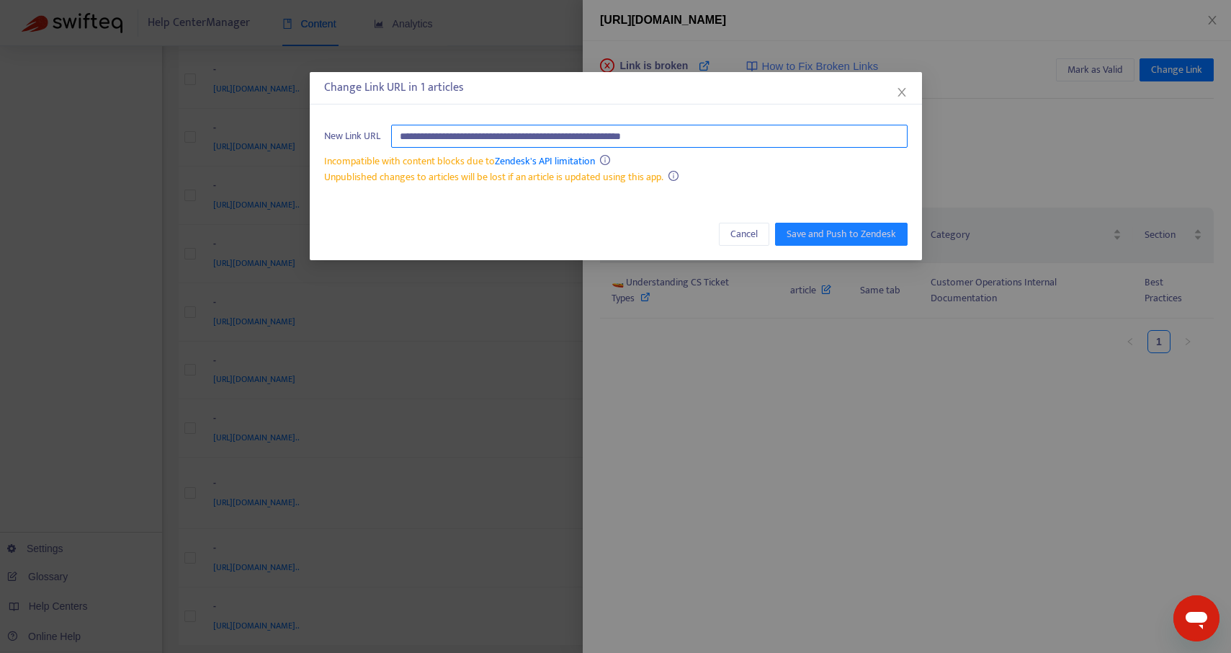
click at [658, 140] on input "**********" at bounding box center [649, 136] width 516 height 23
paste input "**********"
type input "**********"
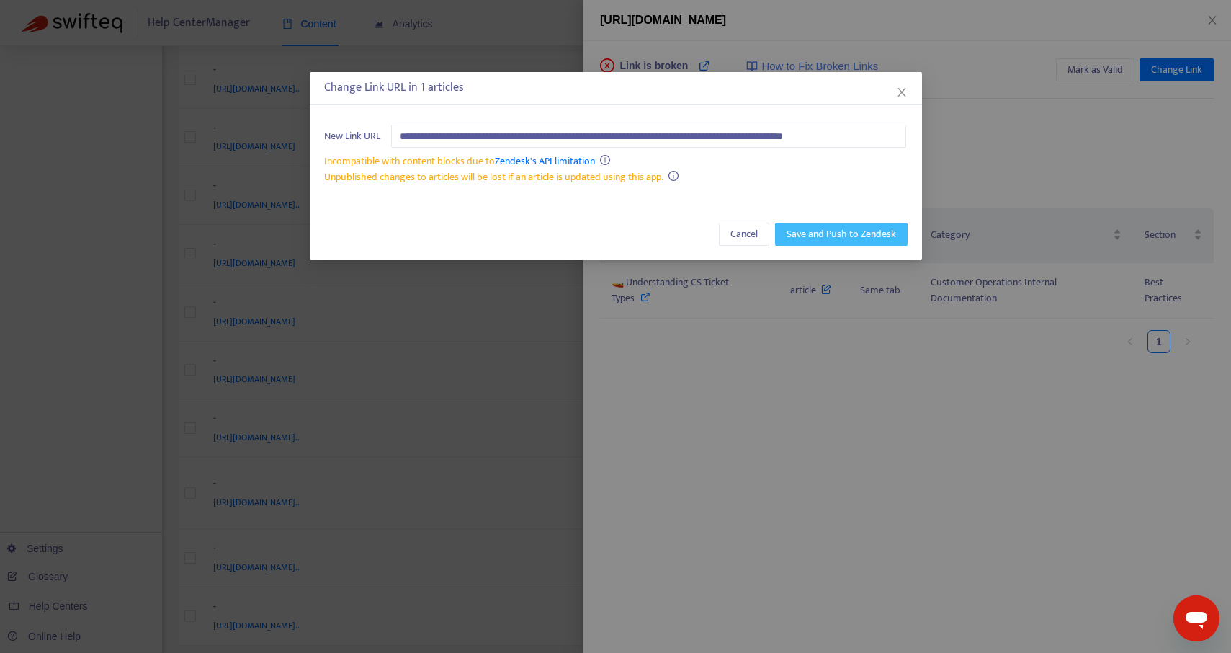
click at [845, 233] on span "Save and Push to Zendesk" at bounding box center [841, 234] width 109 height 16
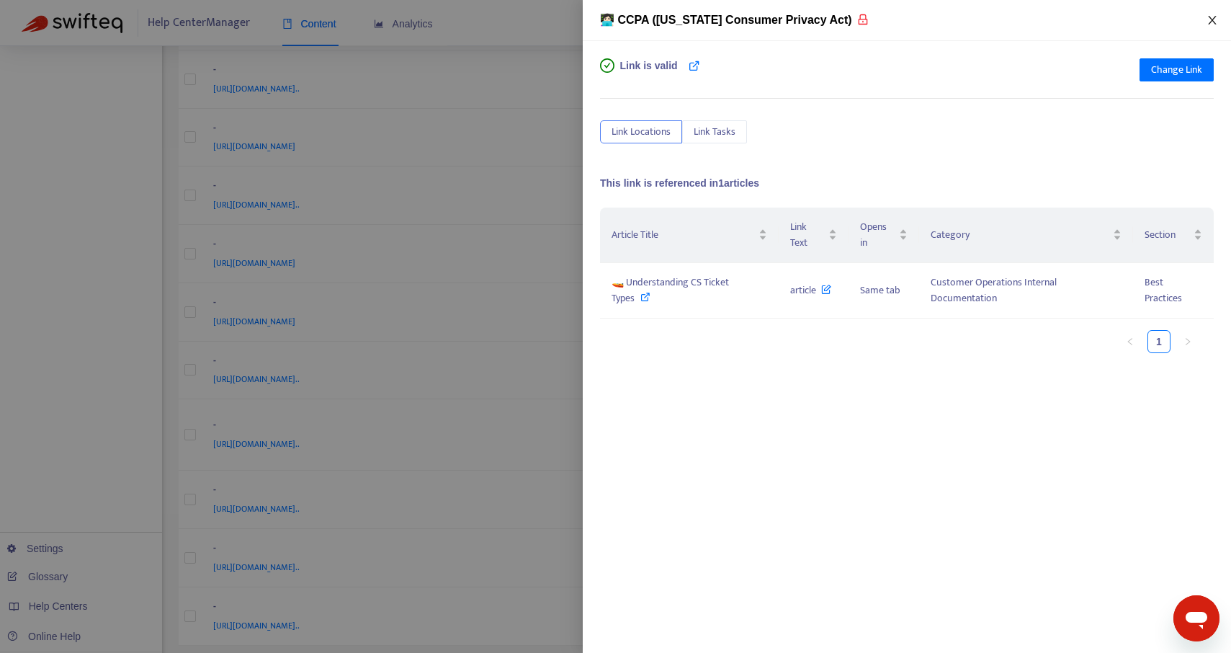
click at [1216, 14] on icon "close" at bounding box center [1213, 20] width 12 height 12
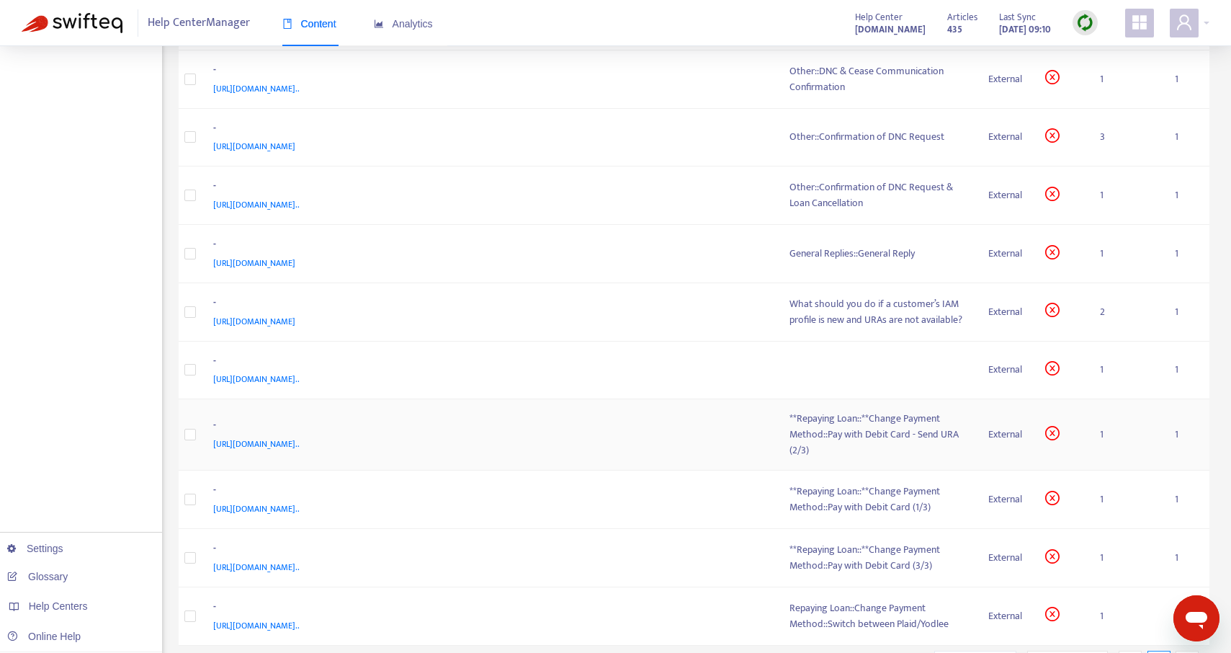
click at [855, 447] on div "**Repaying Loan::**Change Payment Method::Pay with Debit Card - Send URA (2/3)" at bounding box center [877, 435] width 176 height 48
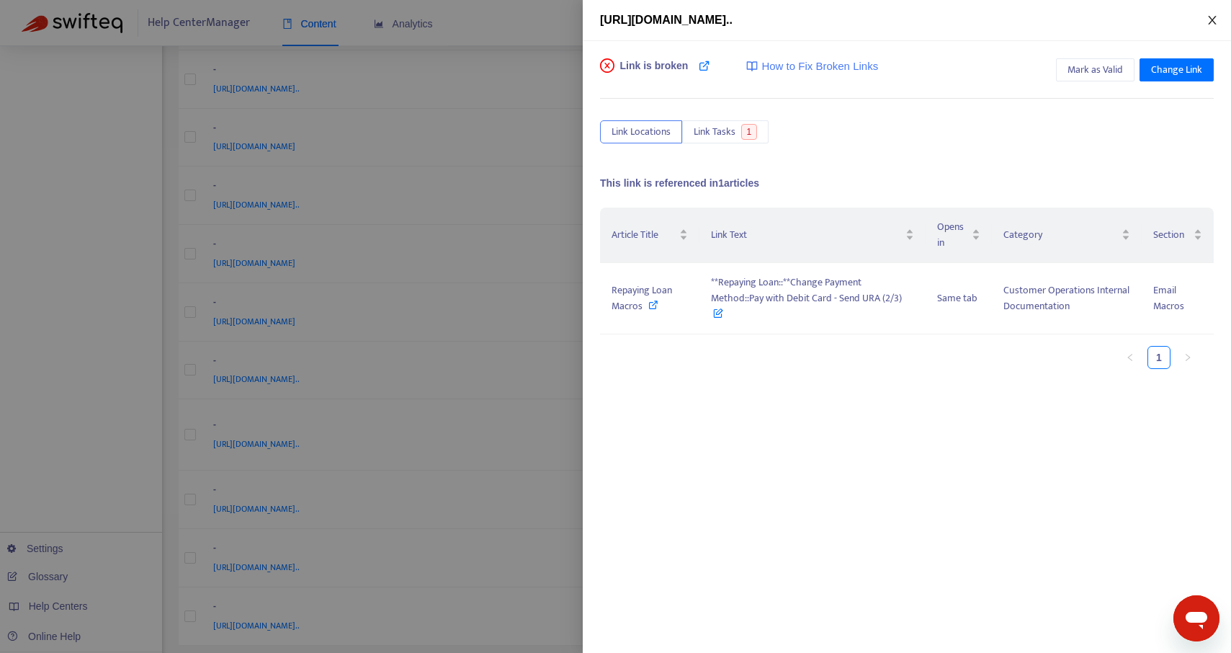
click at [1214, 21] on icon "close" at bounding box center [1213, 20] width 12 height 12
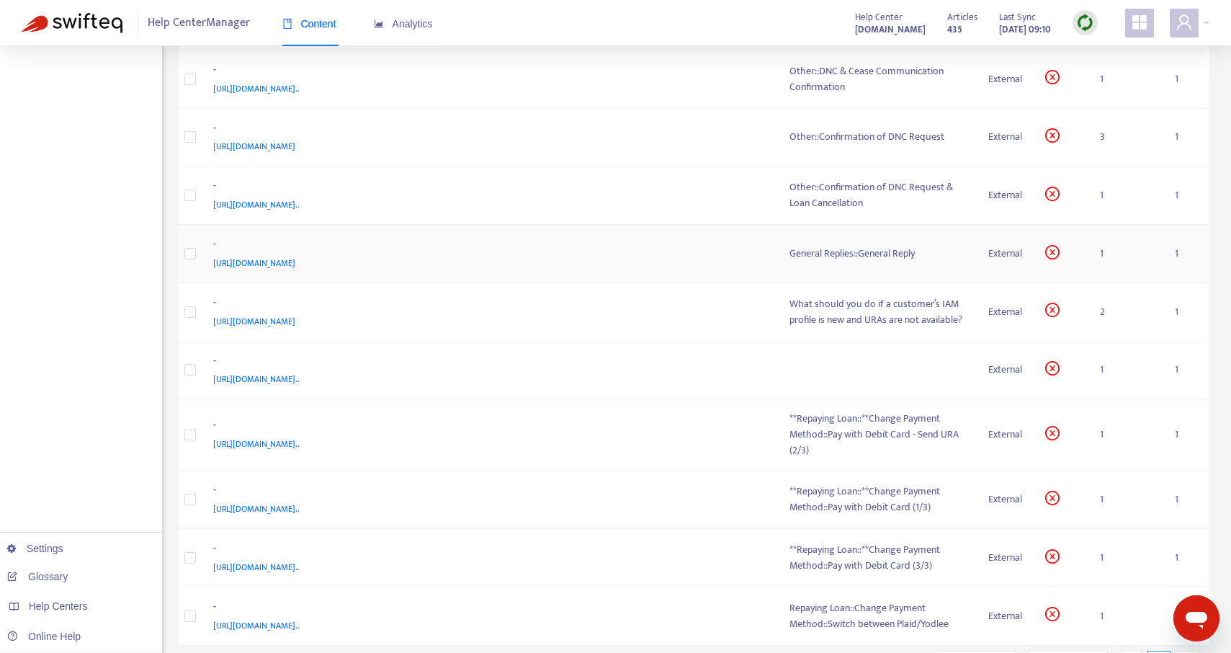
click at [834, 259] on div "General Replies::General Reply" at bounding box center [877, 254] width 176 height 16
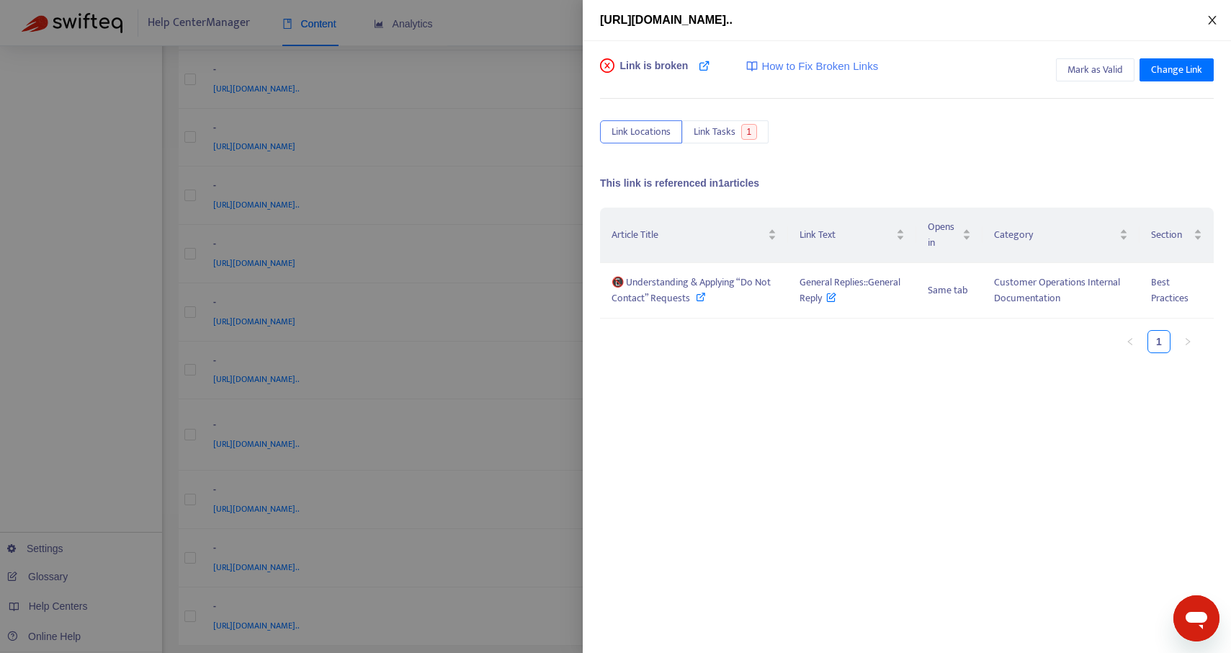
click at [1212, 14] on button "Close" at bounding box center [1212, 21] width 20 height 14
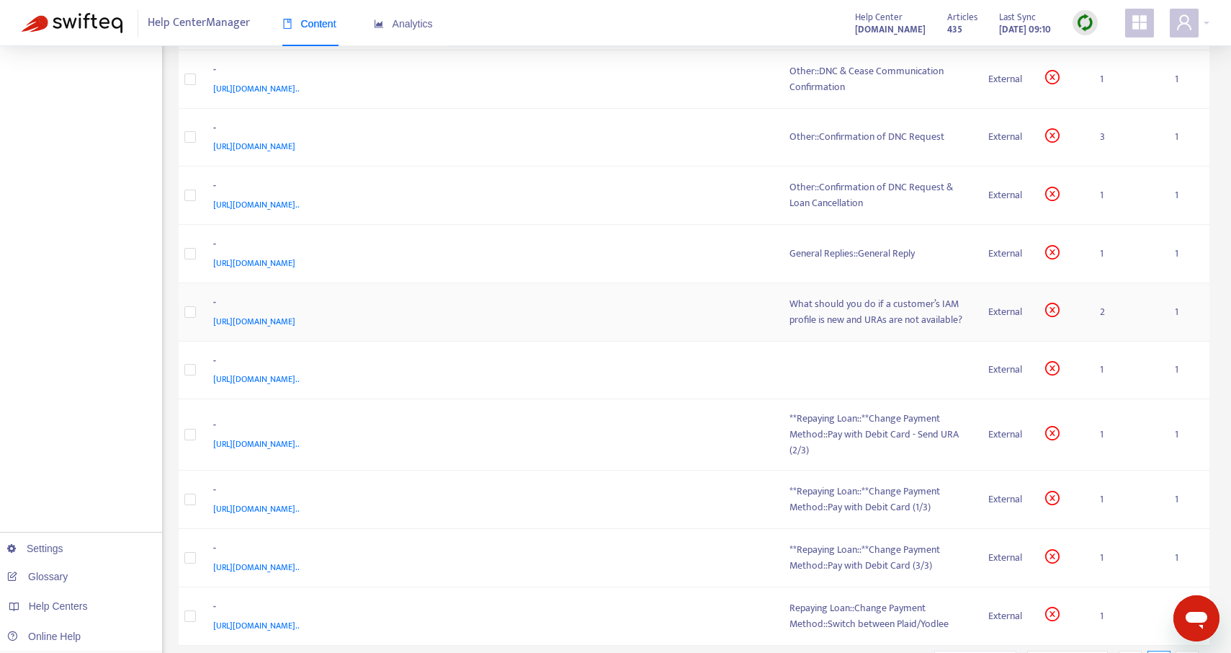
click at [852, 306] on div "What should you do if a customer’s IAM profile is new and URAs are not availabl…" at bounding box center [877, 312] width 176 height 32
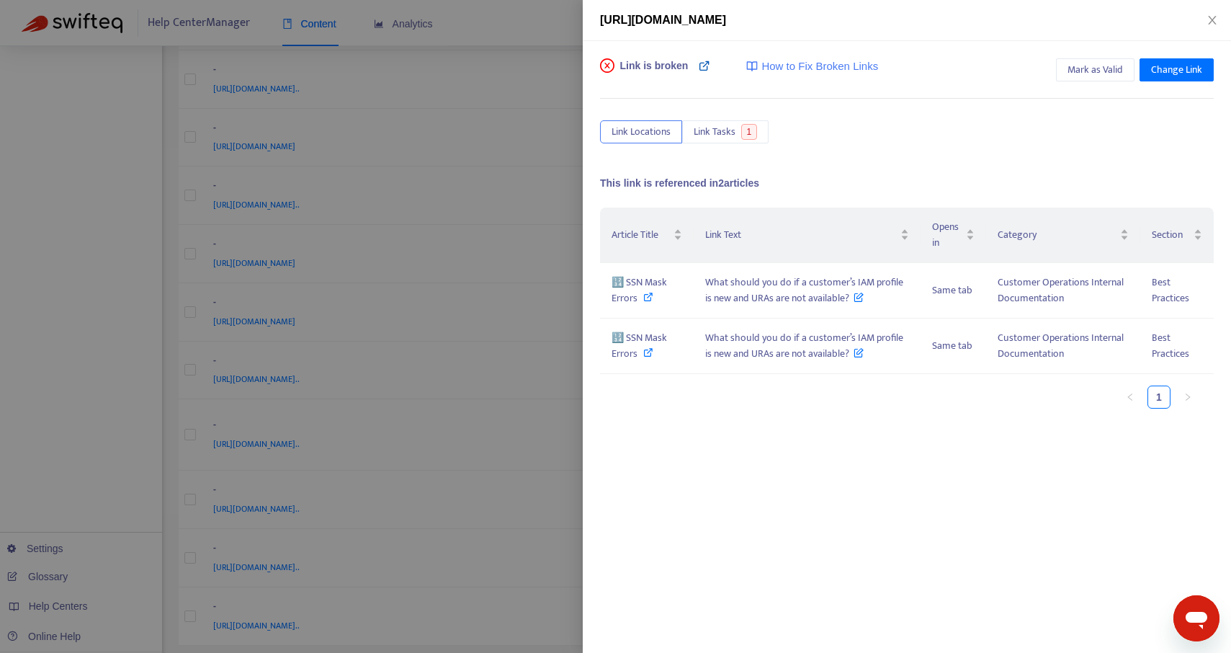
click at [704, 68] on icon at bounding box center [705, 66] width 12 height 12
click at [643, 295] on icon at bounding box center [648, 297] width 10 height 10
click at [1209, 21] on icon "close" at bounding box center [1213, 20] width 12 height 12
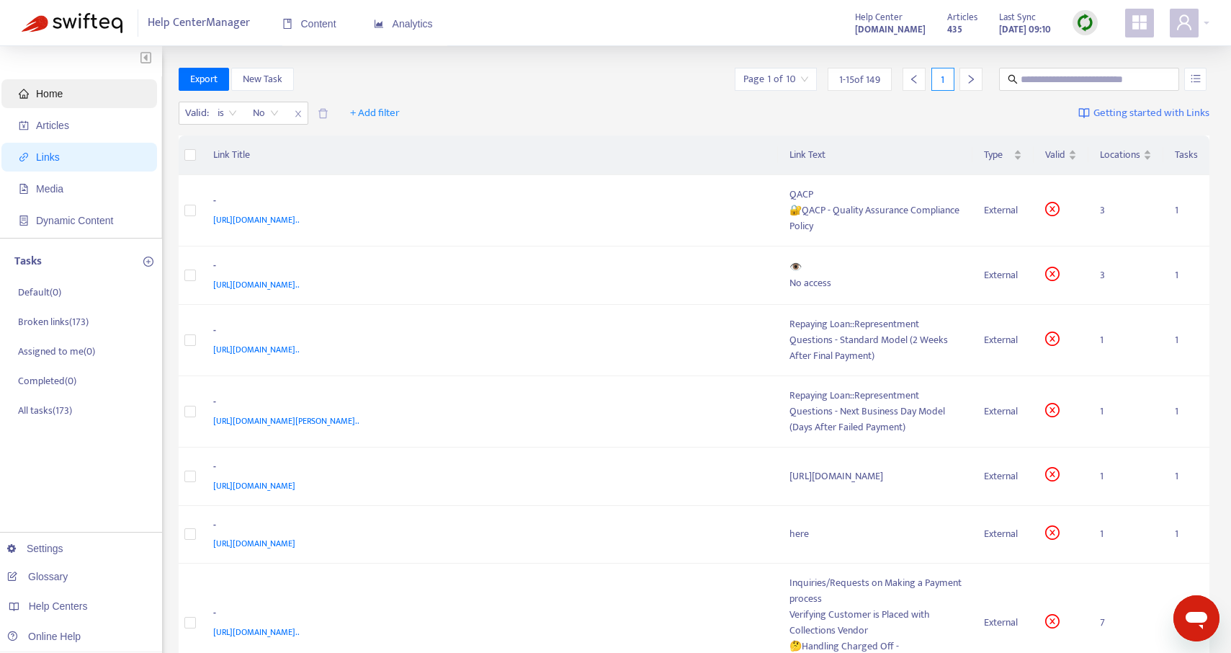
click at [89, 94] on span "Home" at bounding box center [82, 93] width 127 height 29
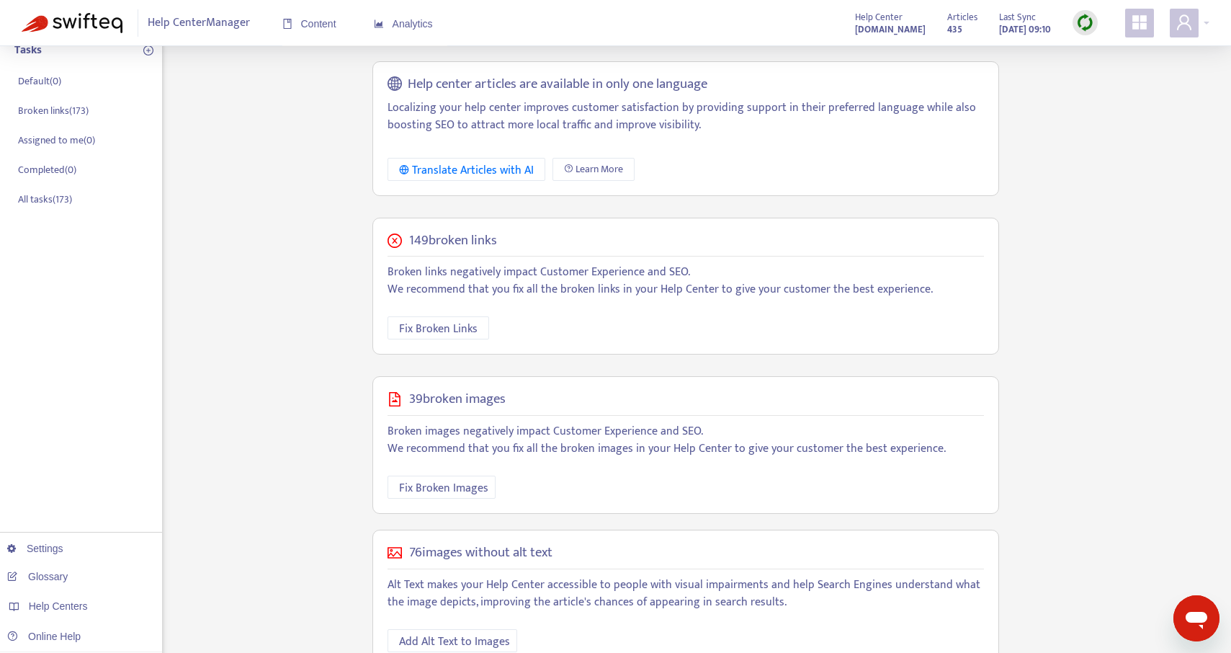
scroll to position [231, 0]
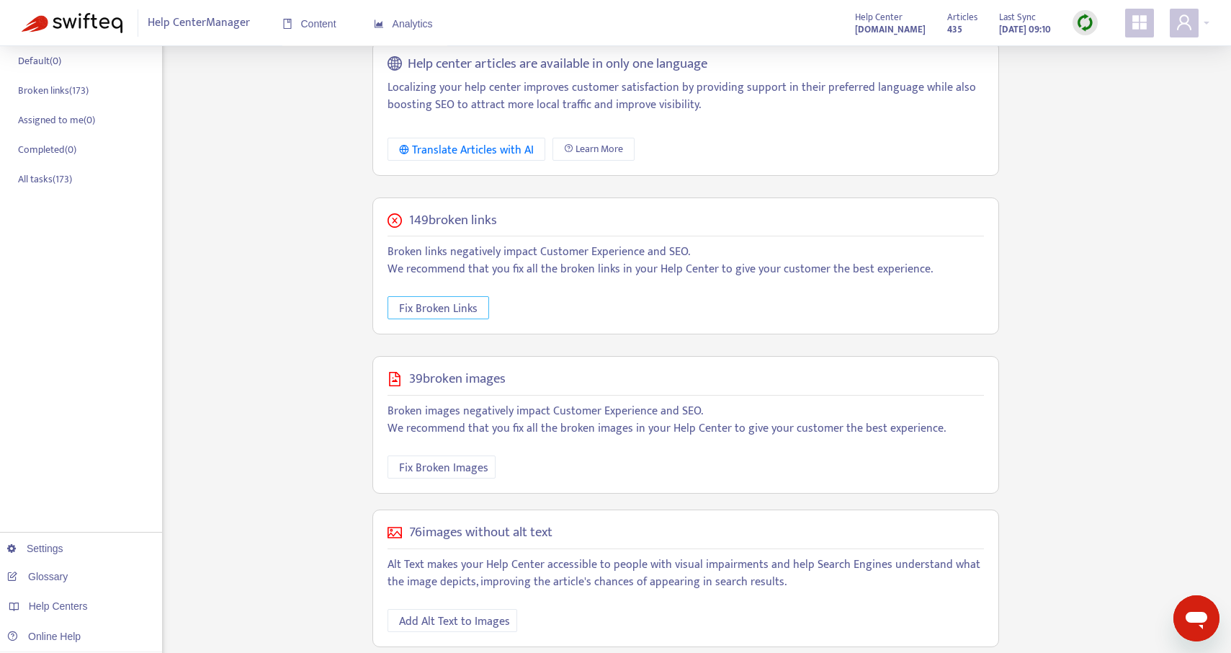
click at [448, 312] on span "Fix Broken Links" at bounding box center [438, 309] width 79 height 18
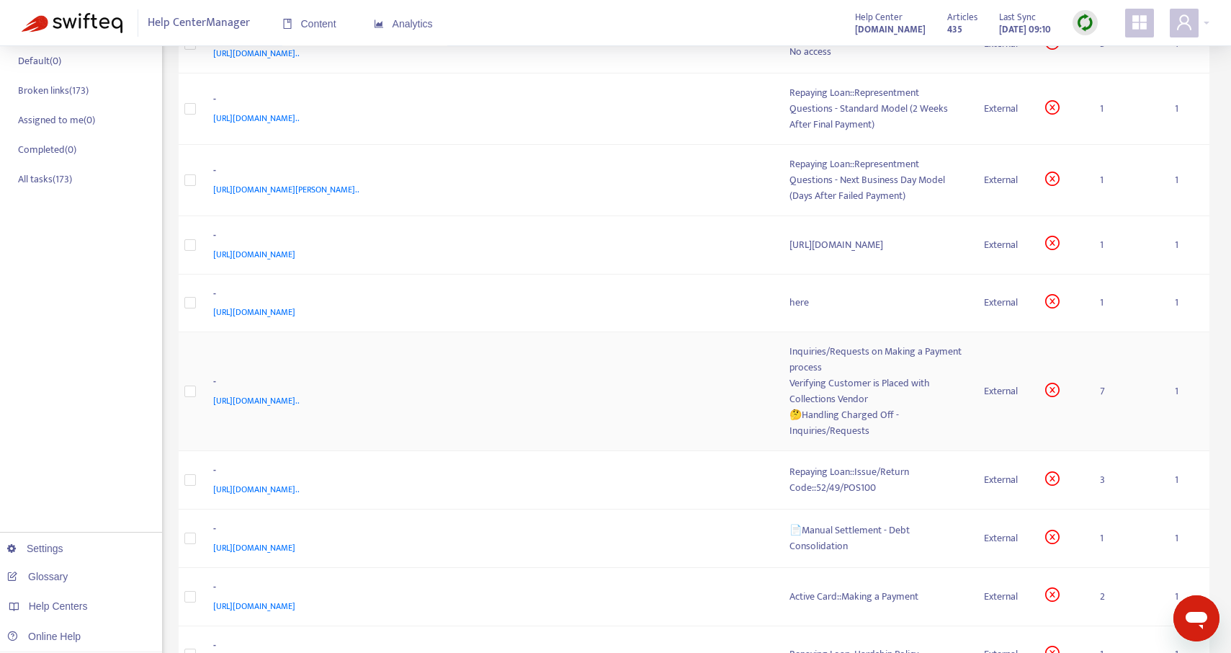
click at [846, 407] on div "Verifying Customer is Placed with Collections Vendor" at bounding box center [875, 391] width 172 height 32
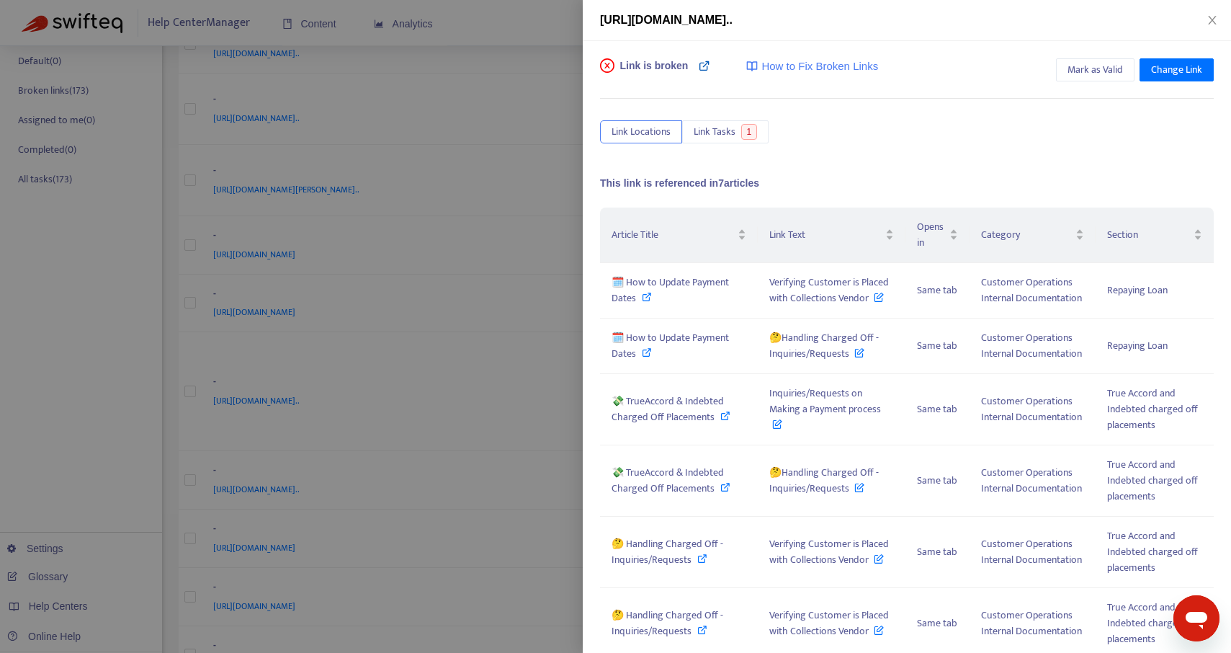
click at [705, 66] on icon at bounding box center [705, 66] width 12 height 12
click at [1178, 73] on span "Change Link" at bounding box center [1176, 70] width 51 height 16
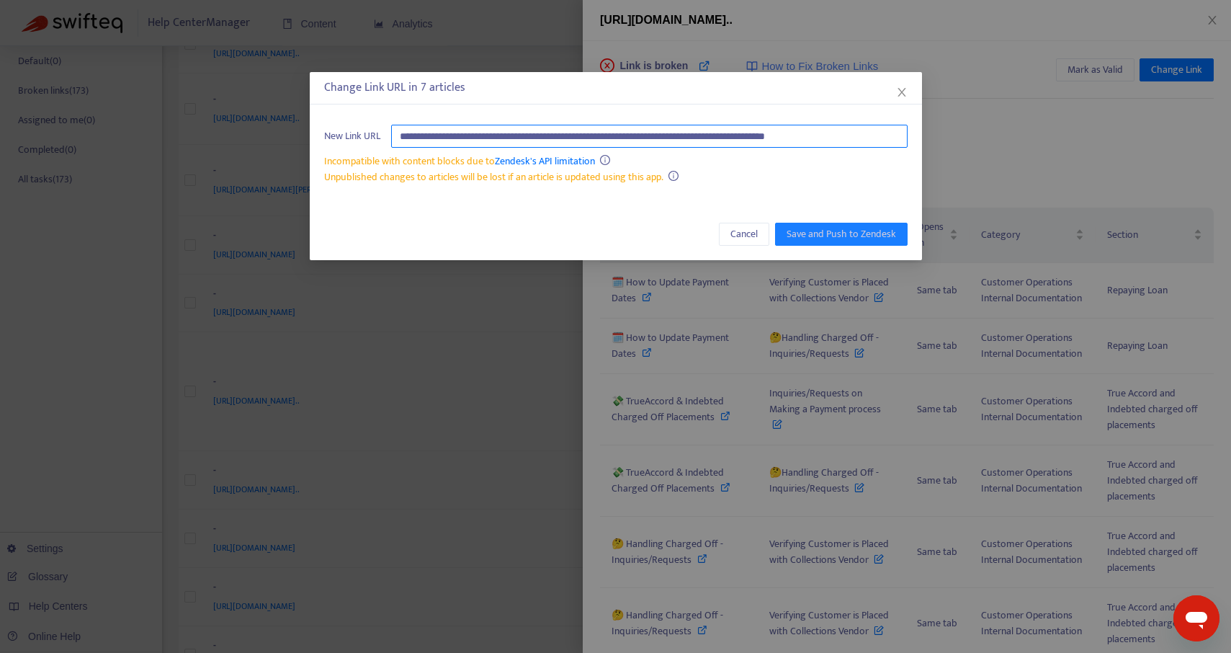
click at [699, 137] on input "**********" at bounding box center [649, 136] width 516 height 23
type input "**********"
drag, startPoint x: 735, startPoint y: 142, endPoint x: 354, endPoint y: 141, distance: 381.0
click at [353, 141] on div "**********" at bounding box center [615, 136] width 583 height 23
paste input "**********"
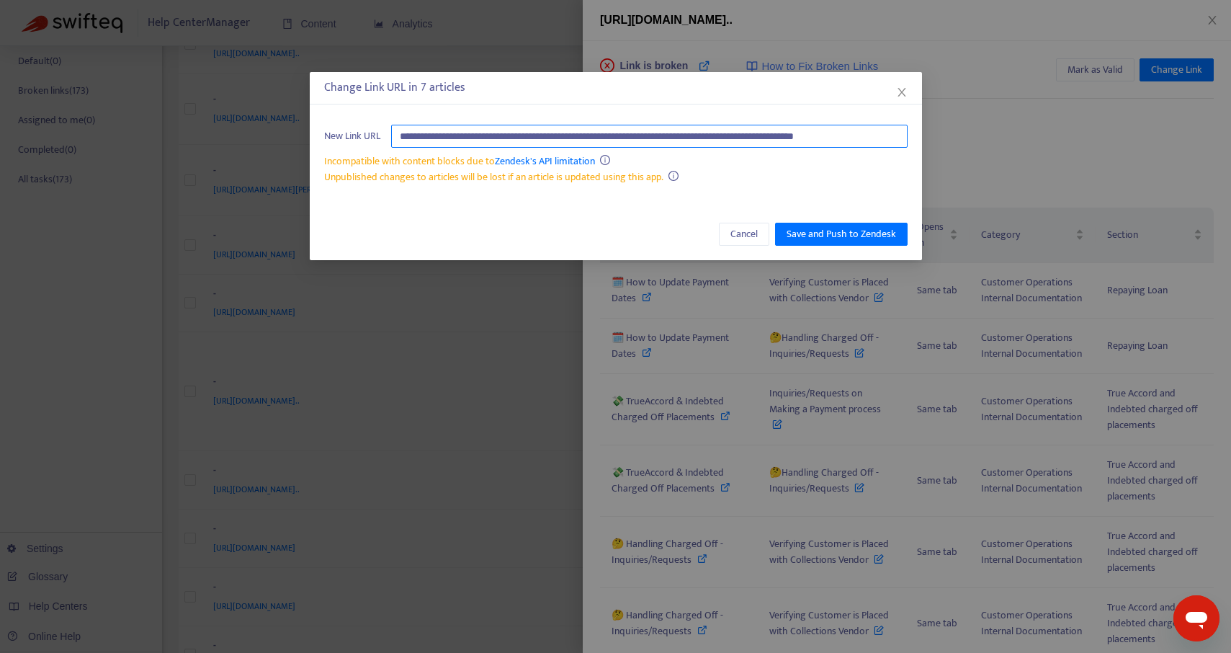
scroll to position [0, 42]
type input "**********"
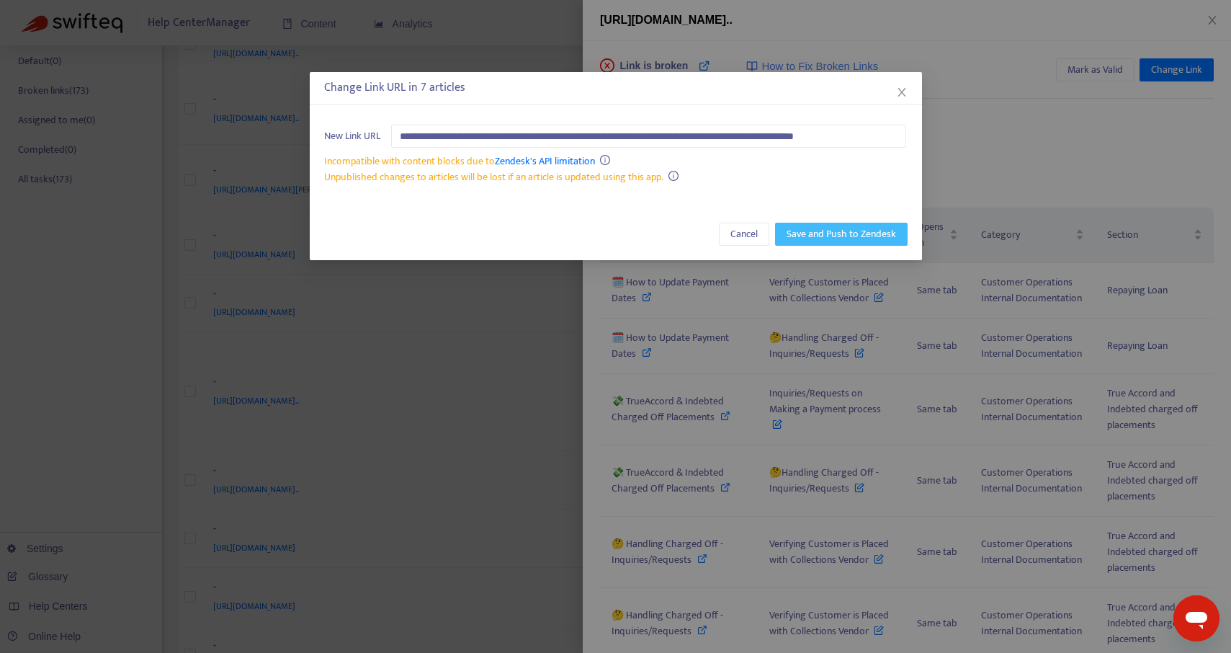
click at [818, 228] on span "Save and Push to Zendesk" at bounding box center [841, 234] width 109 height 16
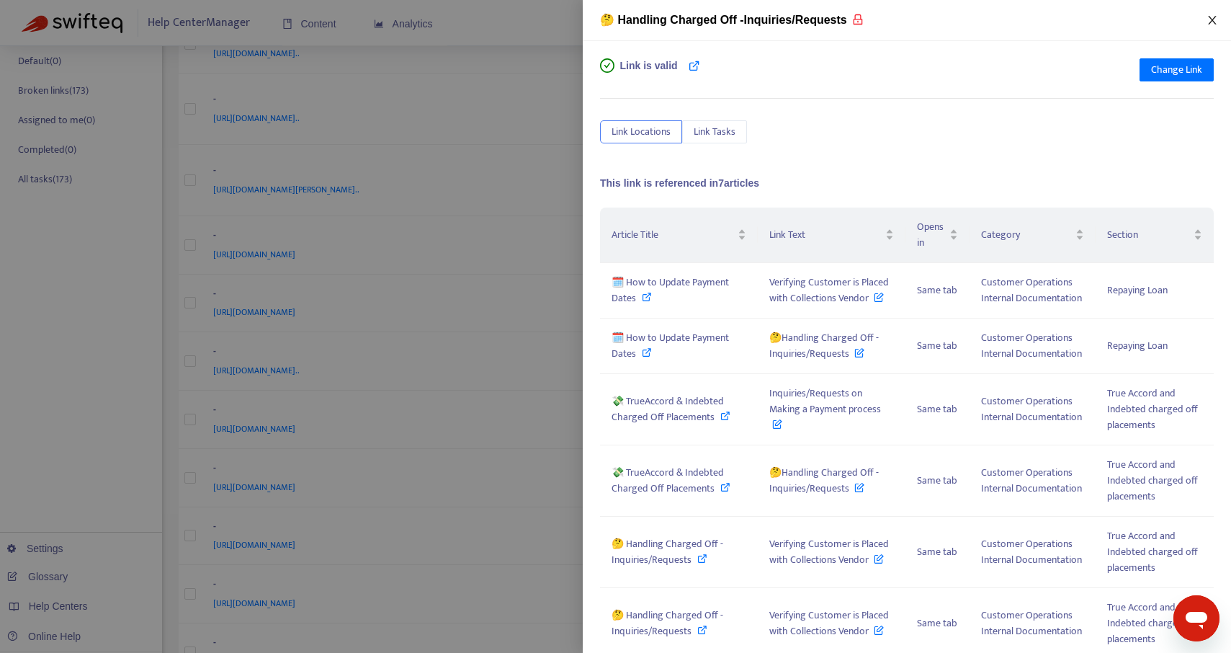
click at [1211, 20] on icon "close" at bounding box center [1213, 20] width 12 height 12
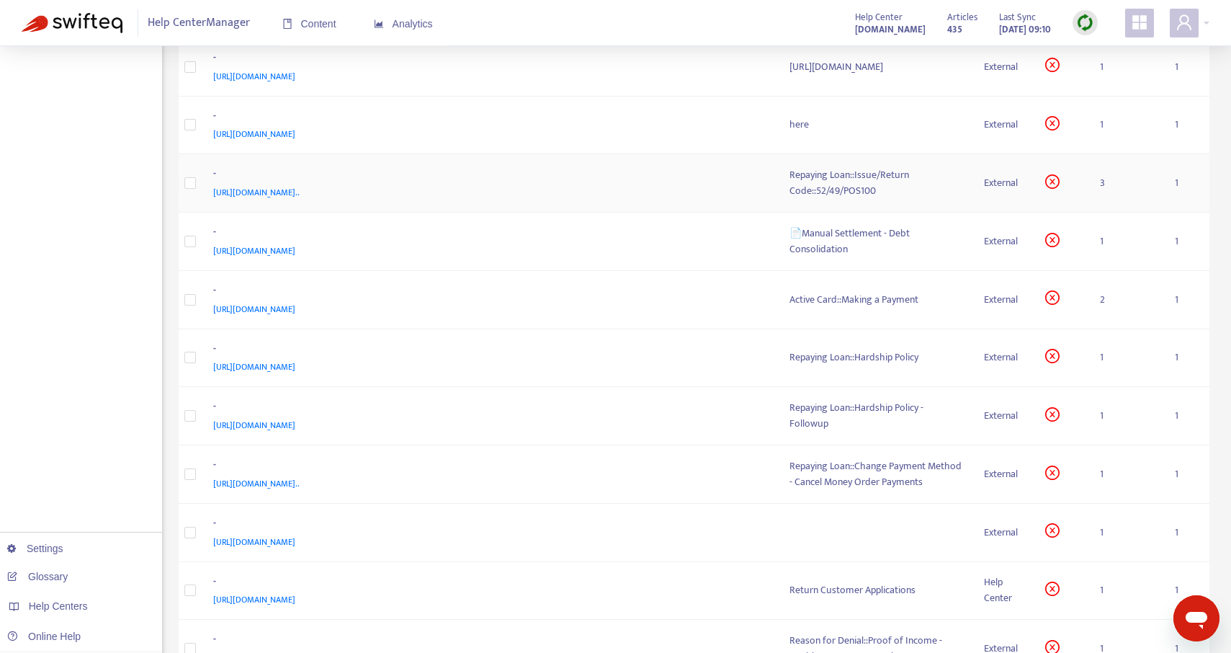
scroll to position [528, 0]
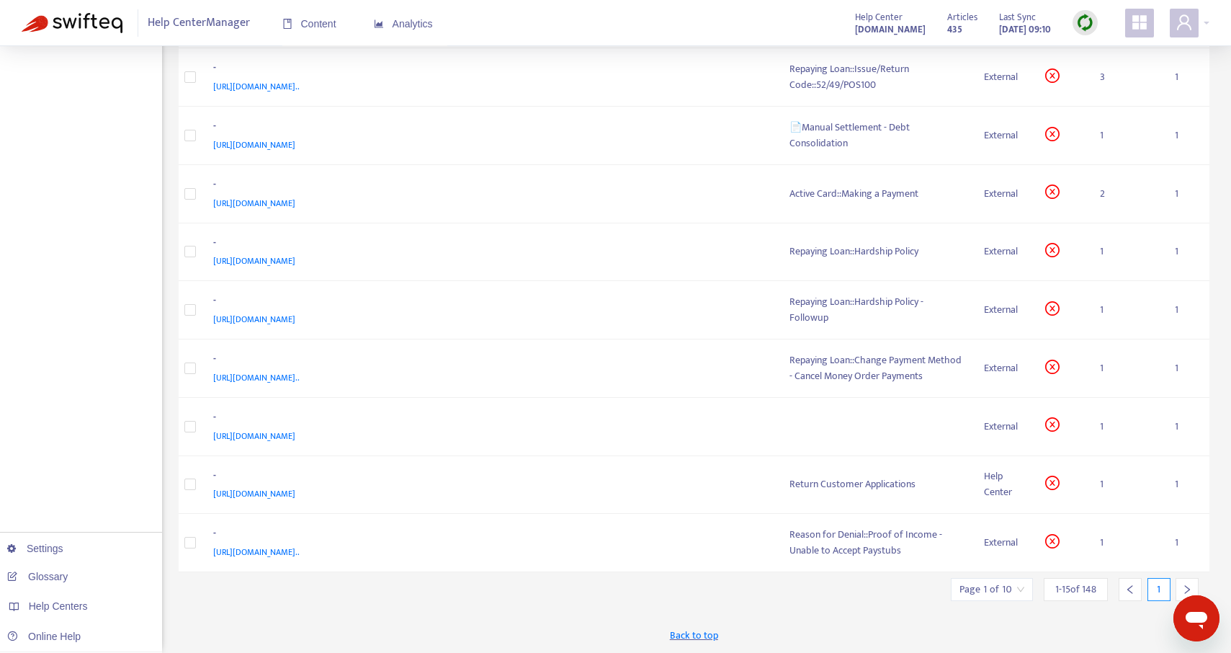
click at [1019, 586] on input "search" at bounding box center [991, 589] width 65 height 22
click at [1188, 588] on icon "right" at bounding box center [1187, 589] width 5 height 9
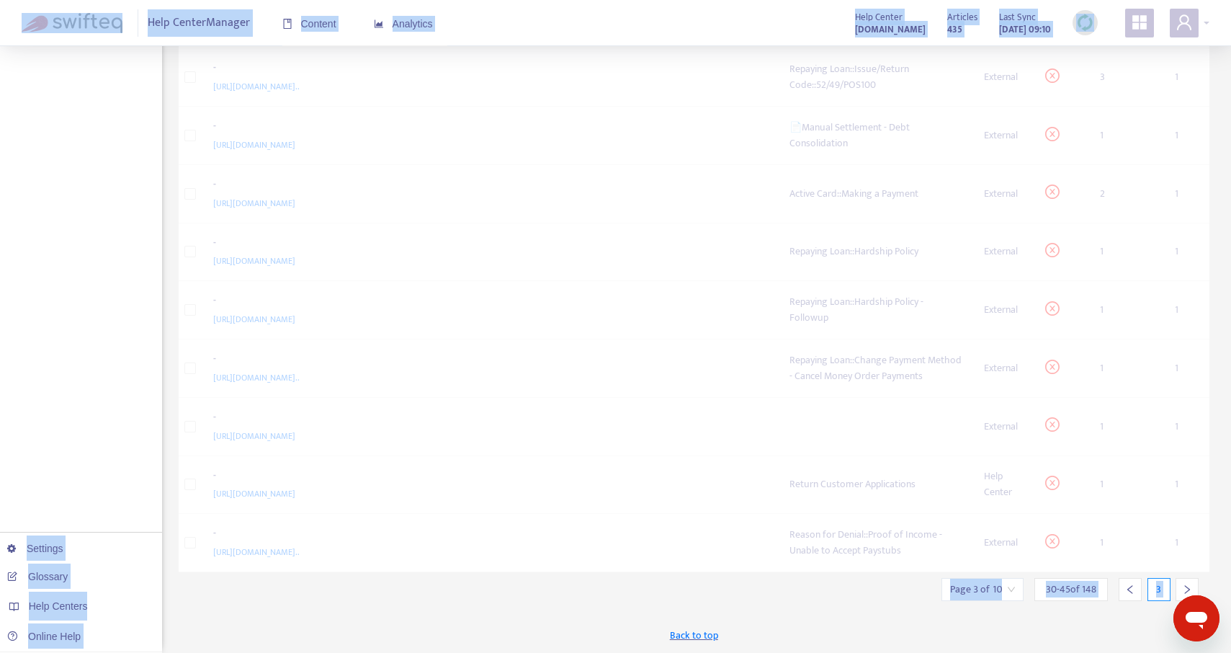
click at [1188, 588] on icon "right" at bounding box center [1187, 589] width 10 height 10
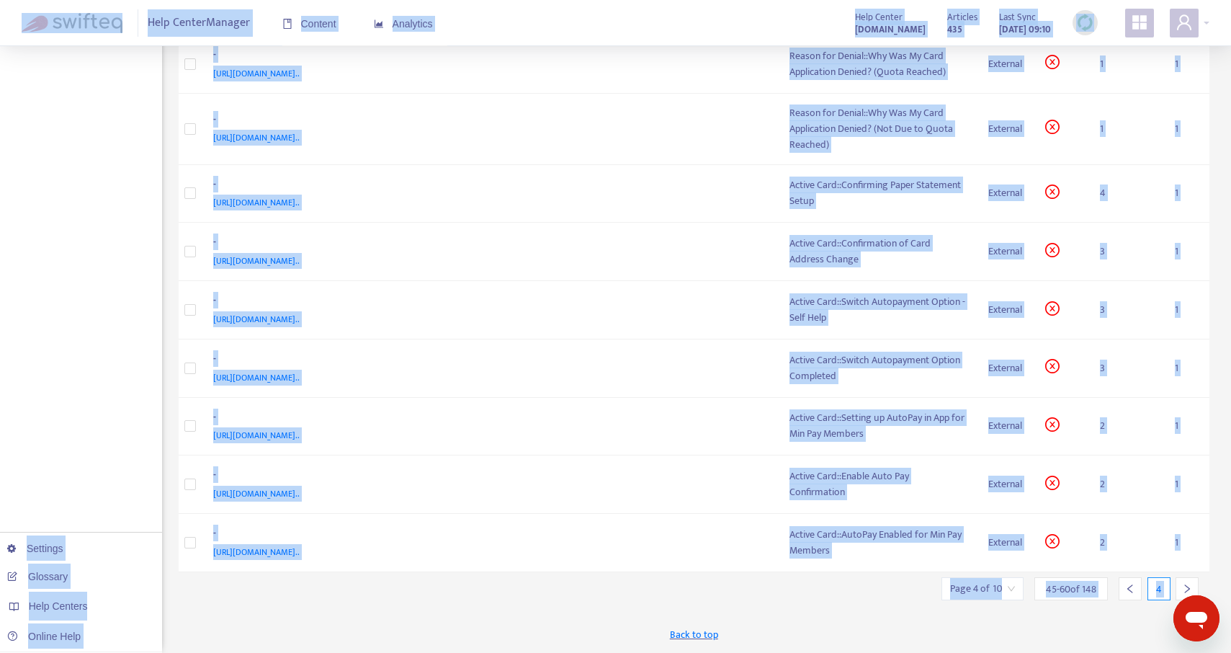
click at [1188, 588] on icon "right" at bounding box center [1187, 588] width 10 height 10
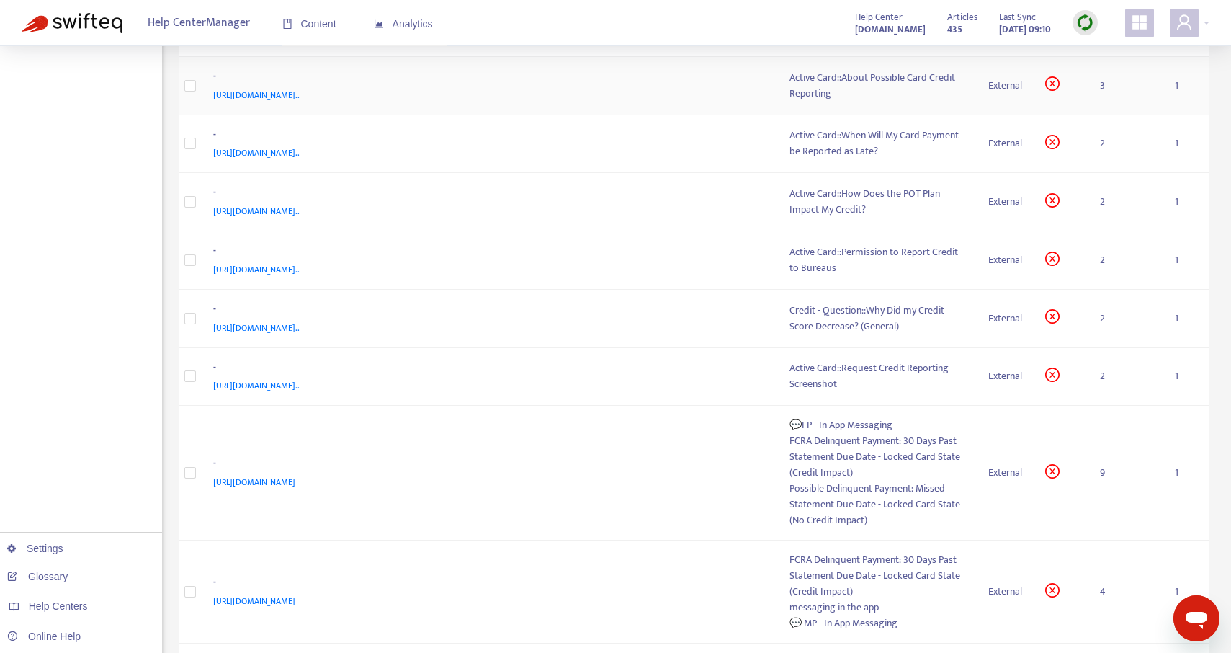
click at [818, 89] on div "Active Card::About Possible Card Credit Reporting" at bounding box center [877, 86] width 176 height 32
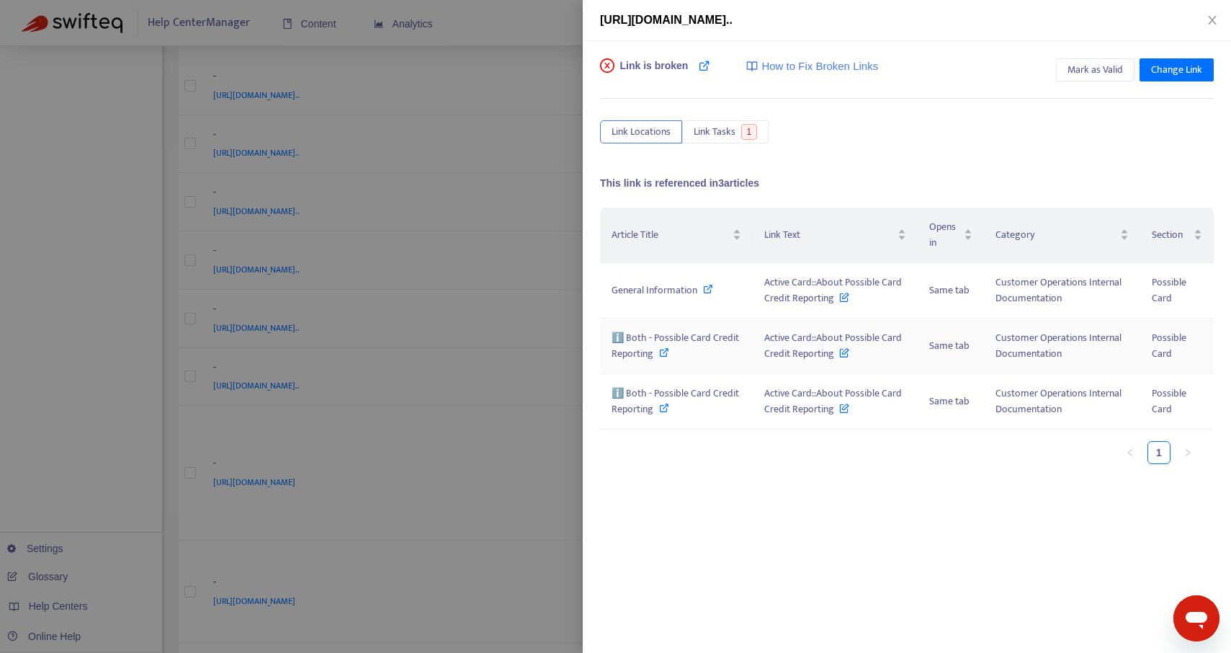
click at [659, 354] on icon at bounding box center [664, 352] width 10 height 10
click at [1210, 17] on icon "close" at bounding box center [1213, 20] width 12 height 12
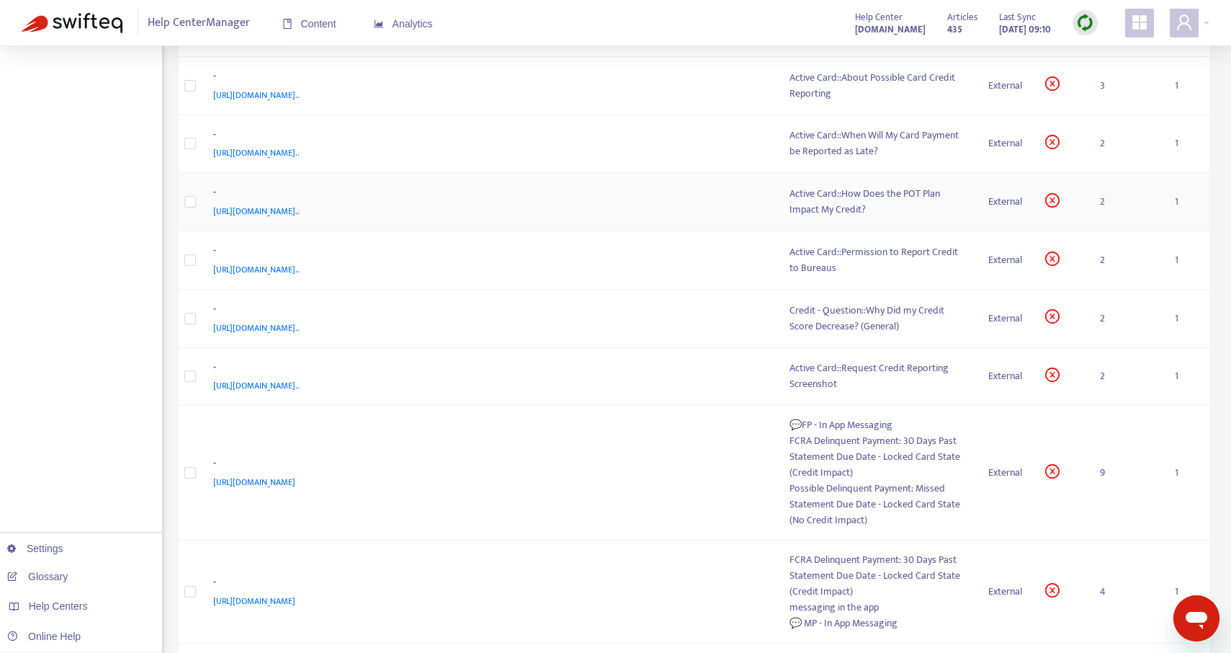
scroll to position [0, 0]
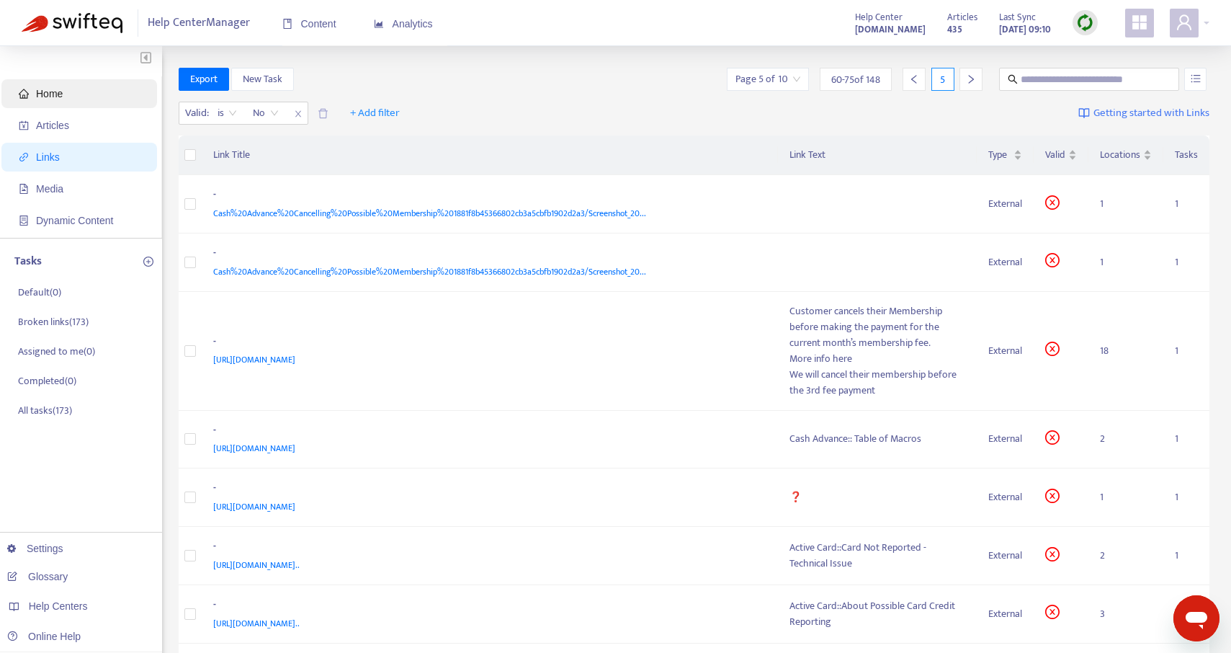
click at [40, 93] on span "Home" at bounding box center [49, 94] width 27 height 12
